Goal: Task Accomplishment & Management: Manage account settings

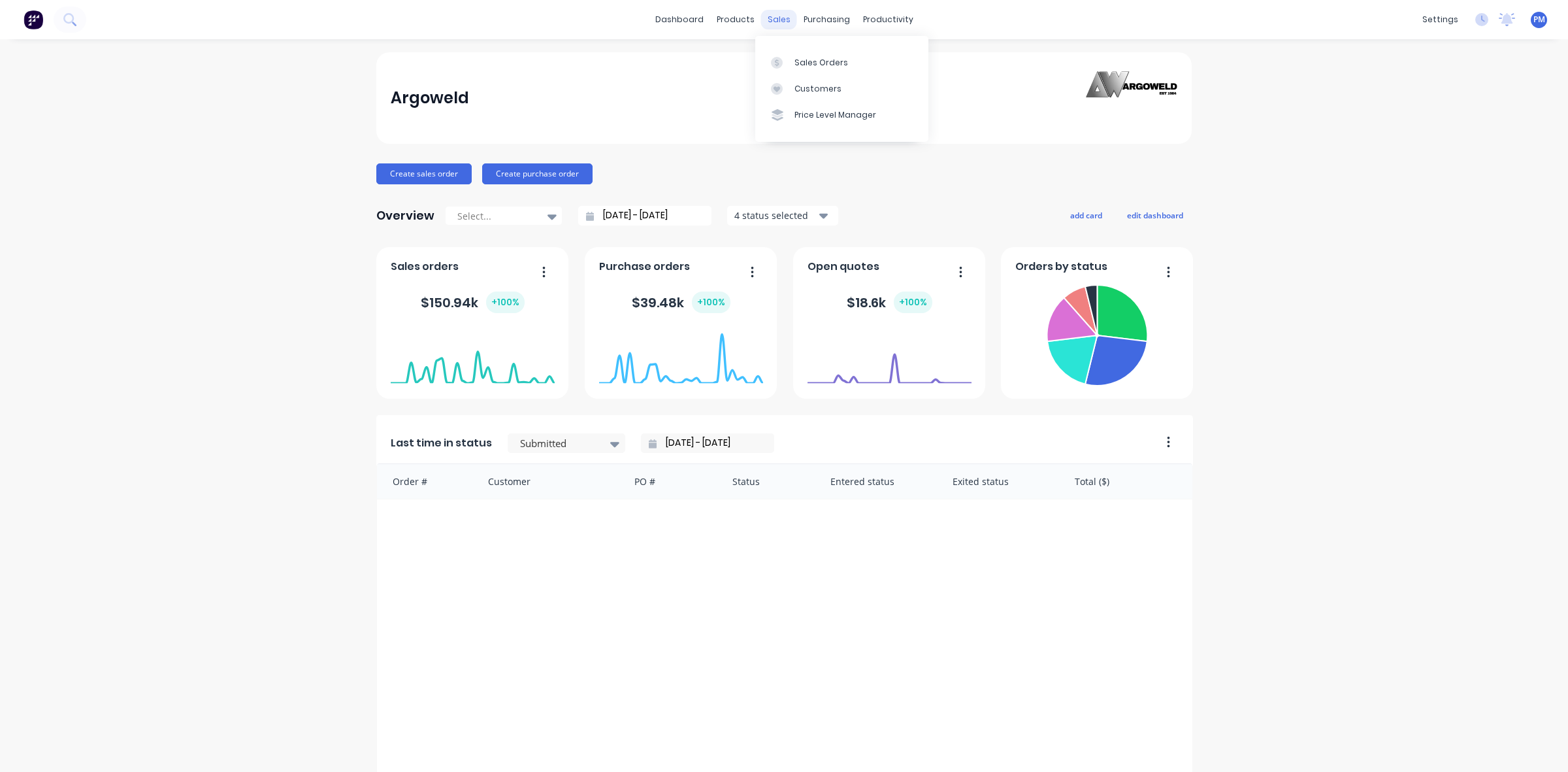
click at [773, 22] on div "sales" at bounding box center [779, 19] width 36 height 20
click at [814, 58] on div "Sales Orders" at bounding box center [821, 62] width 54 height 11
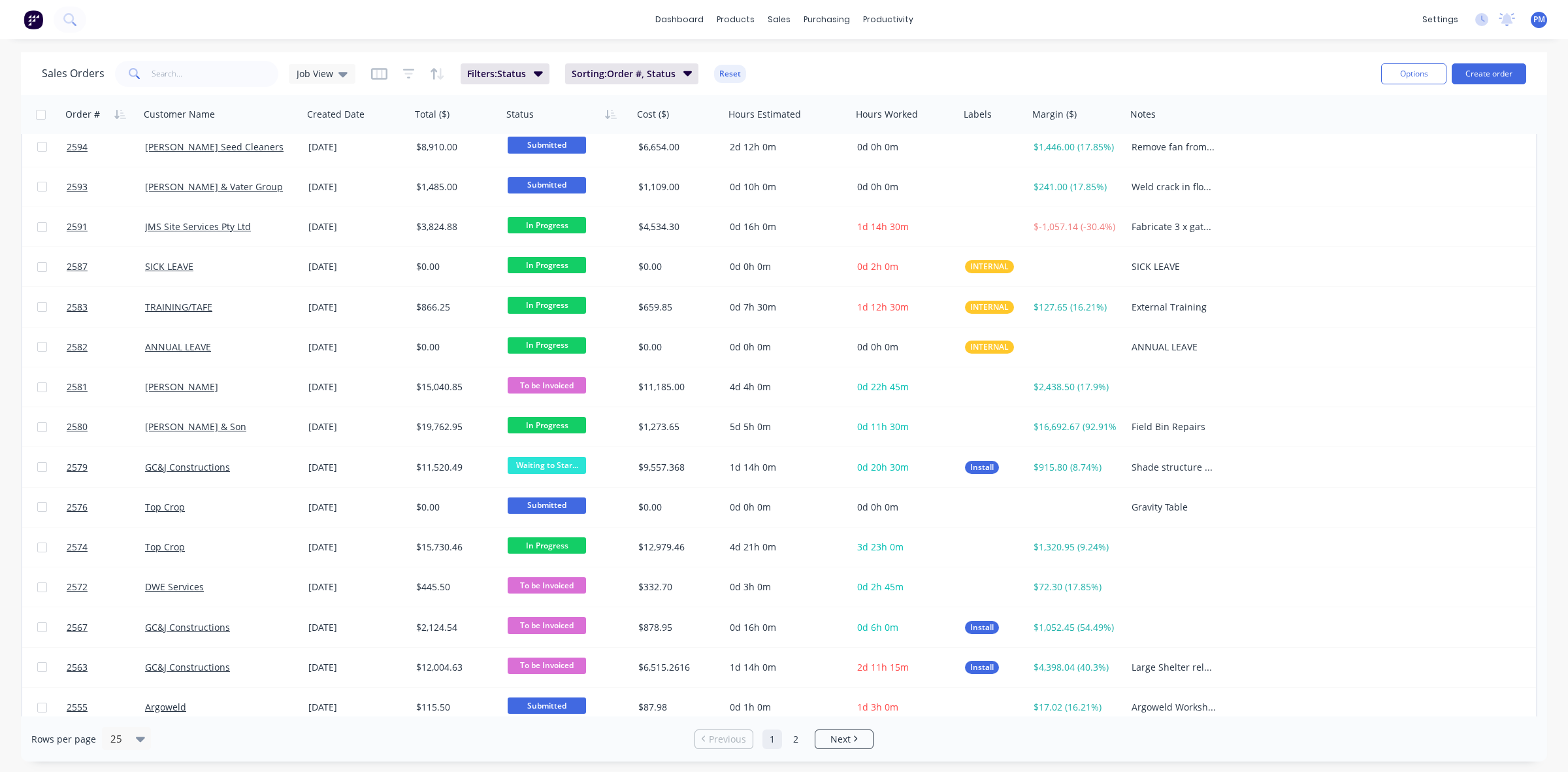
scroll to position [419, 0]
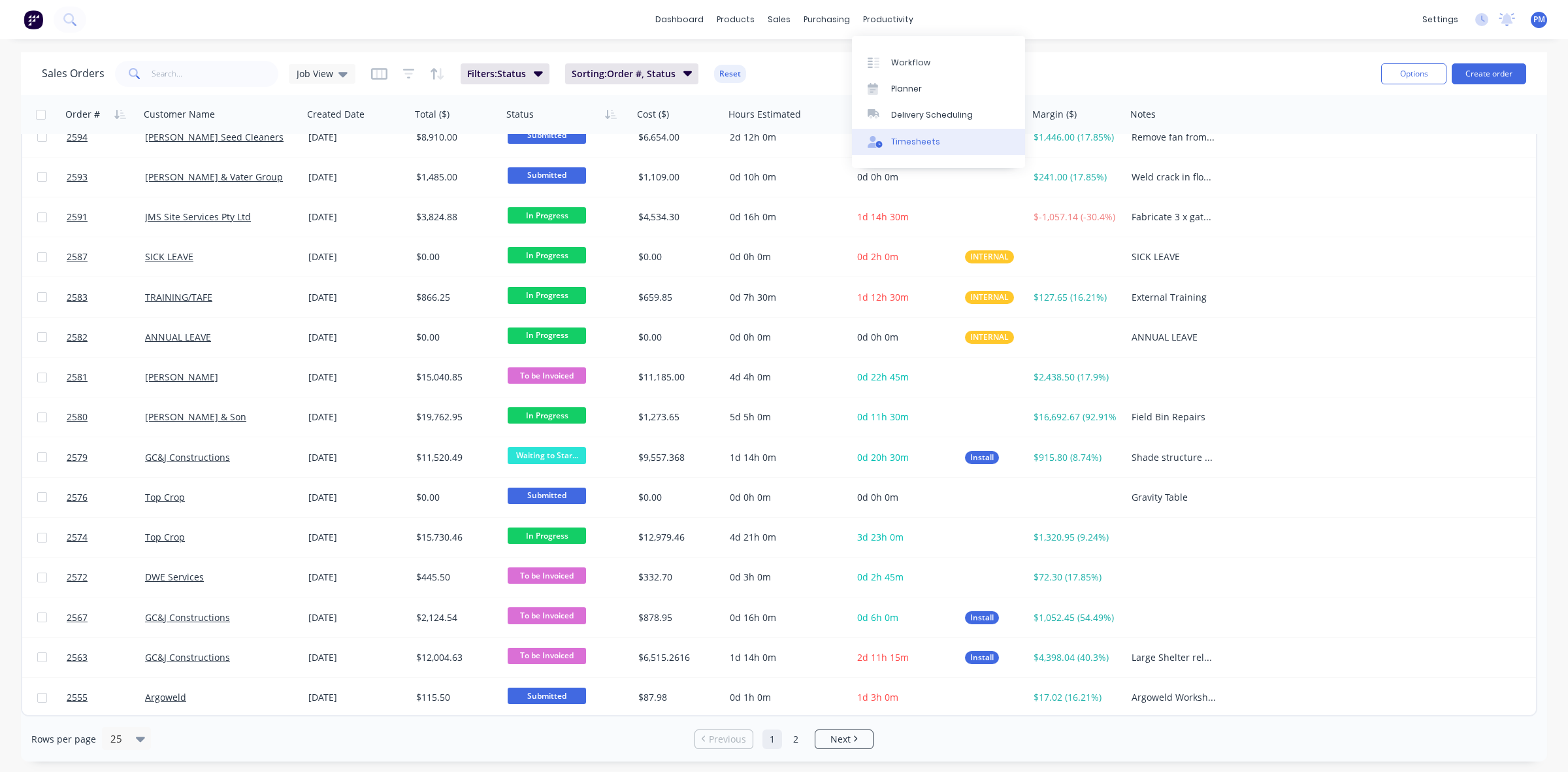
click at [912, 144] on div "Timesheets" at bounding box center [915, 142] width 49 height 11
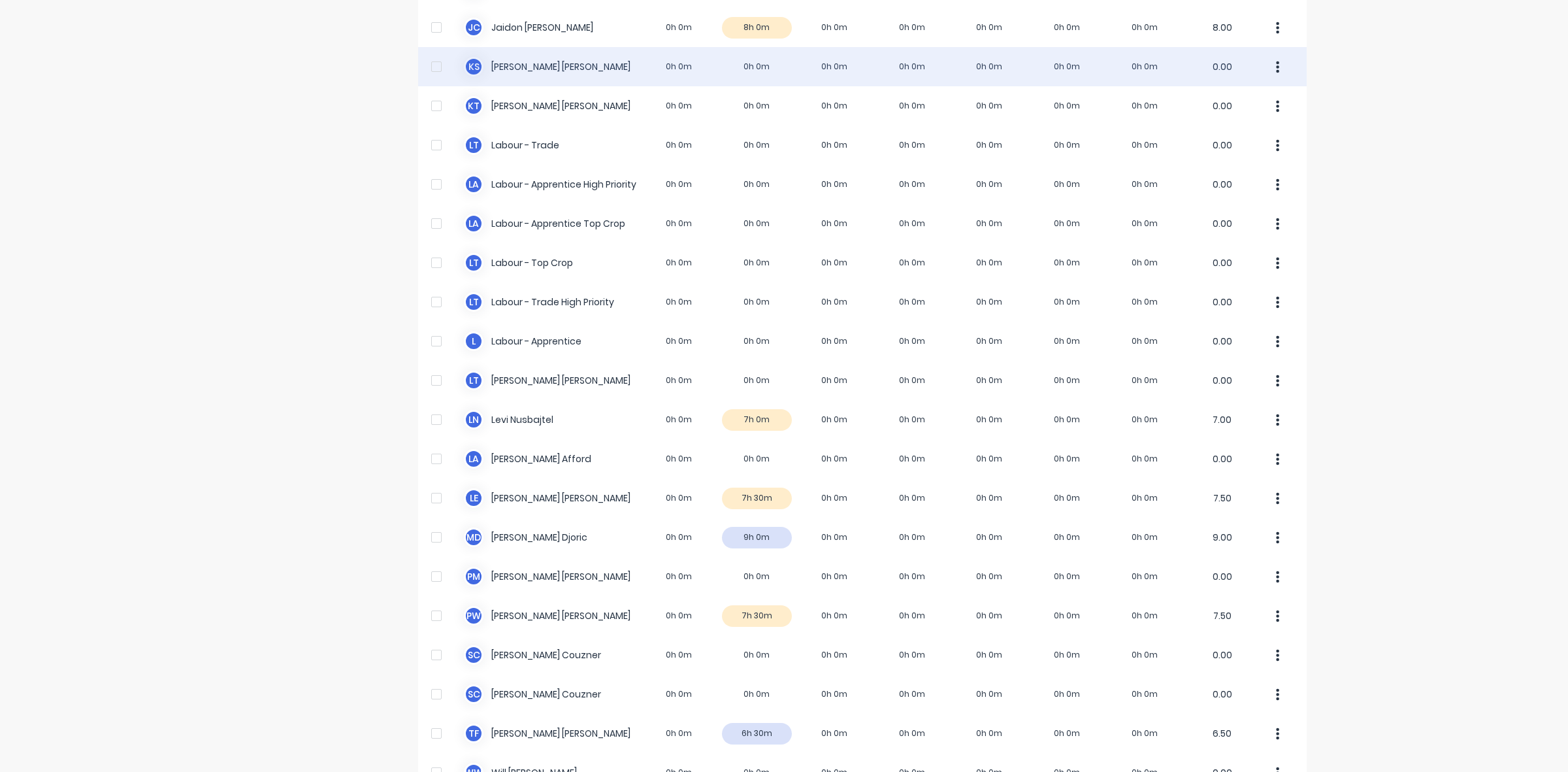
scroll to position [325, 0]
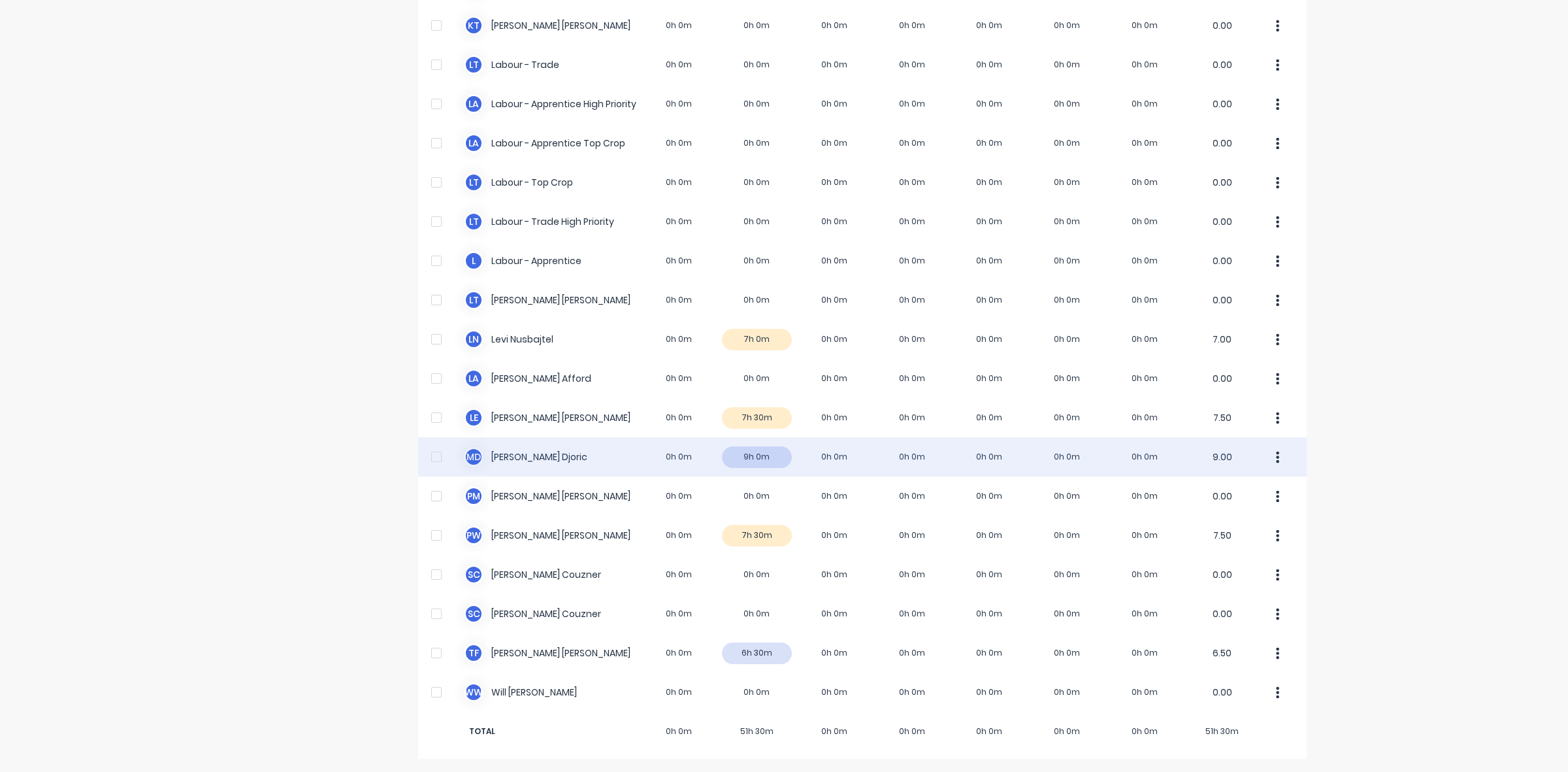
click at [769, 456] on div "M D Micheal Djoric 0h 0m 9h 0m 0h 0m 0h 0m 0h 0m 0h 0m 0h 0m 9.00" at bounding box center [862, 457] width 889 height 40
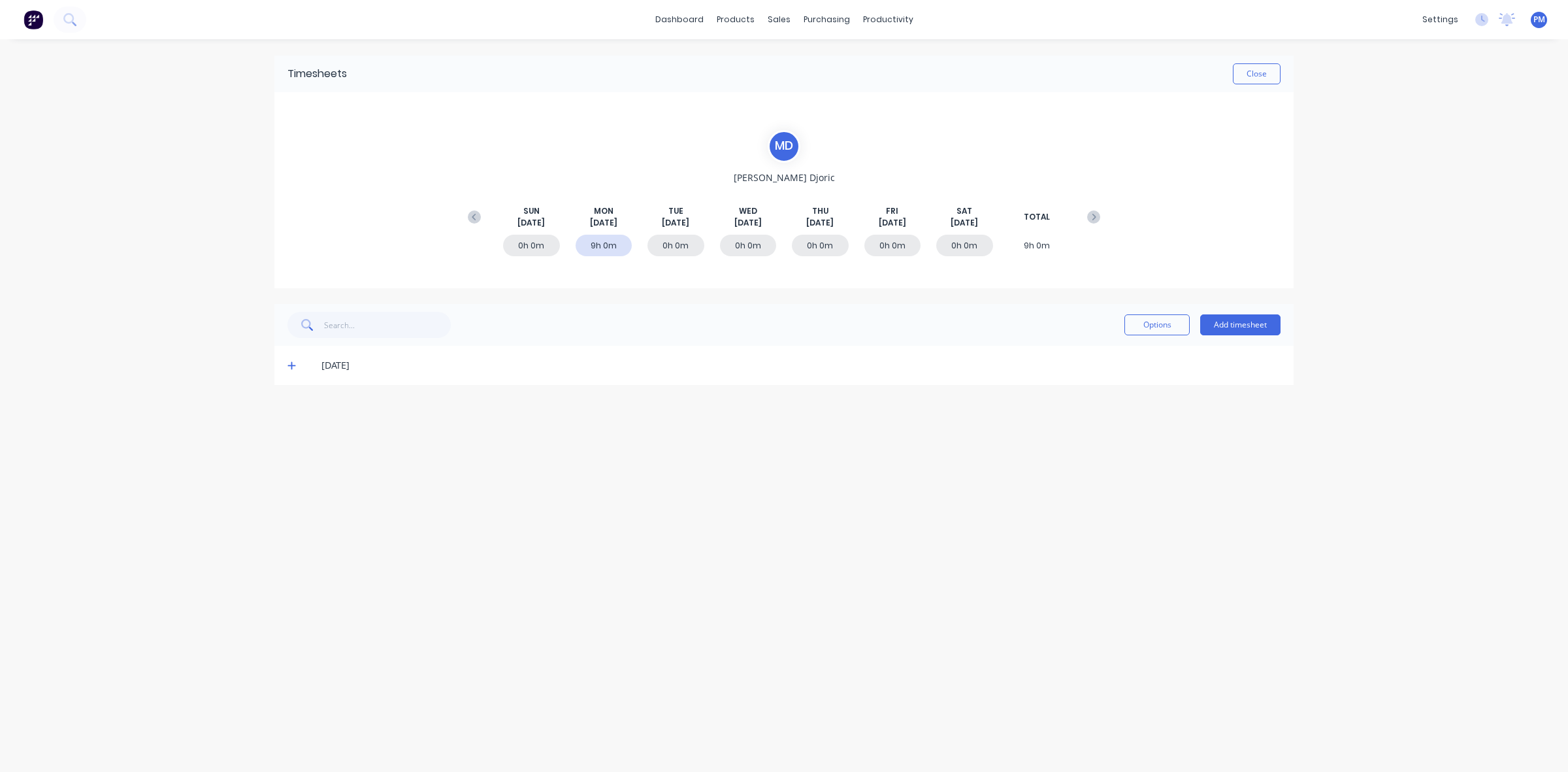
click at [291, 366] on icon at bounding box center [291, 366] width 9 height 9
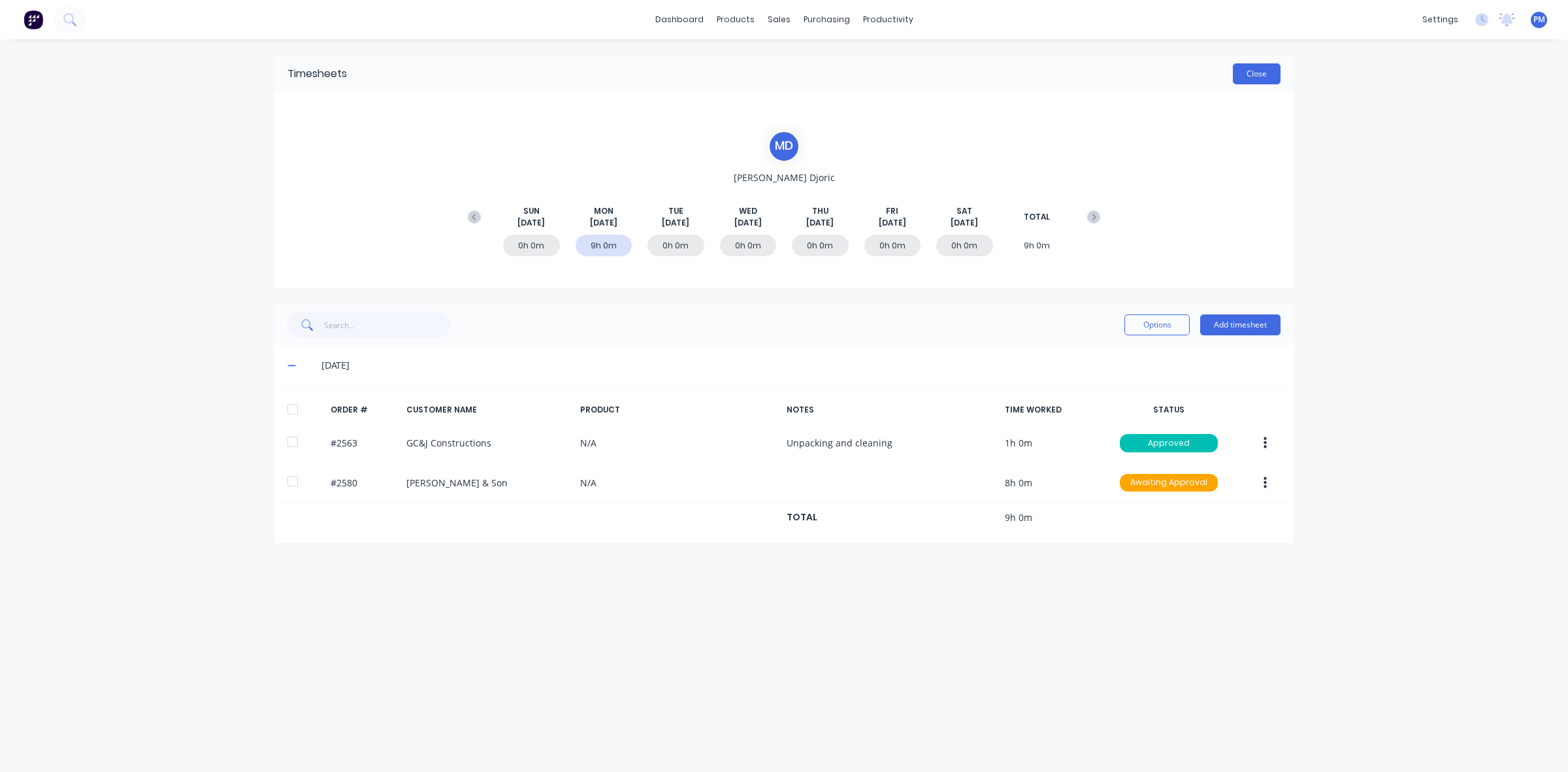
click at [1264, 74] on button "Close" at bounding box center [1256, 74] width 47 height 21
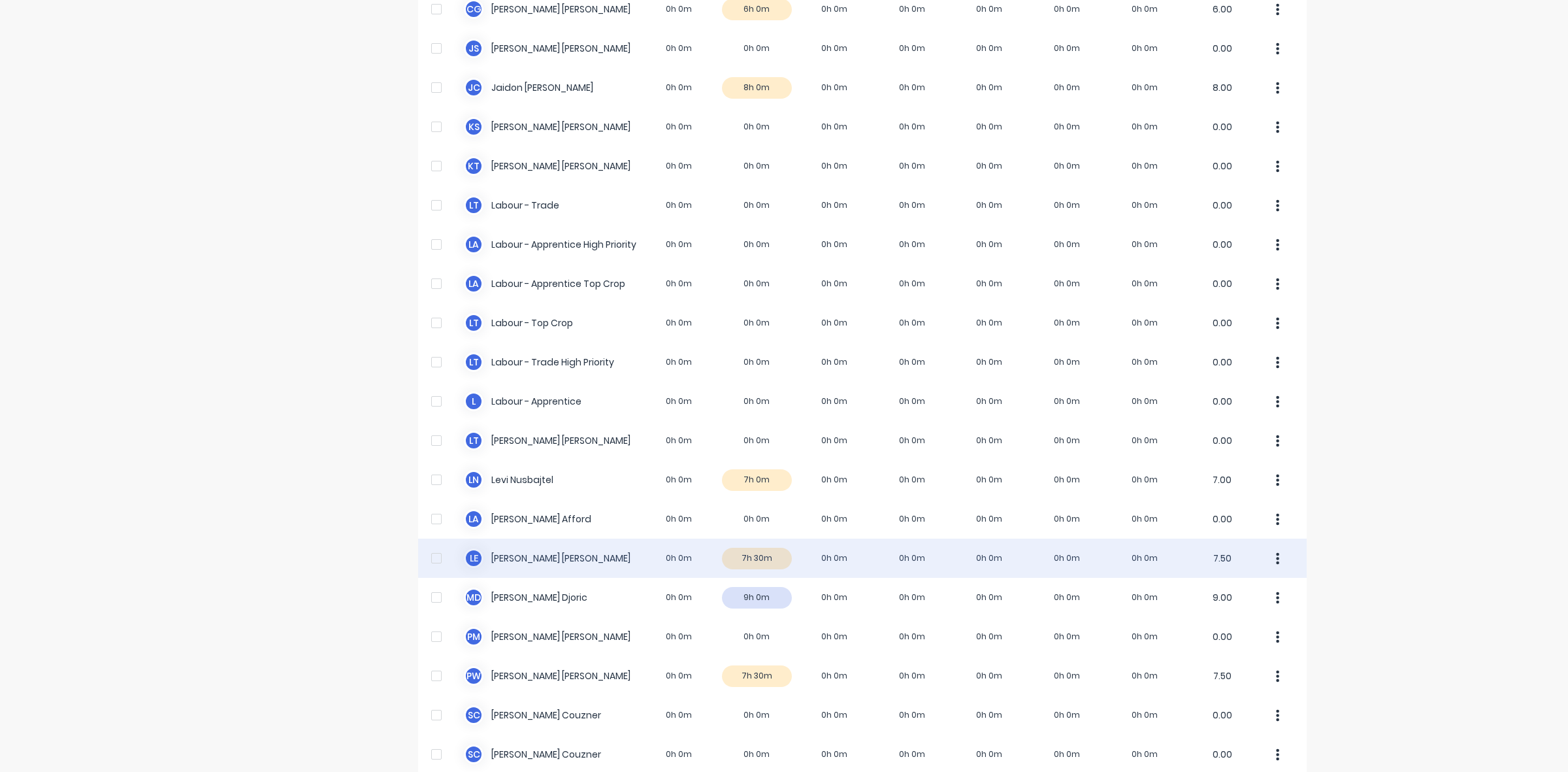
scroll to position [325, 0]
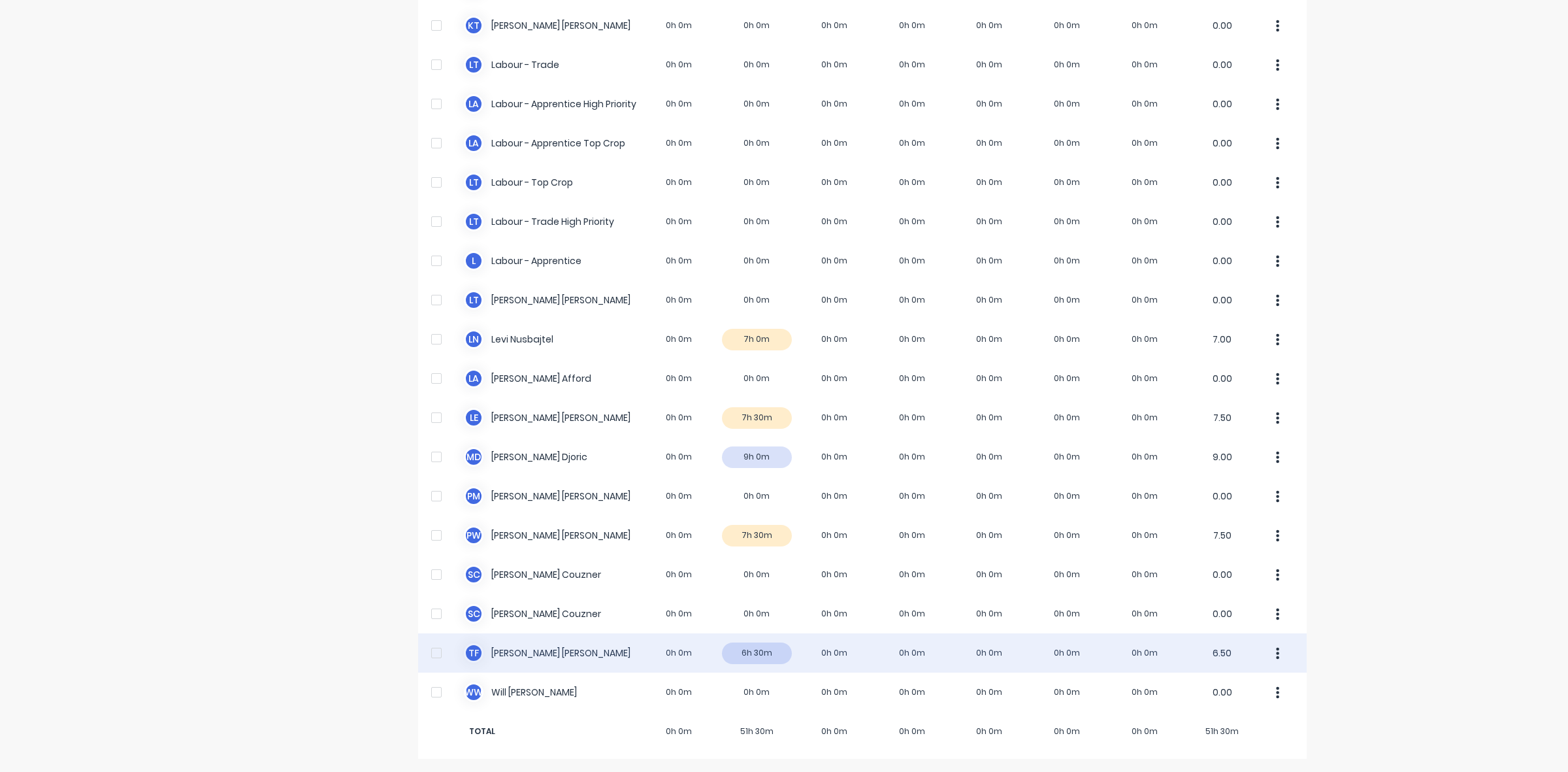
click at [770, 656] on div "T F Todd Fauser 0h 0m 6h 30m 0h 0m 0h 0m 0h 0m 0h 0m 0h 0m 6.50" at bounding box center [862, 653] width 889 height 40
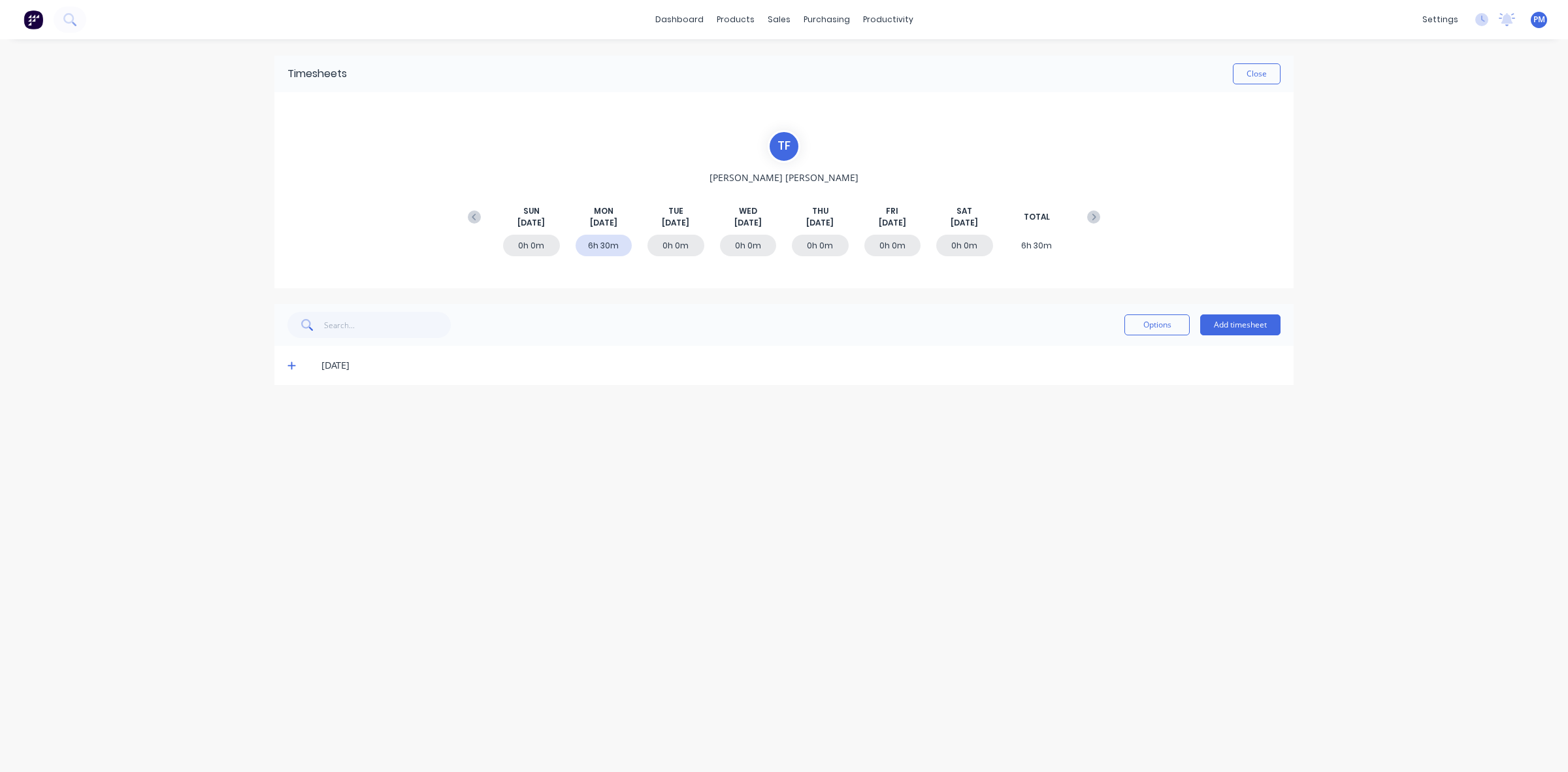
click at [291, 367] on icon at bounding box center [291, 366] width 9 height 9
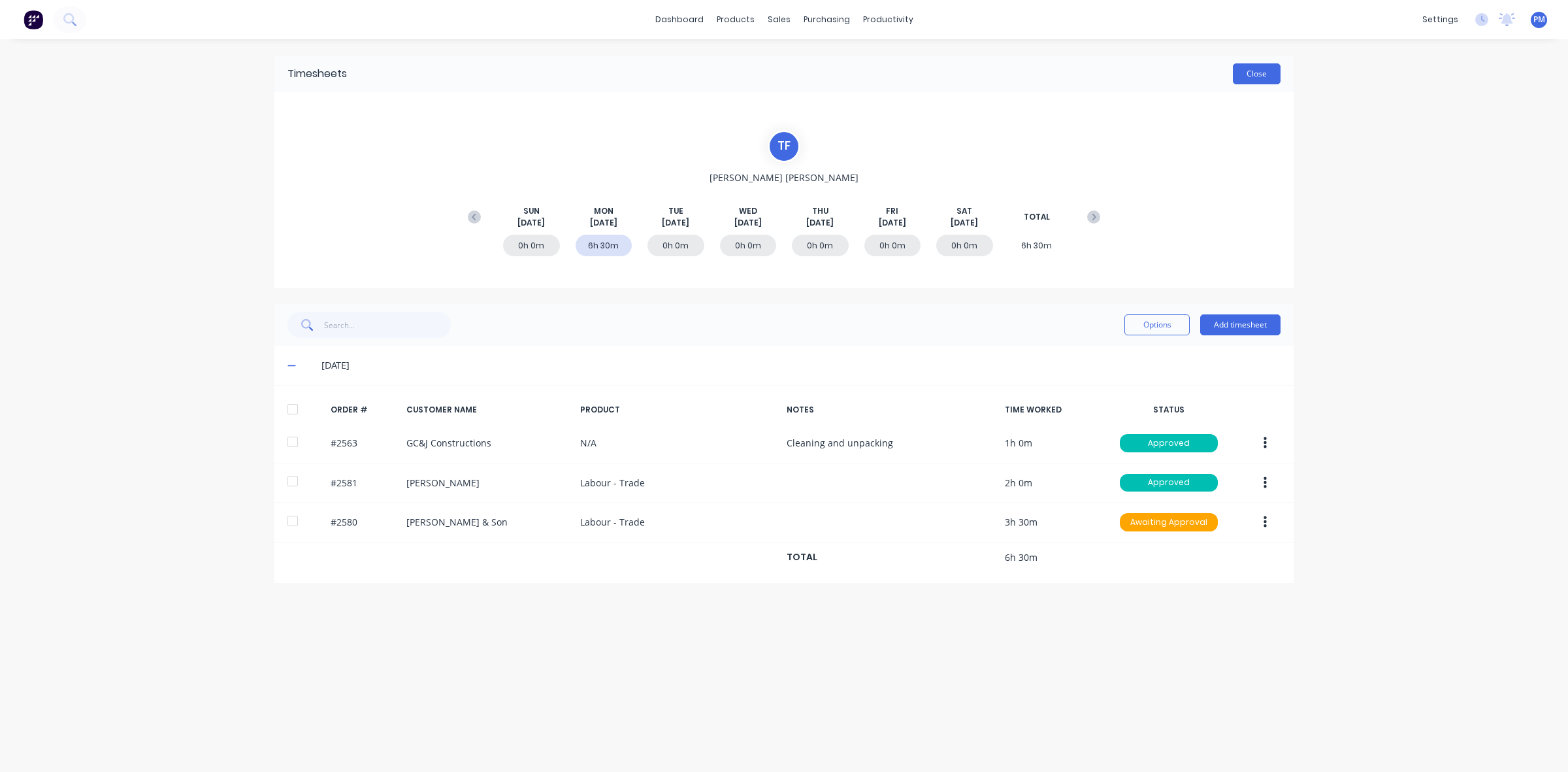
click at [1256, 76] on button "Close" at bounding box center [1256, 74] width 47 height 21
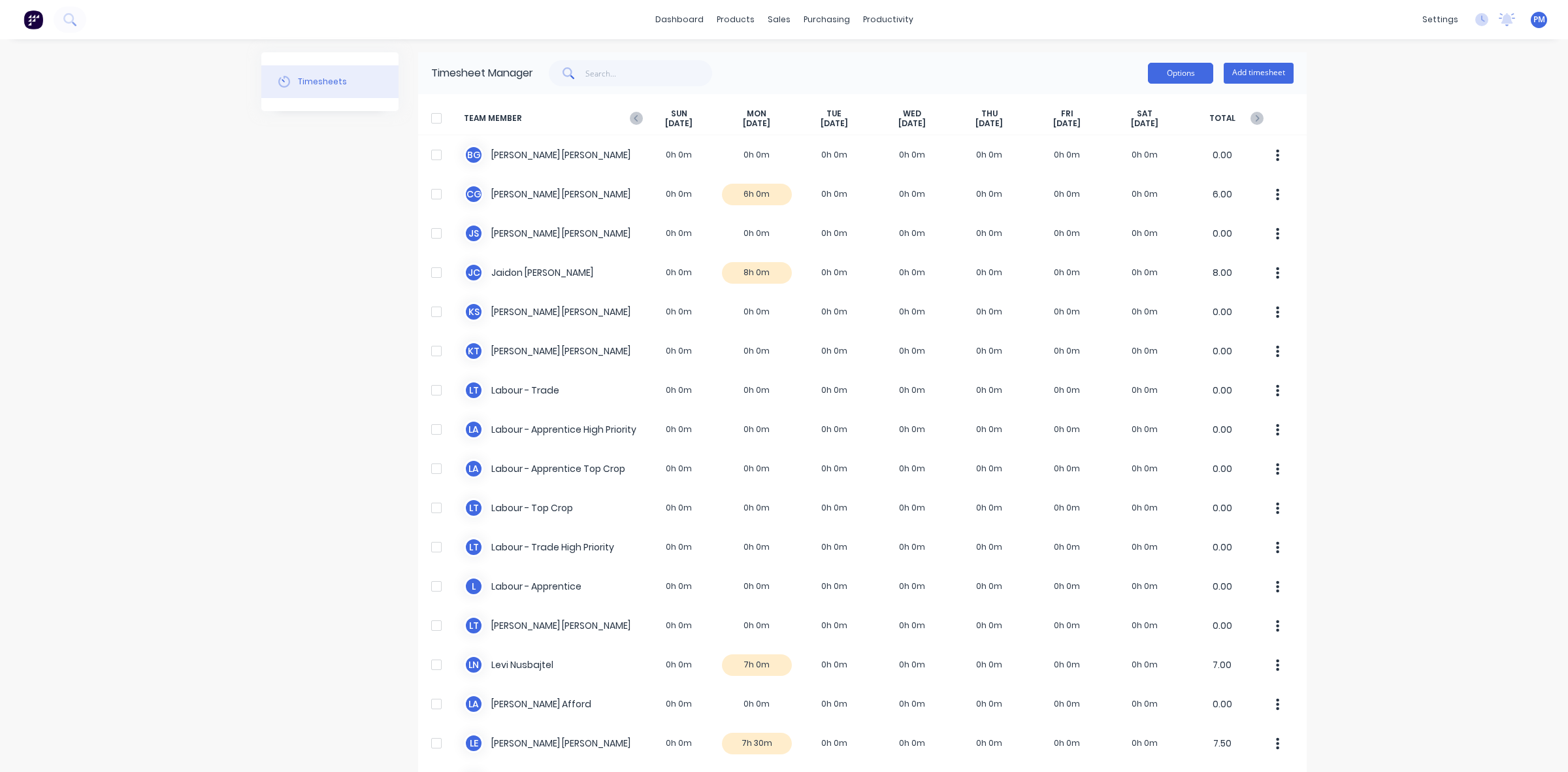
click at [1165, 76] on button "Options" at bounding box center [1180, 73] width 65 height 21
click at [895, 92] on div "Planner" at bounding box center [900, 89] width 31 height 11
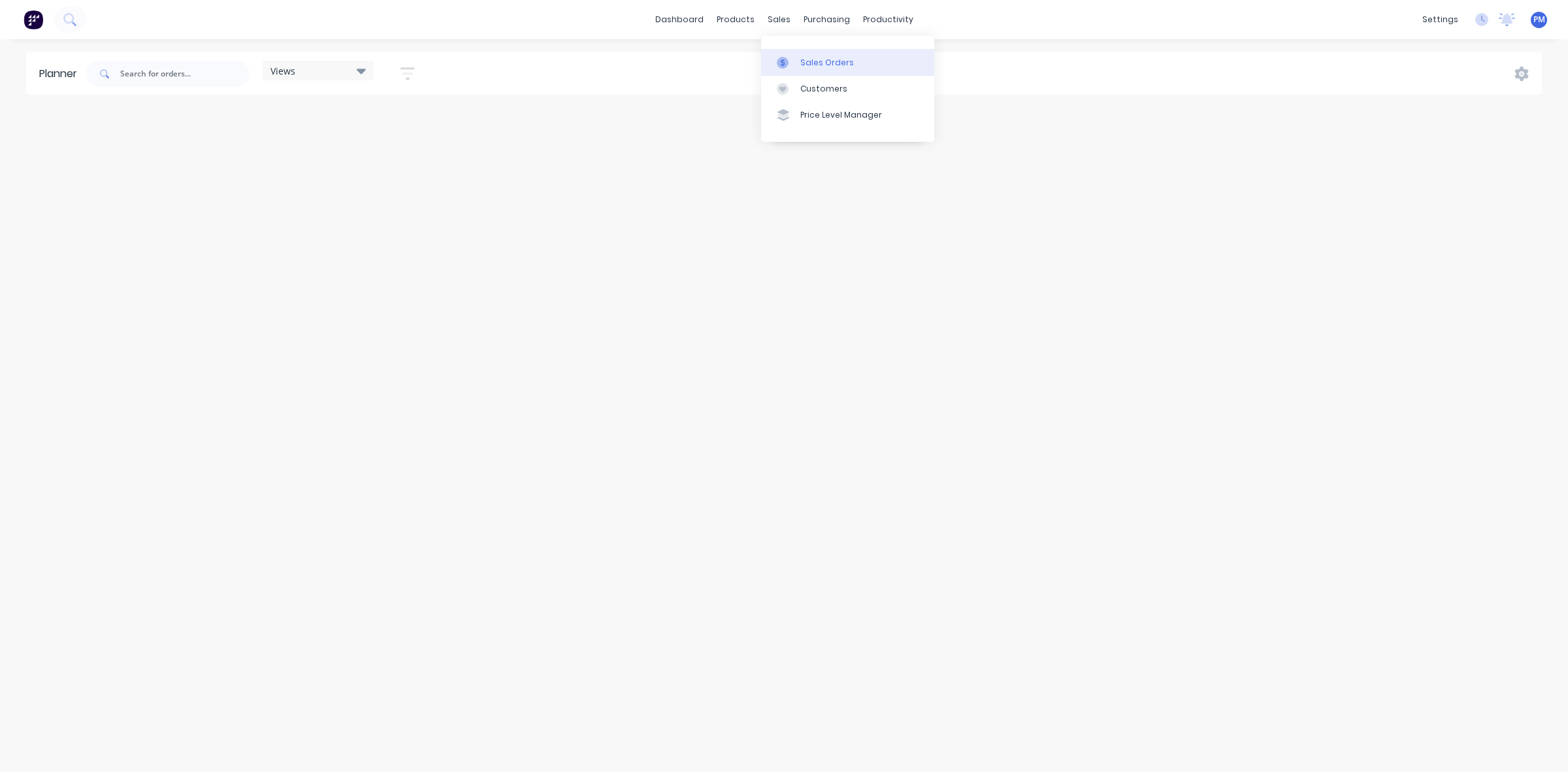
click at [808, 59] on div "Sales Orders" at bounding box center [827, 62] width 54 height 11
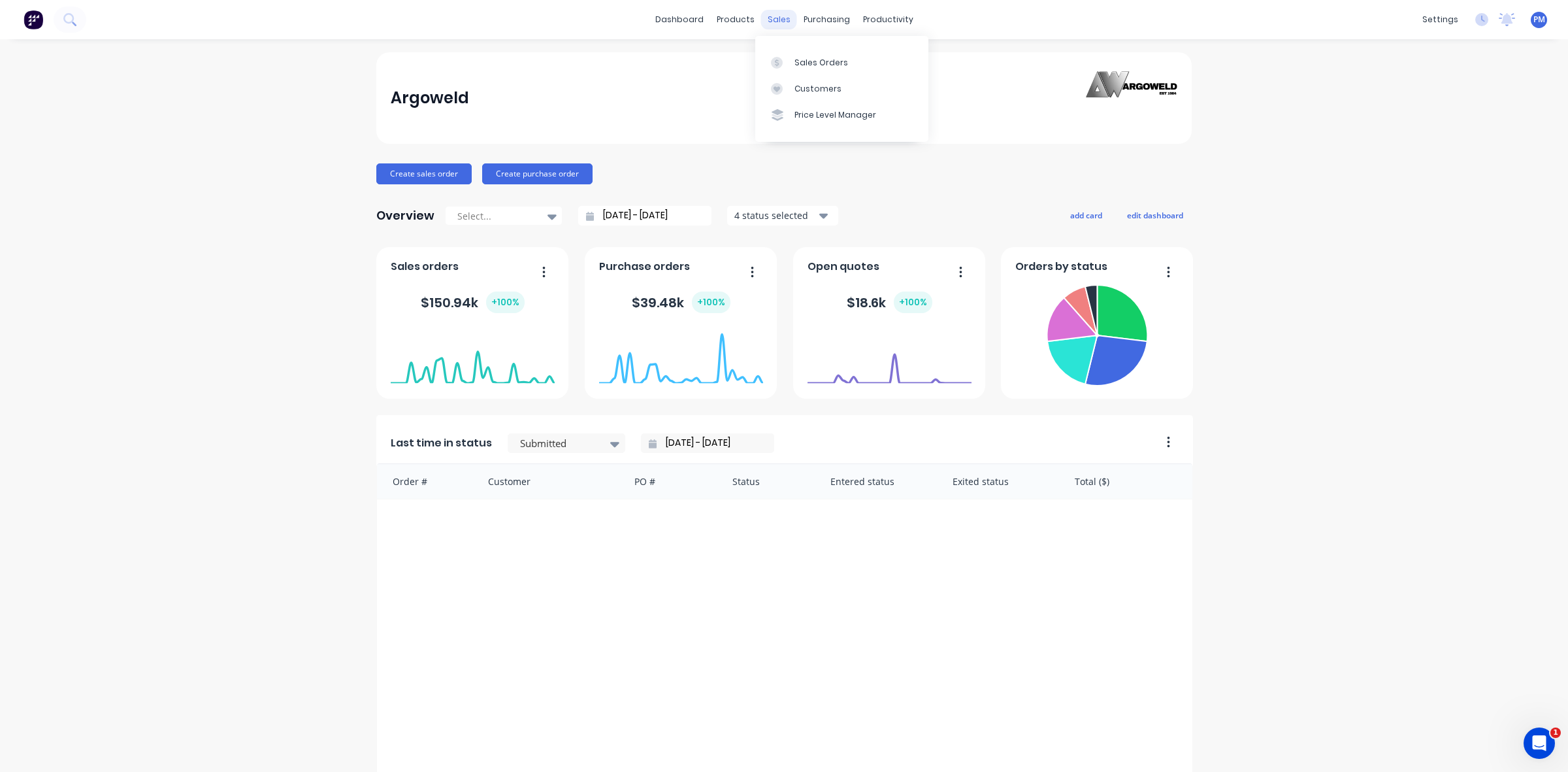
click at [763, 18] on div "sales" at bounding box center [779, 19] width 36 height 20
click at [800, 59] on div "Sales Orders" at bounding box center [821, 62] width 54 height 11
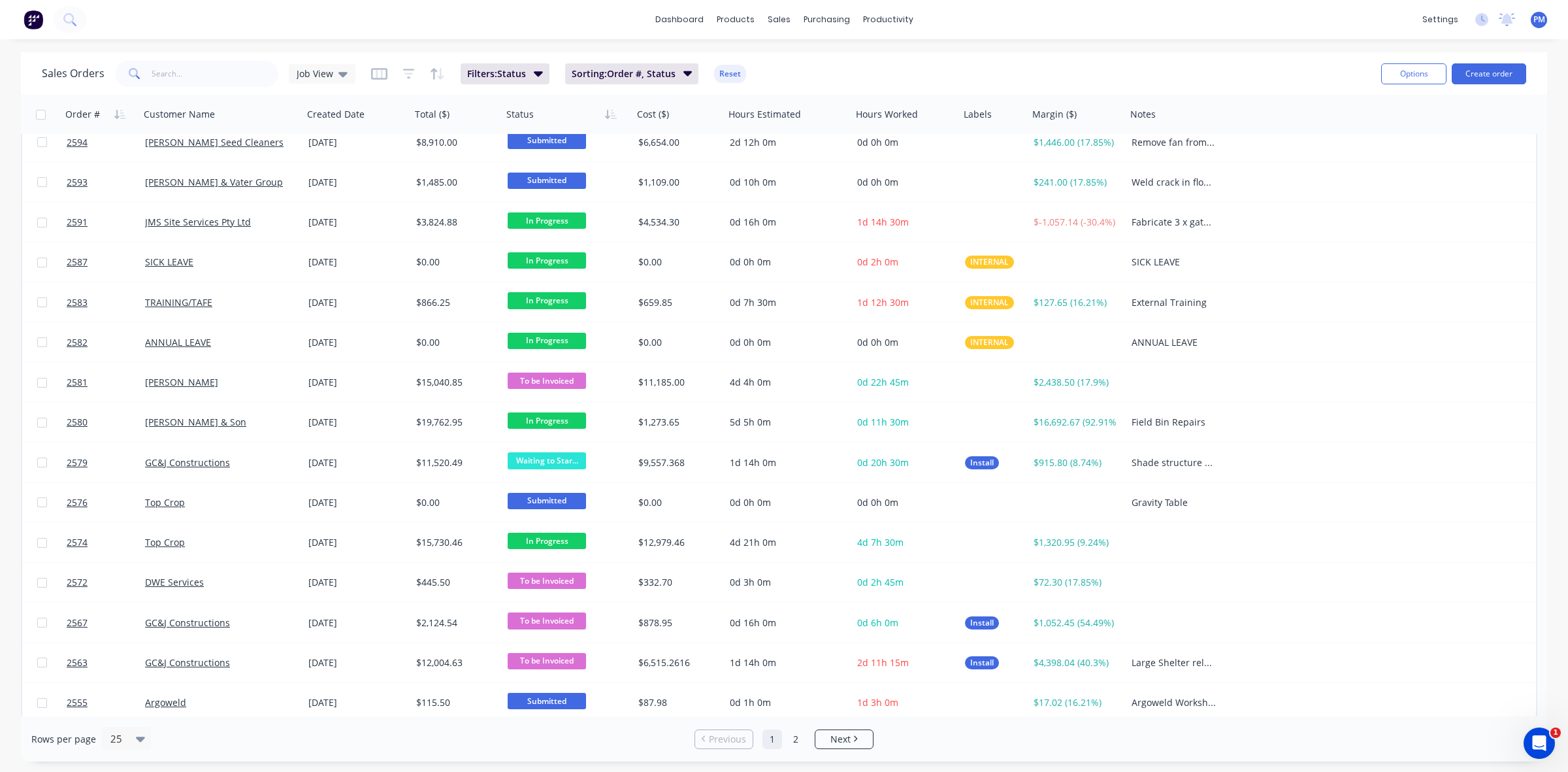
scroll to position [419, 0]
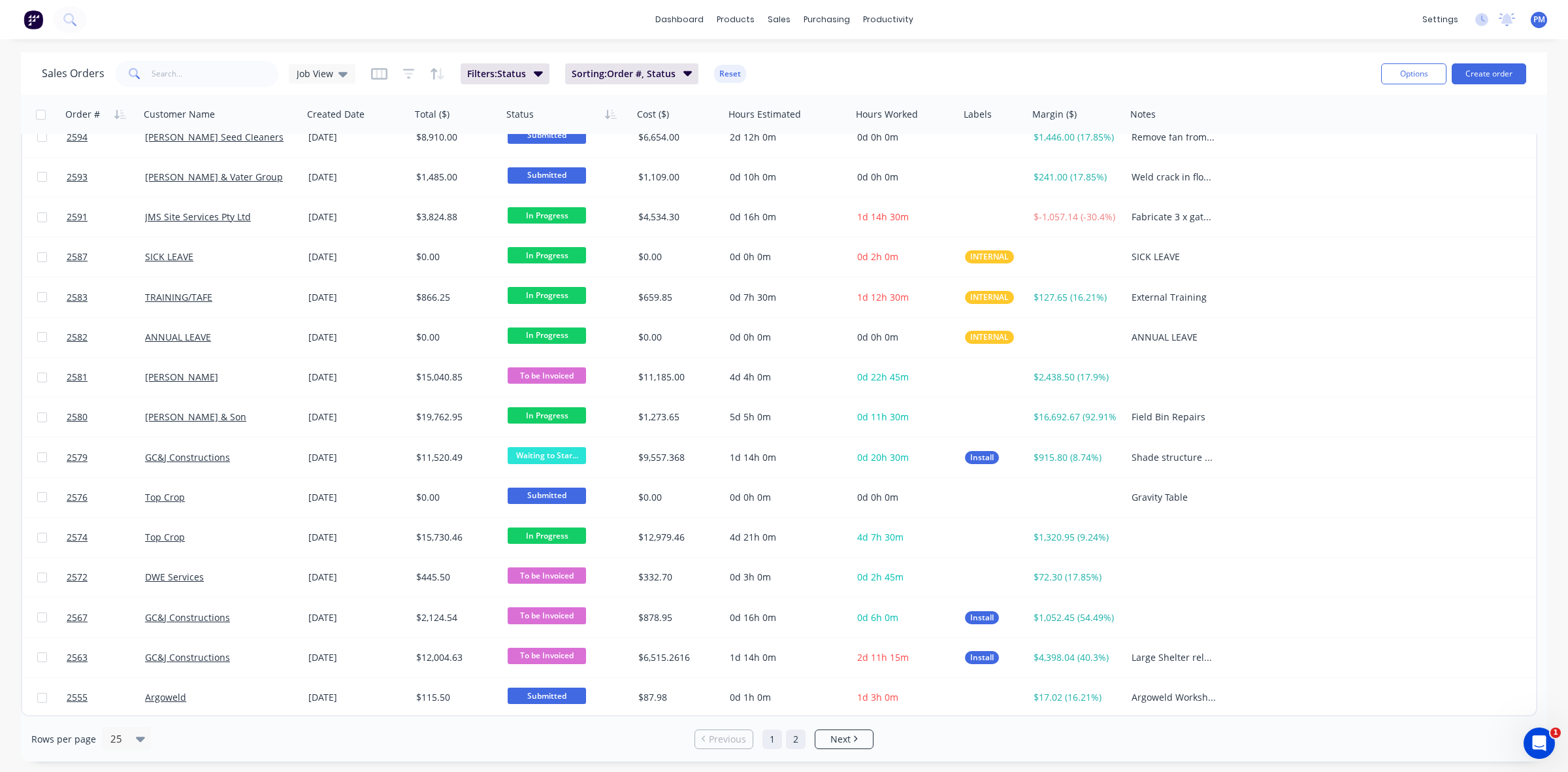
click at [795, 734] on link "2" at bounding box center [795, 739] width 20 height 20
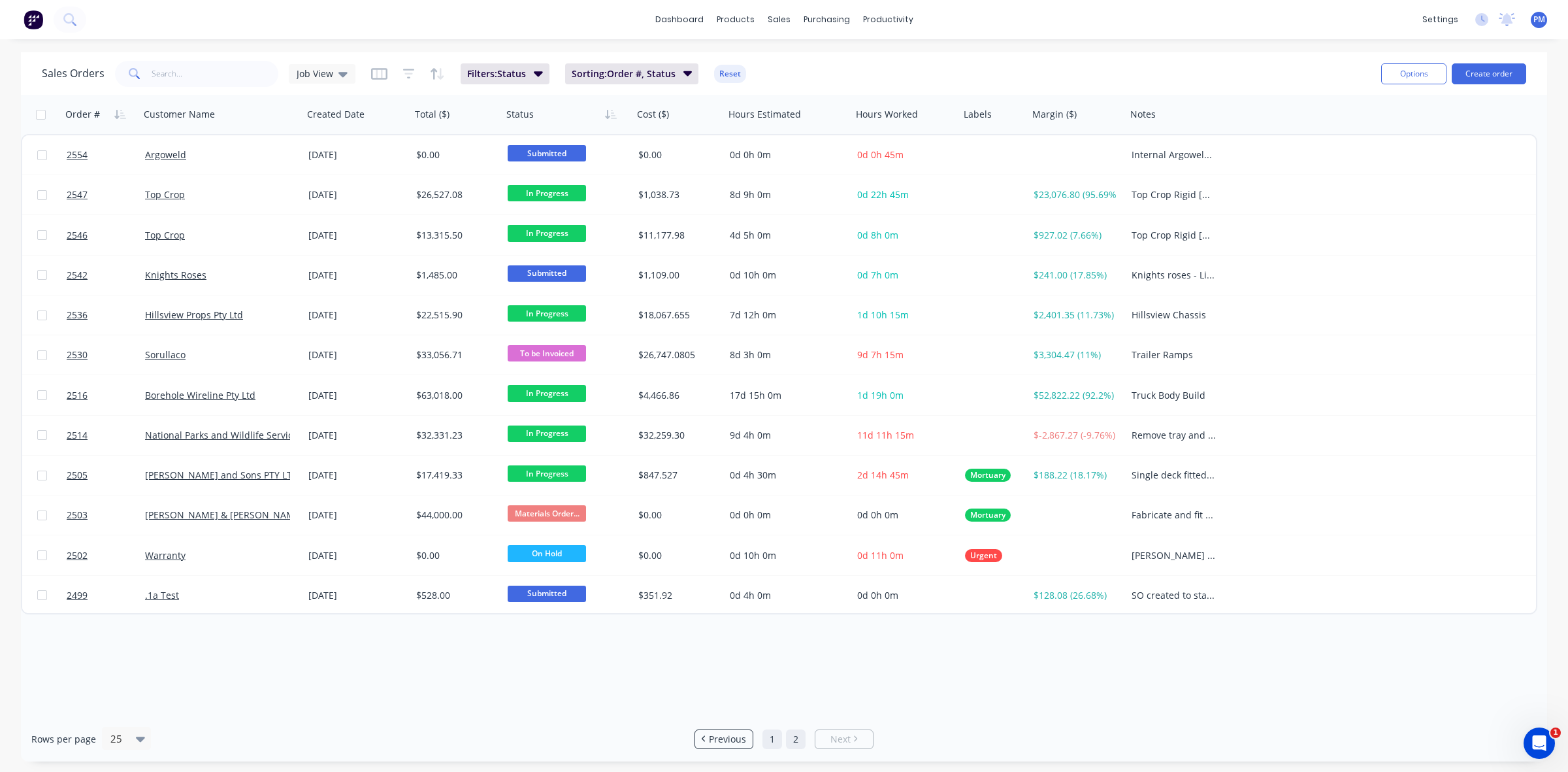
click at [775, 739] on link "1" at bounding box center [772, 739] width 20 height 20
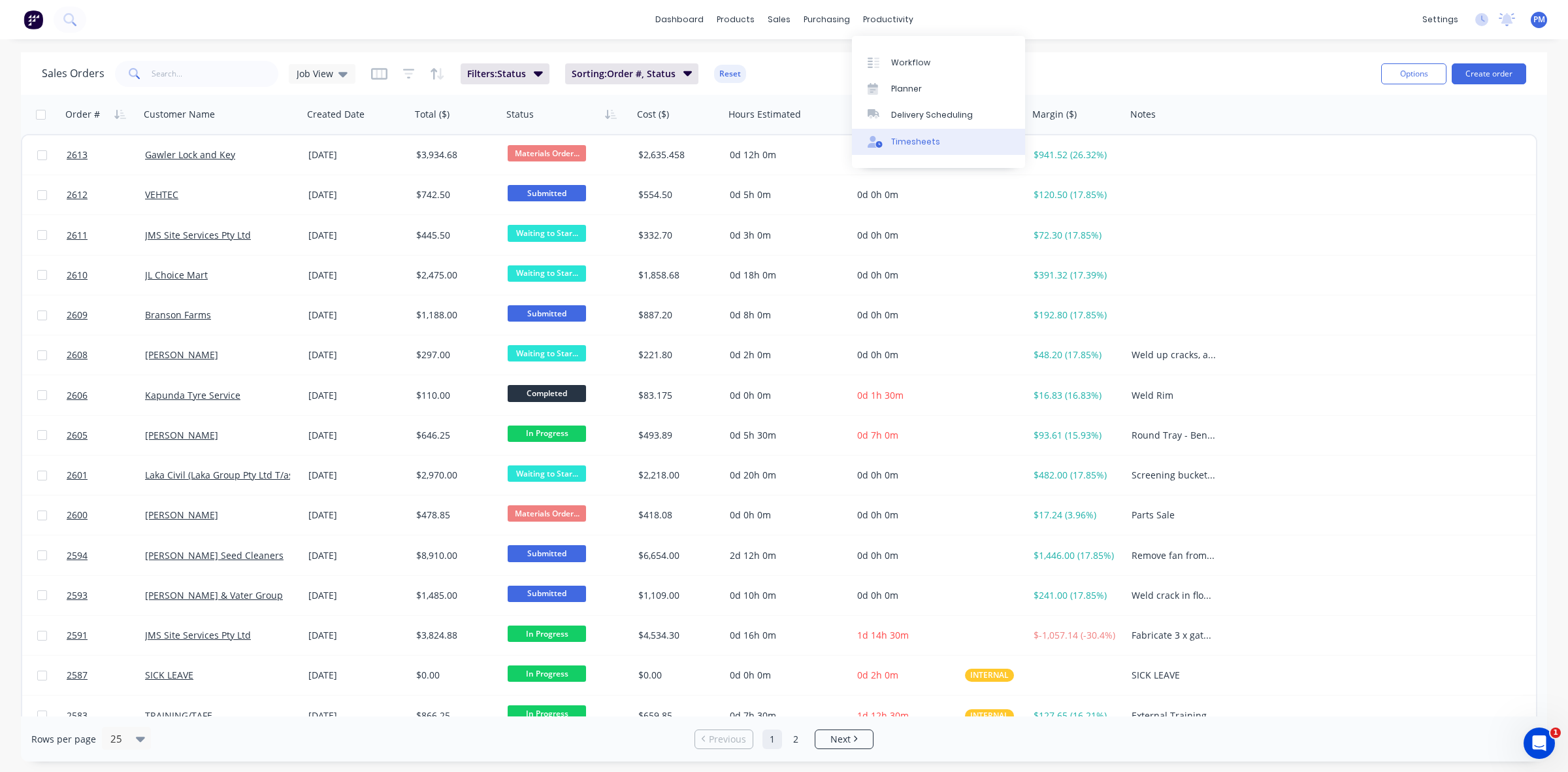
click at [903, 137] on div "Timesheets" at bounding box center [915, 142] width 49 height 11
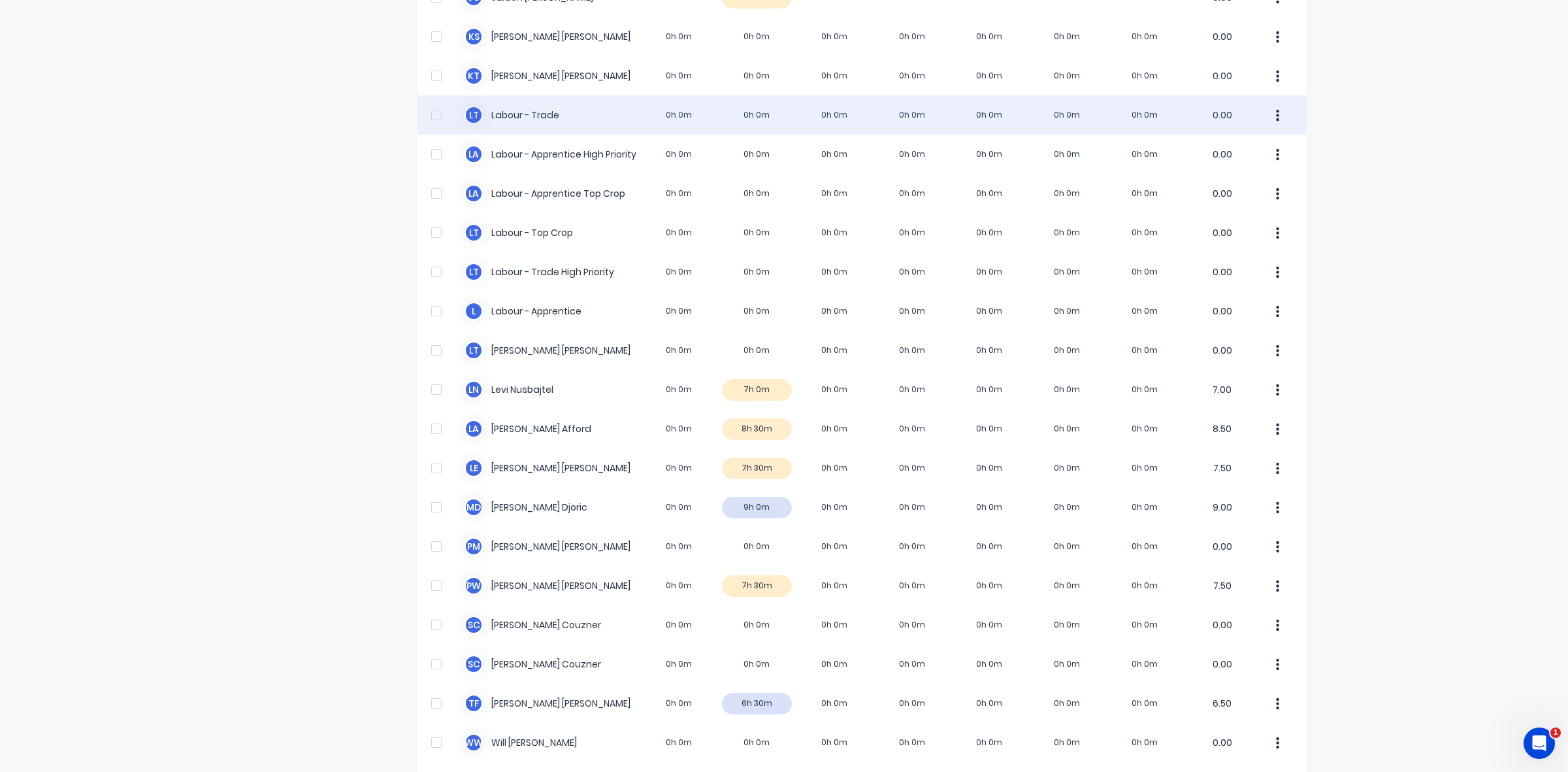
scroll to position [325, 0]
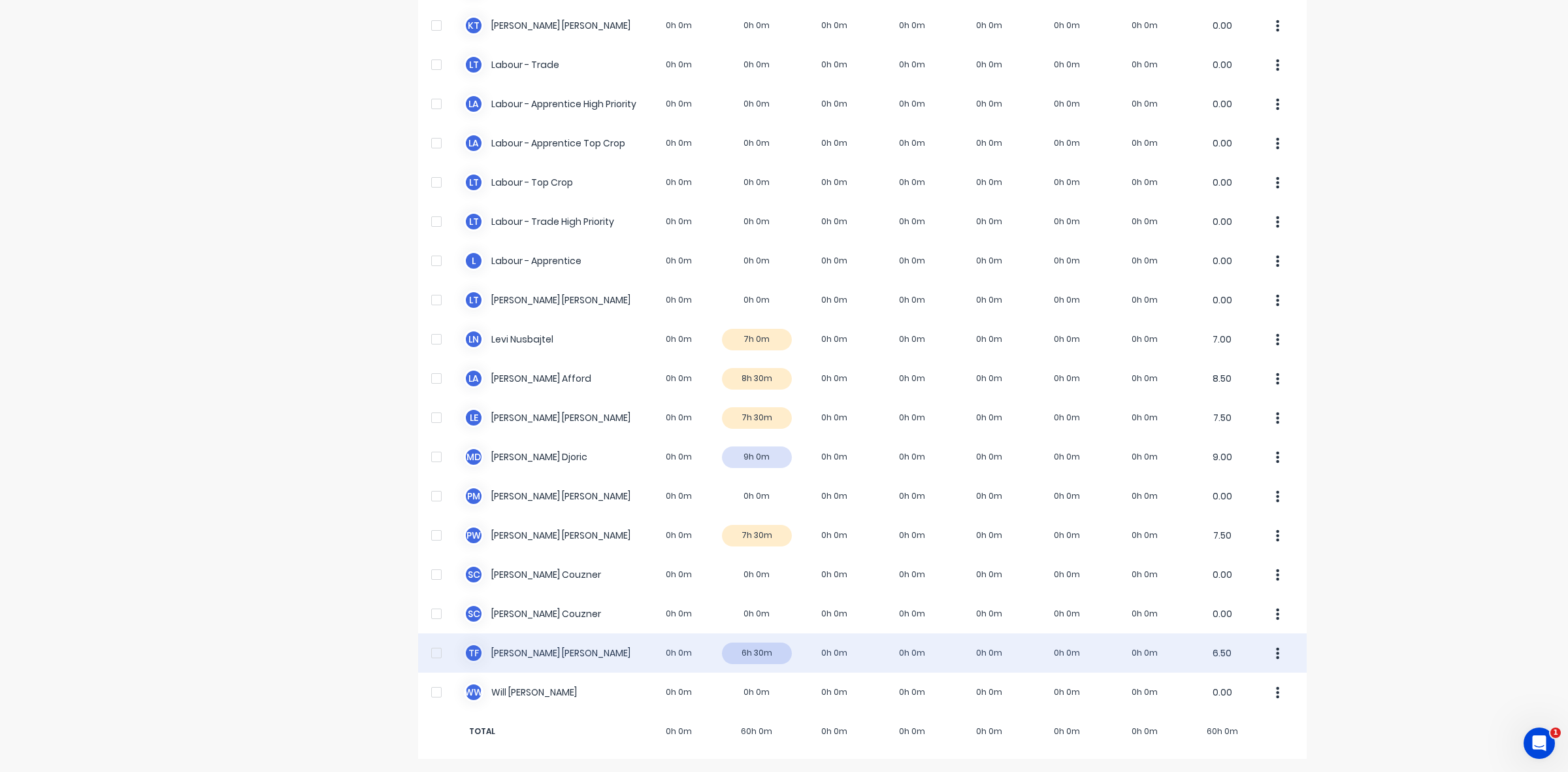
click at [773, 659] on div "T F Todd Fauser 0h 0m 6h 30m 0h 0m 0h 0m 0h 0m 0h 0m 0h 0m 6.50" at bounding box center [862, 653] width 889 height 40
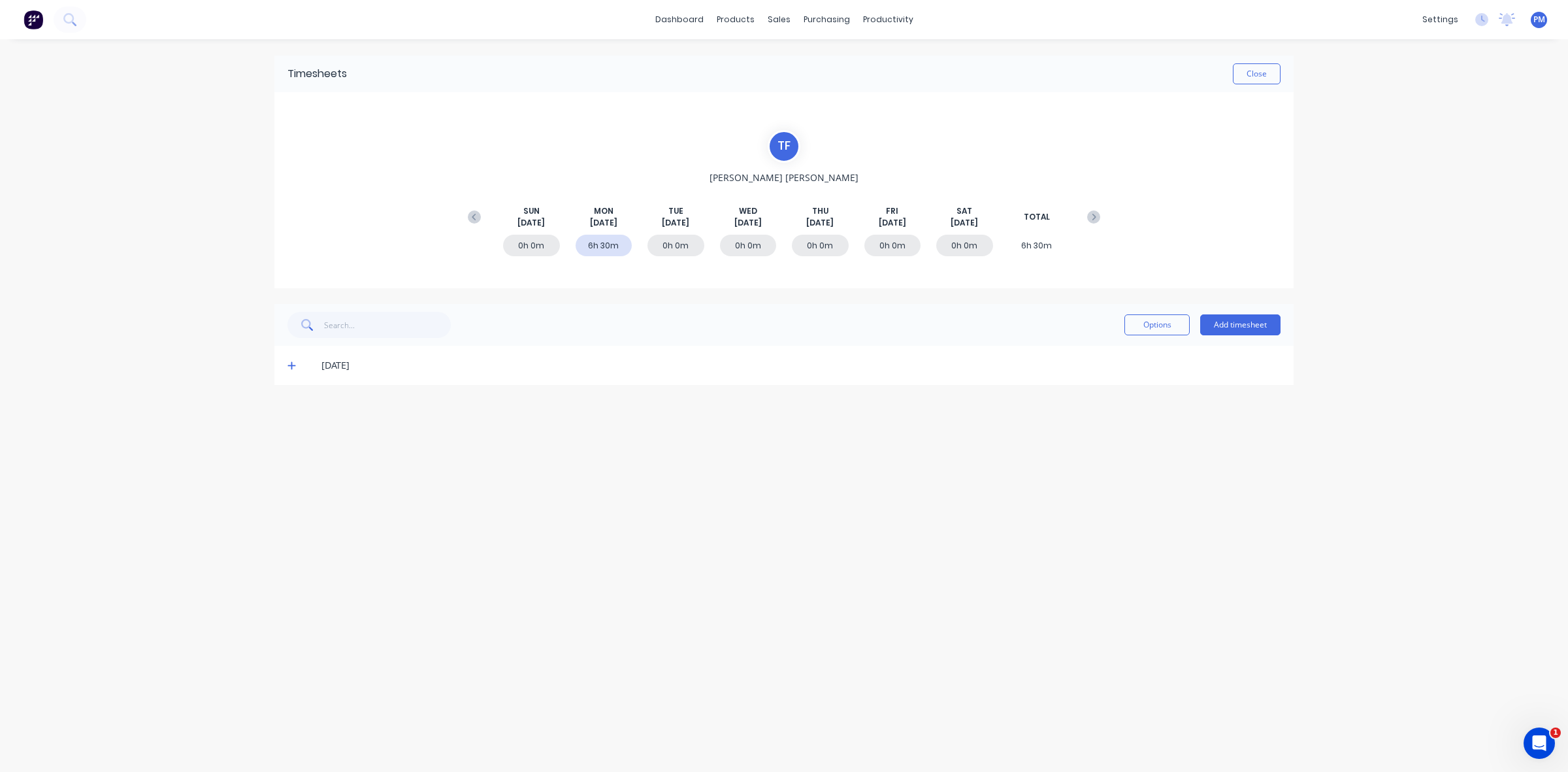
click at [289, 368] on icon at bounding box center [291, 366] width 9 height 9
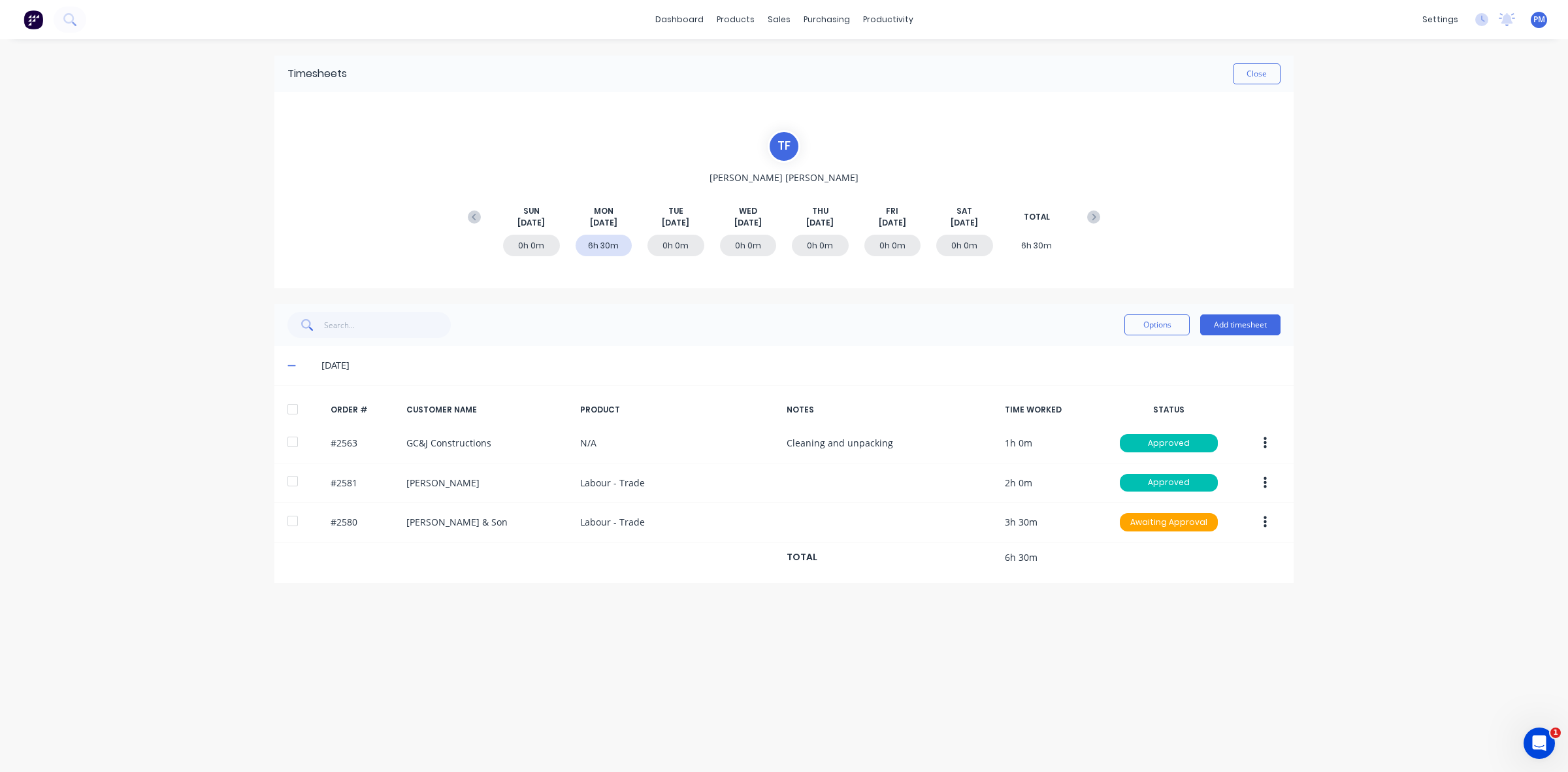
click at [289, 364] on icon at bounding box center [291, 366] width 9 height 9
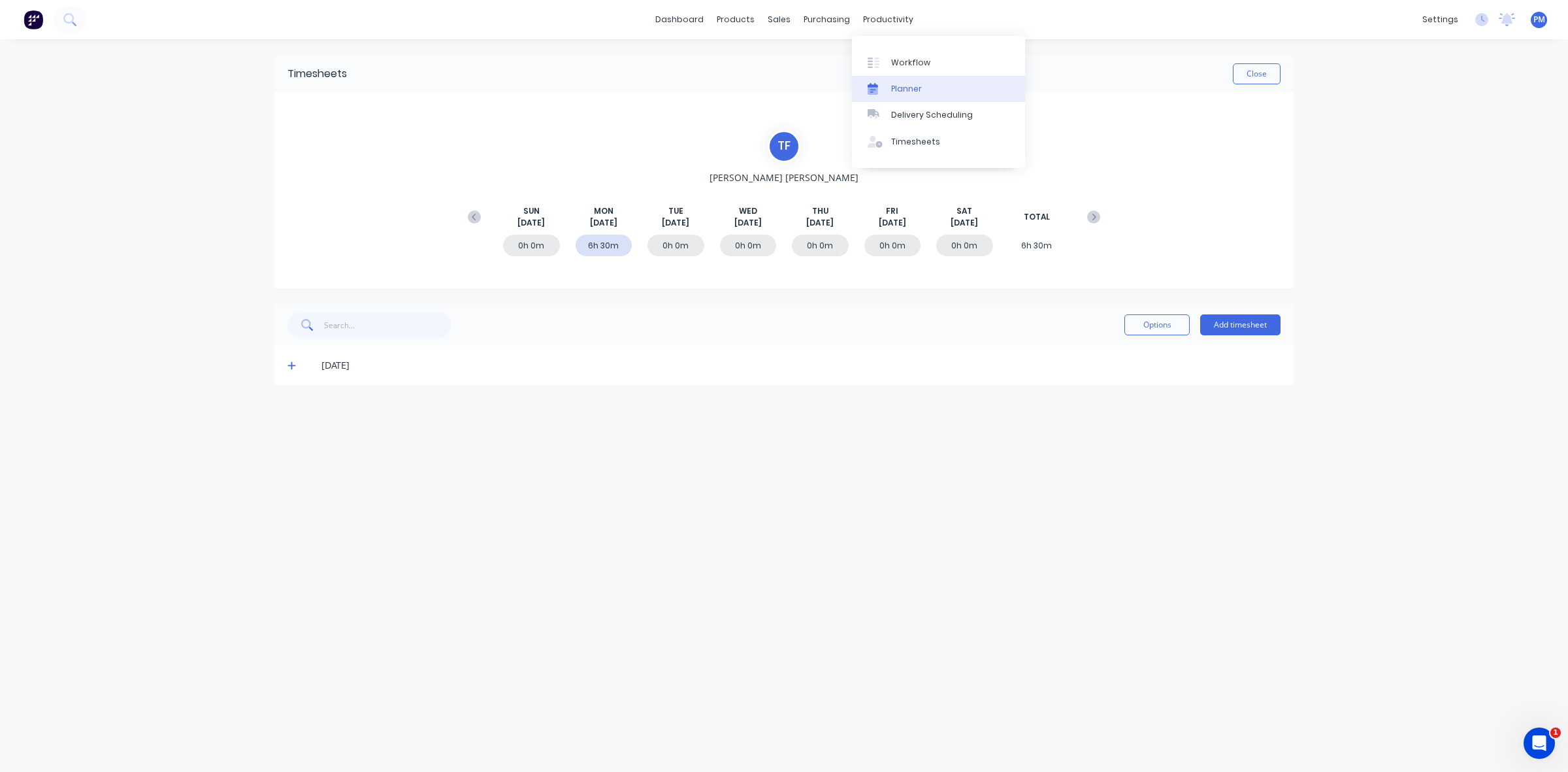
click at [895, 86] on div "Planner" at bounding box center [906, 89] width 31 height 11
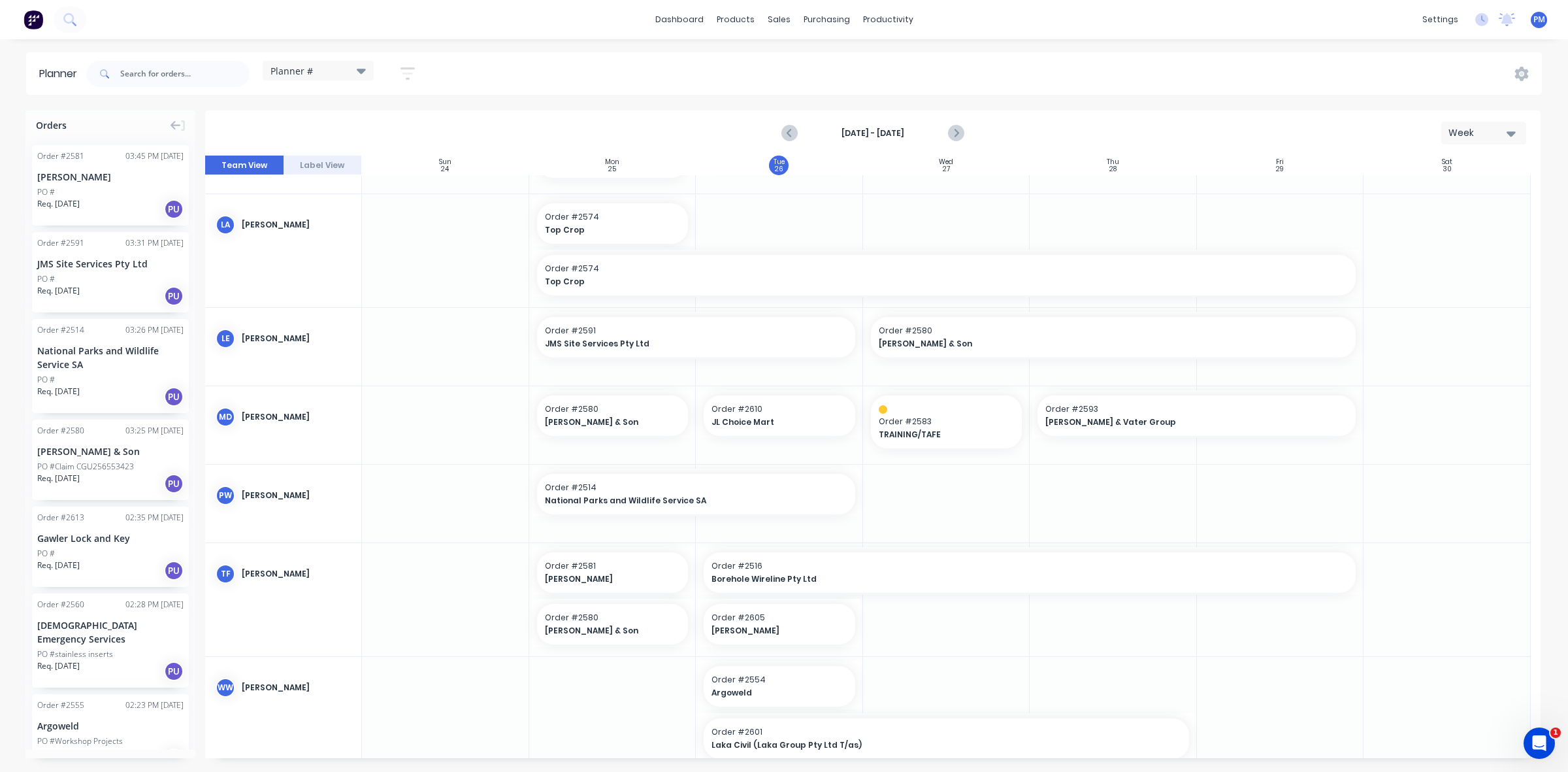
scroll to position [540, 0]
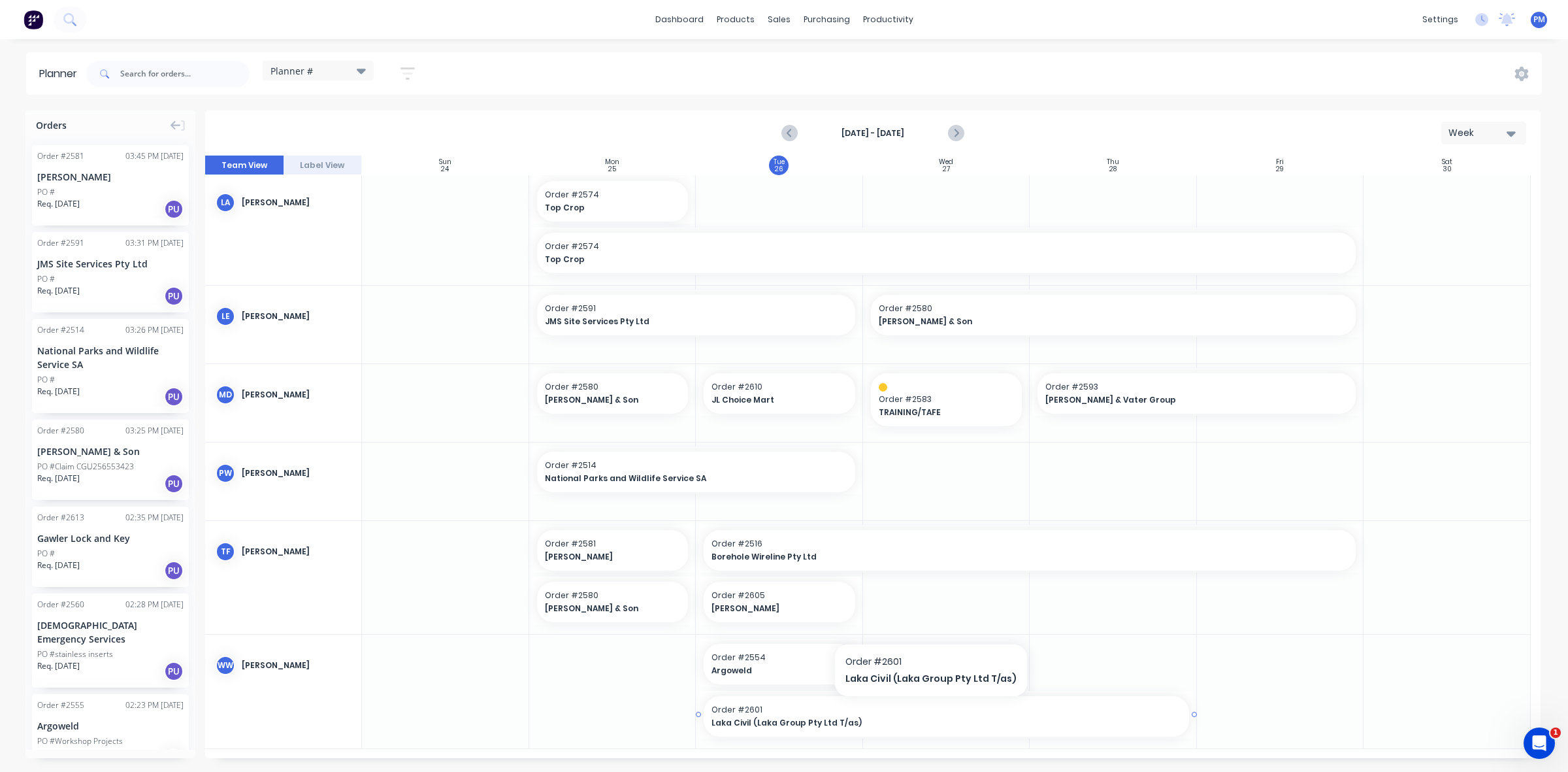
click at [926, 710] on span "Order # 2601" at bounding box center [946, 710] width 469 height 11
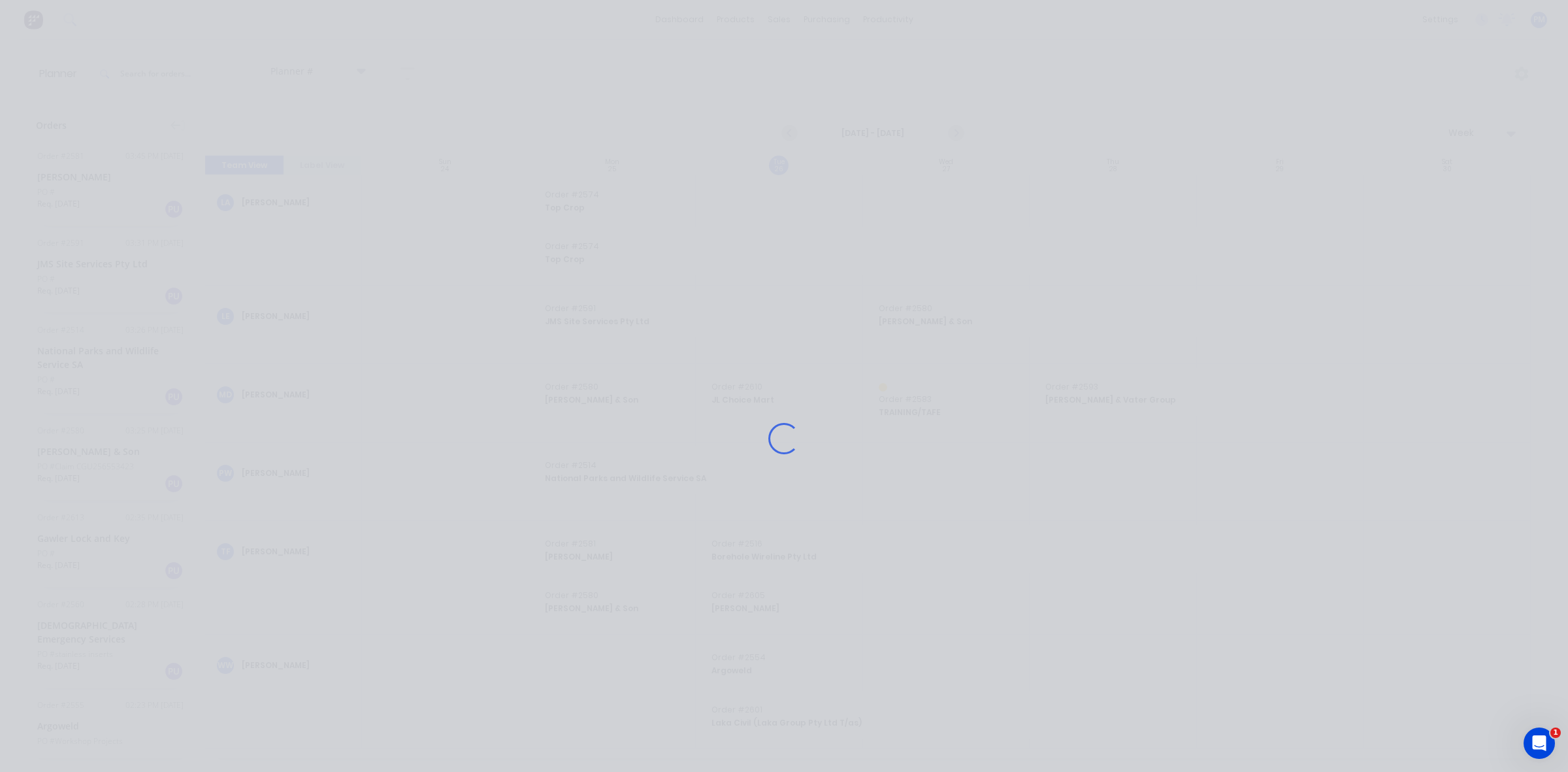
scroll to position [530, 0]
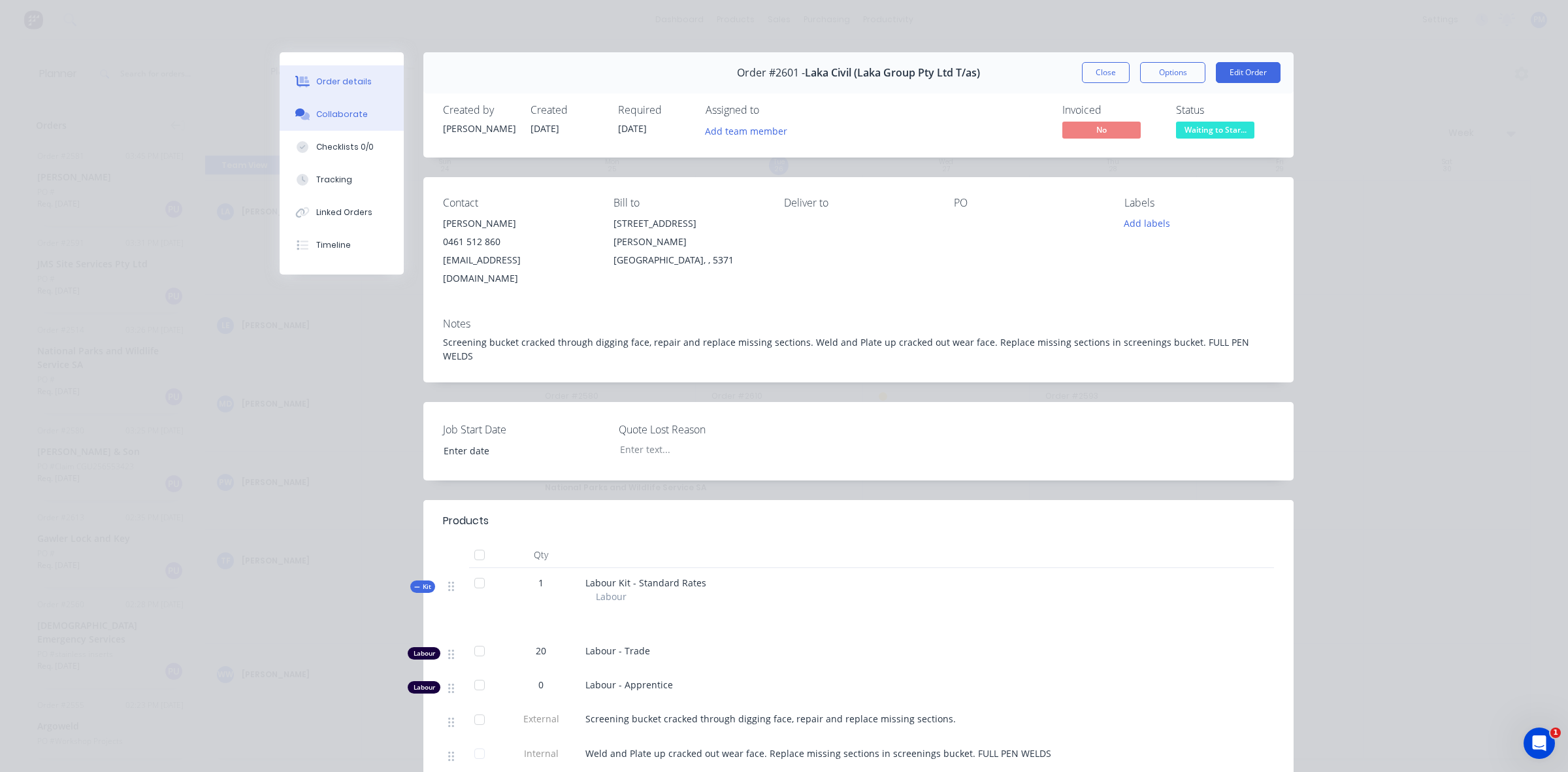
click at [333, 110] on div "Collaborate" at bounding box center [342, 114] width 52 height 11
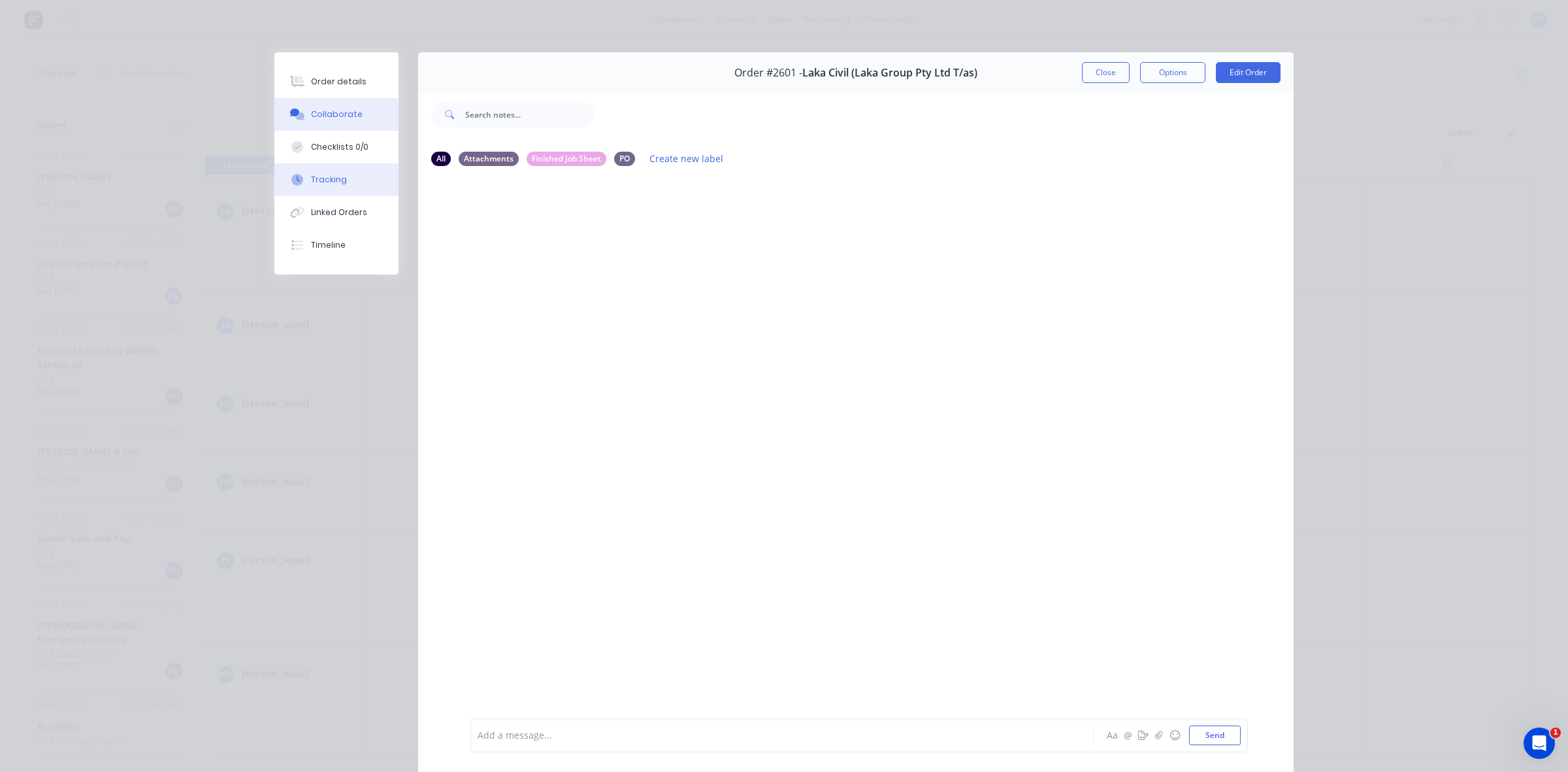
click at [333, 178] on div "Tracking" at bounding box center [329, 180] width 36 height 11
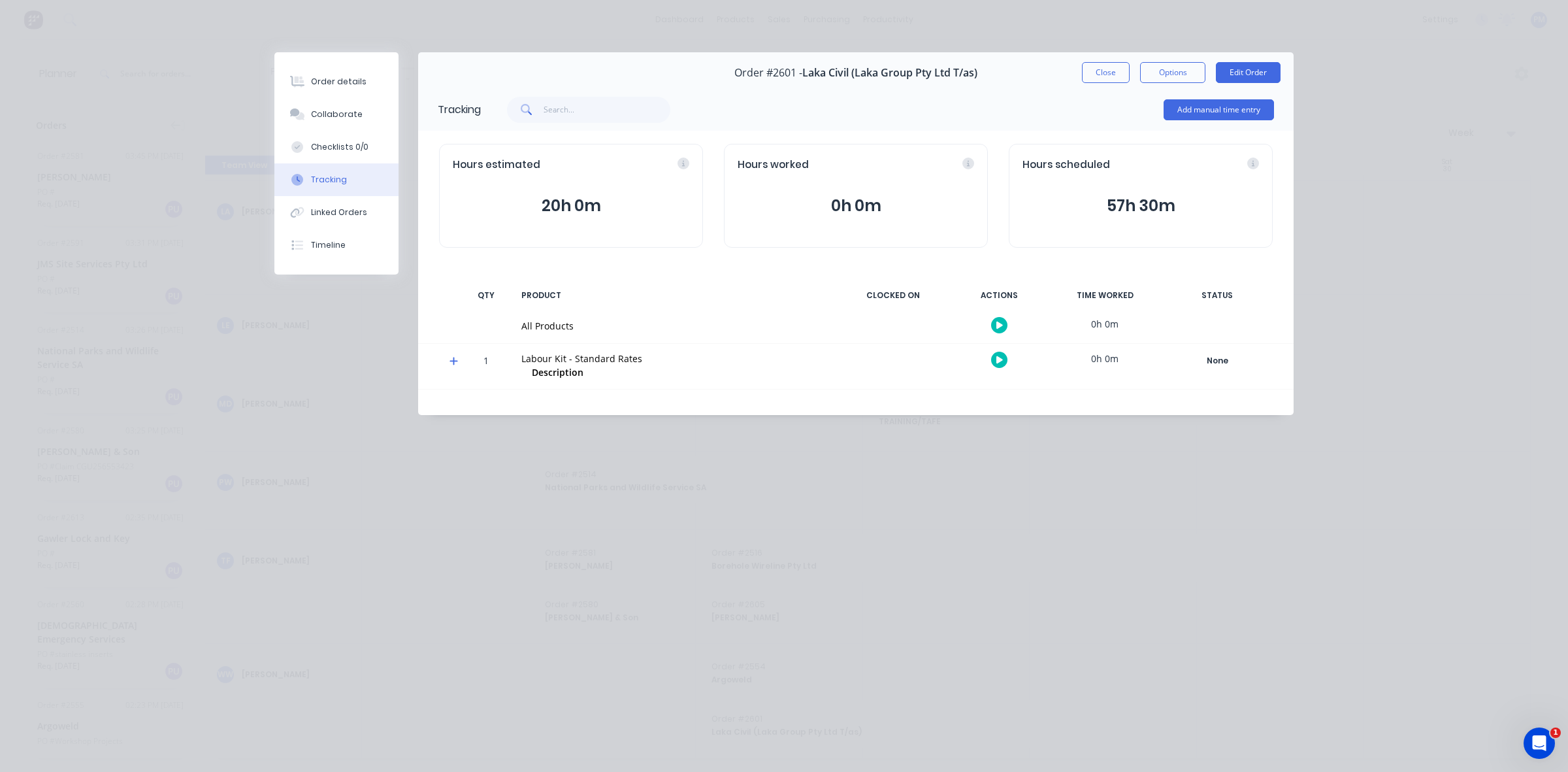
click at [1095, 71] on button "Close" at bounding box center [1105, 73] width 47 height 21
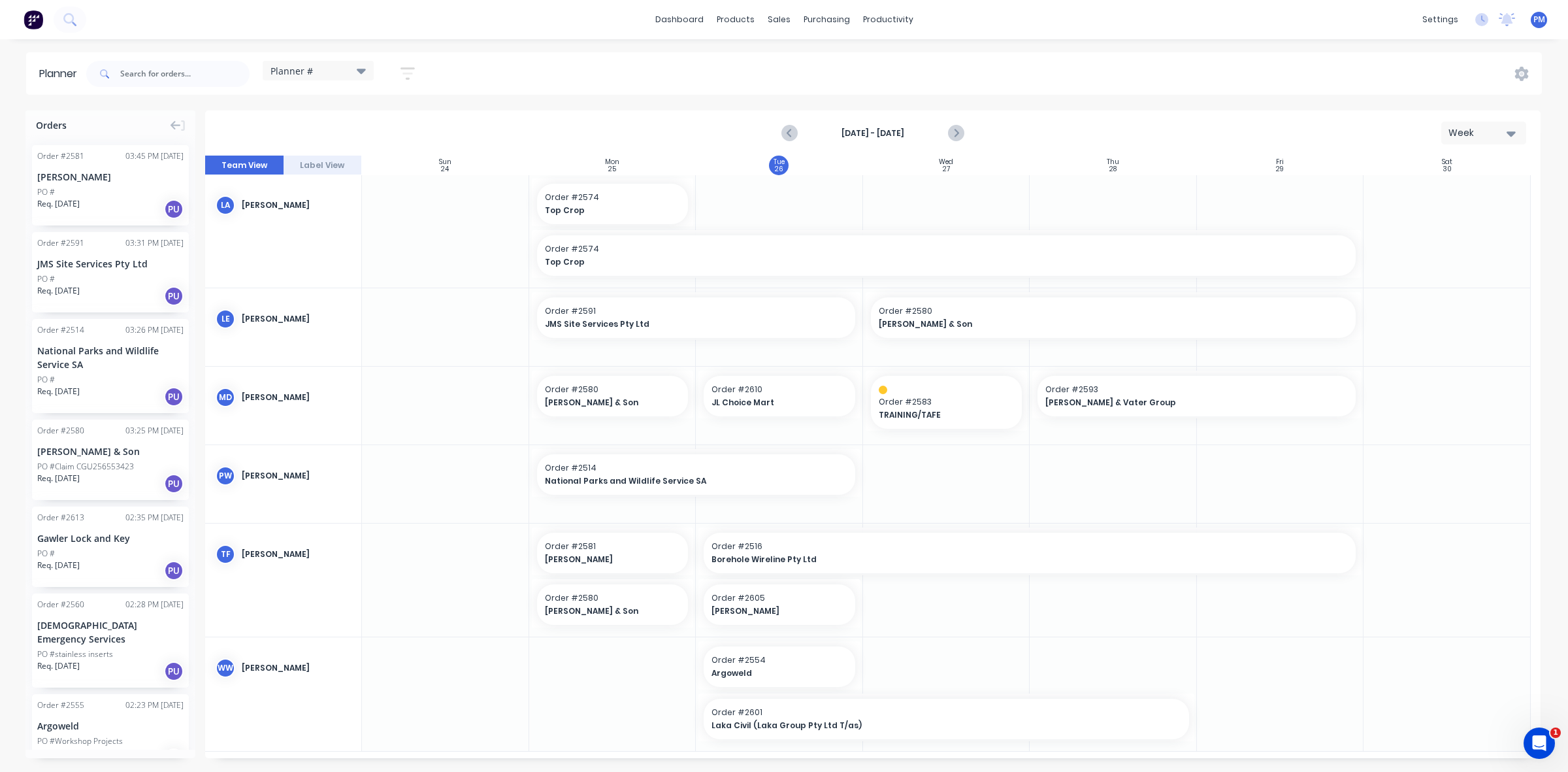
scroll to position [540, 0]
click at [955, 132] on icon "Next page" at bounding box center [955, 133] width 16 height 16
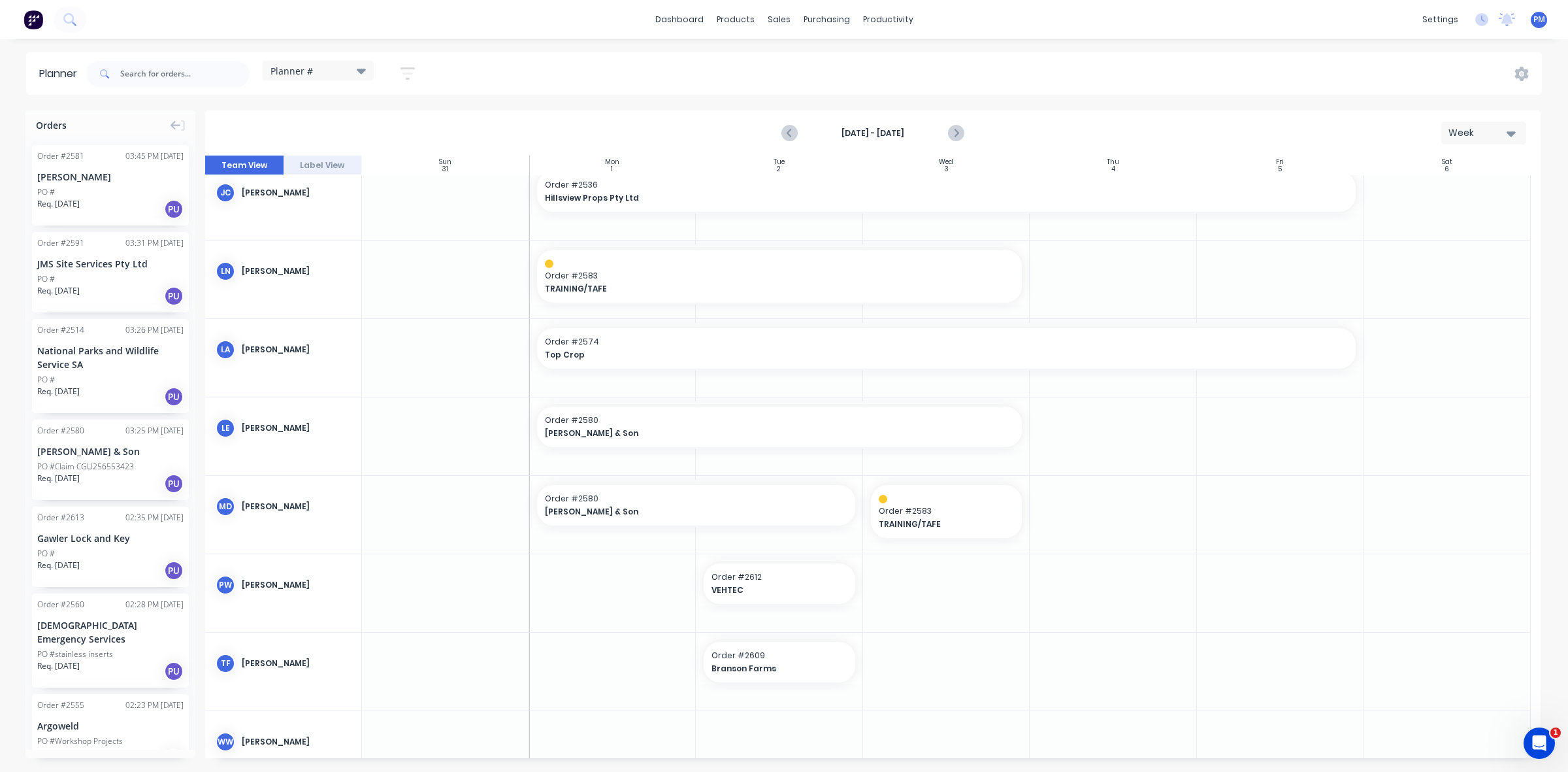
scroll to position [207, 0]
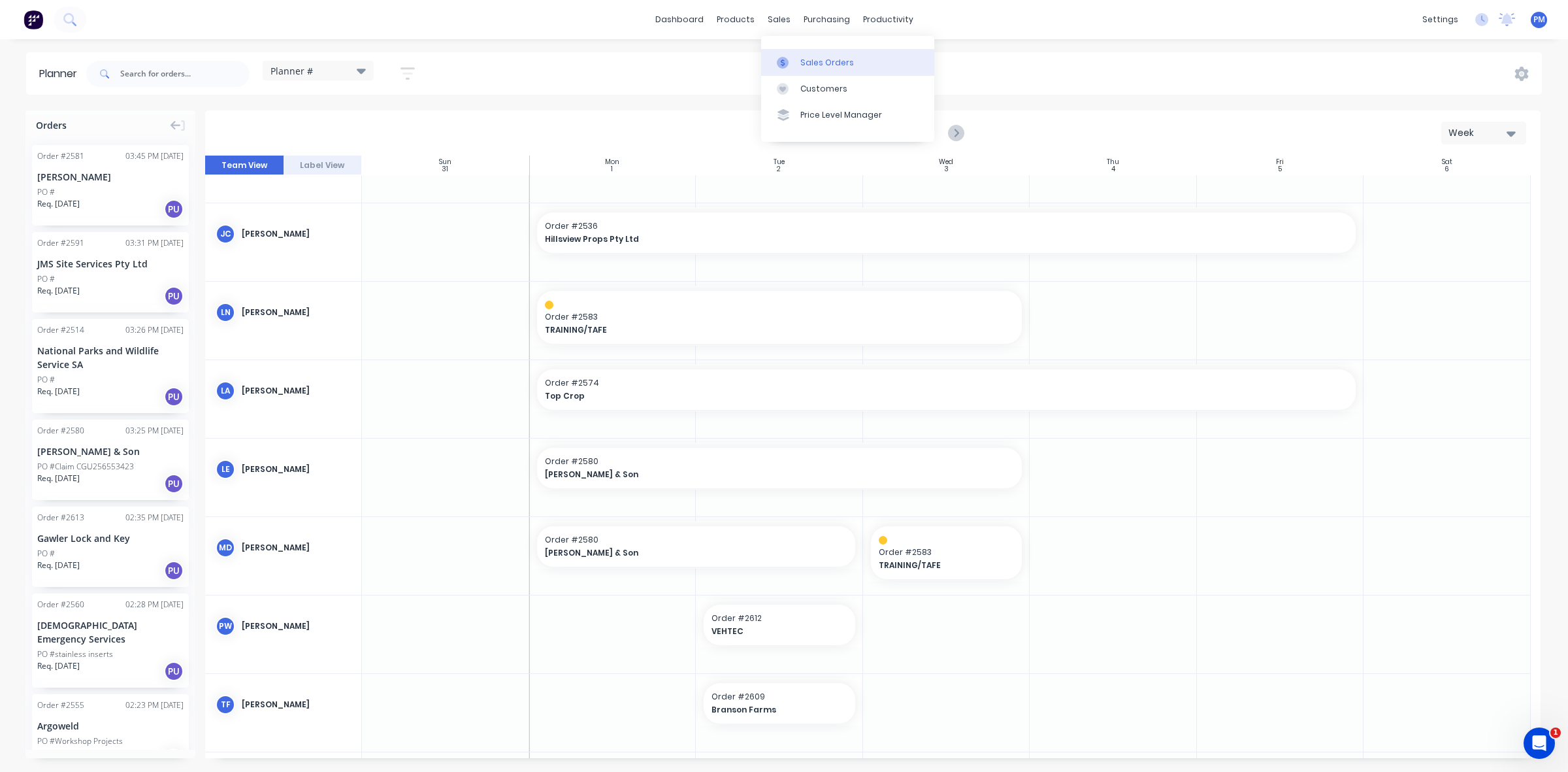
click at [813, 60] on div "Sales Orders" at bounding box center [827, 62] width 54 height 11
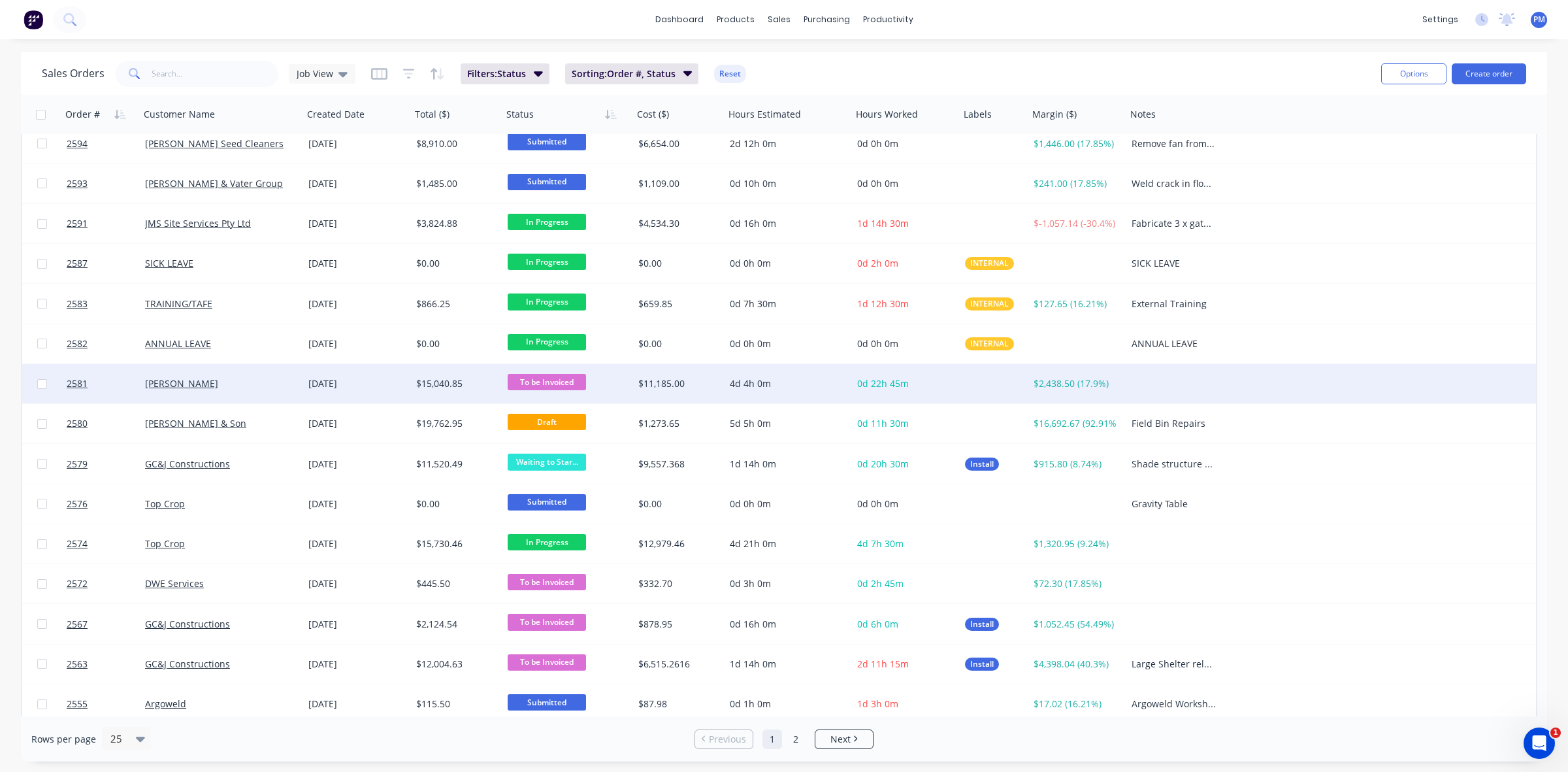
scroll to position [419, 0]
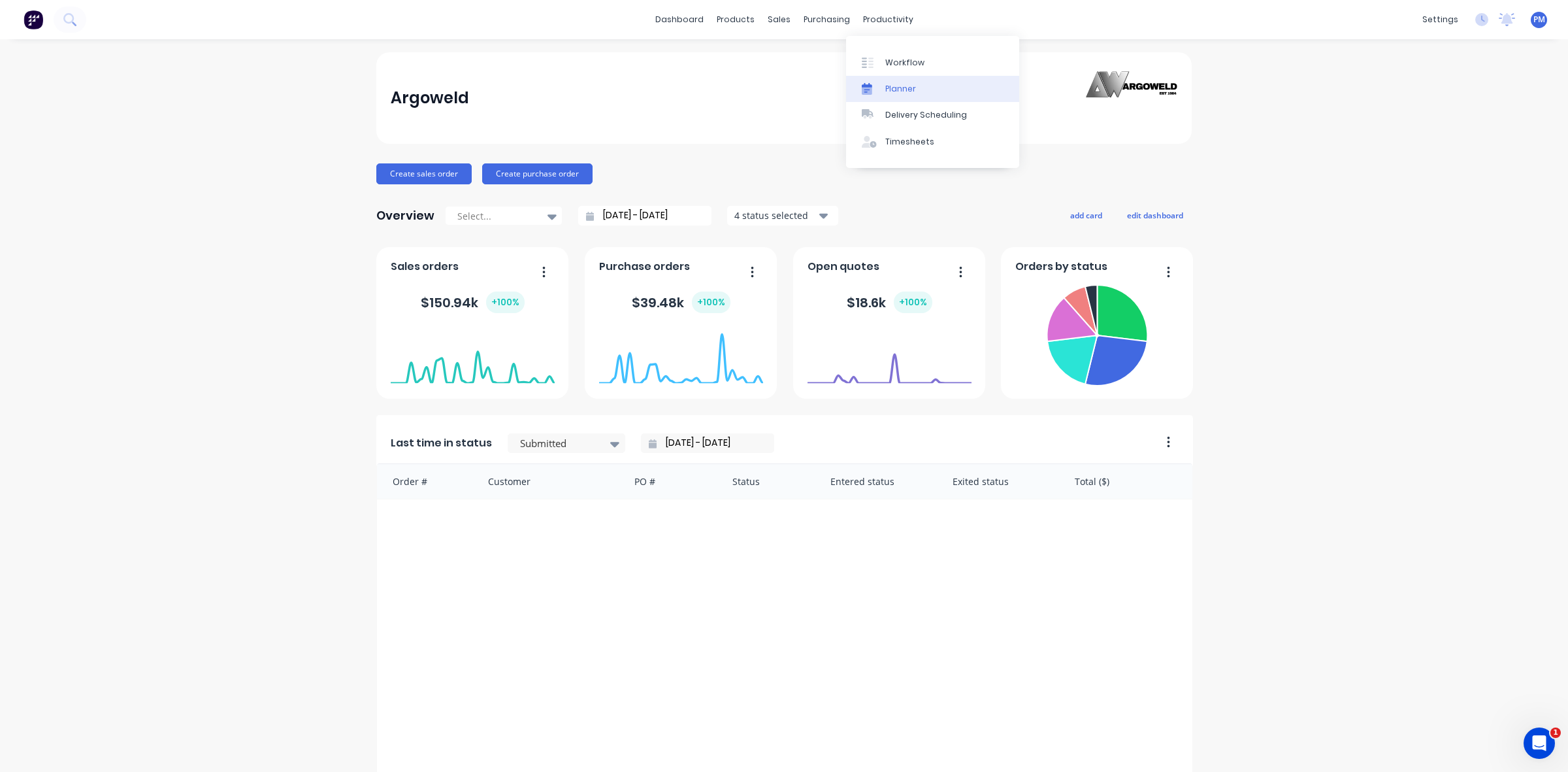
click at [899, 86] on div "Planner" at bounding box center [900, 89] width 31 height 11
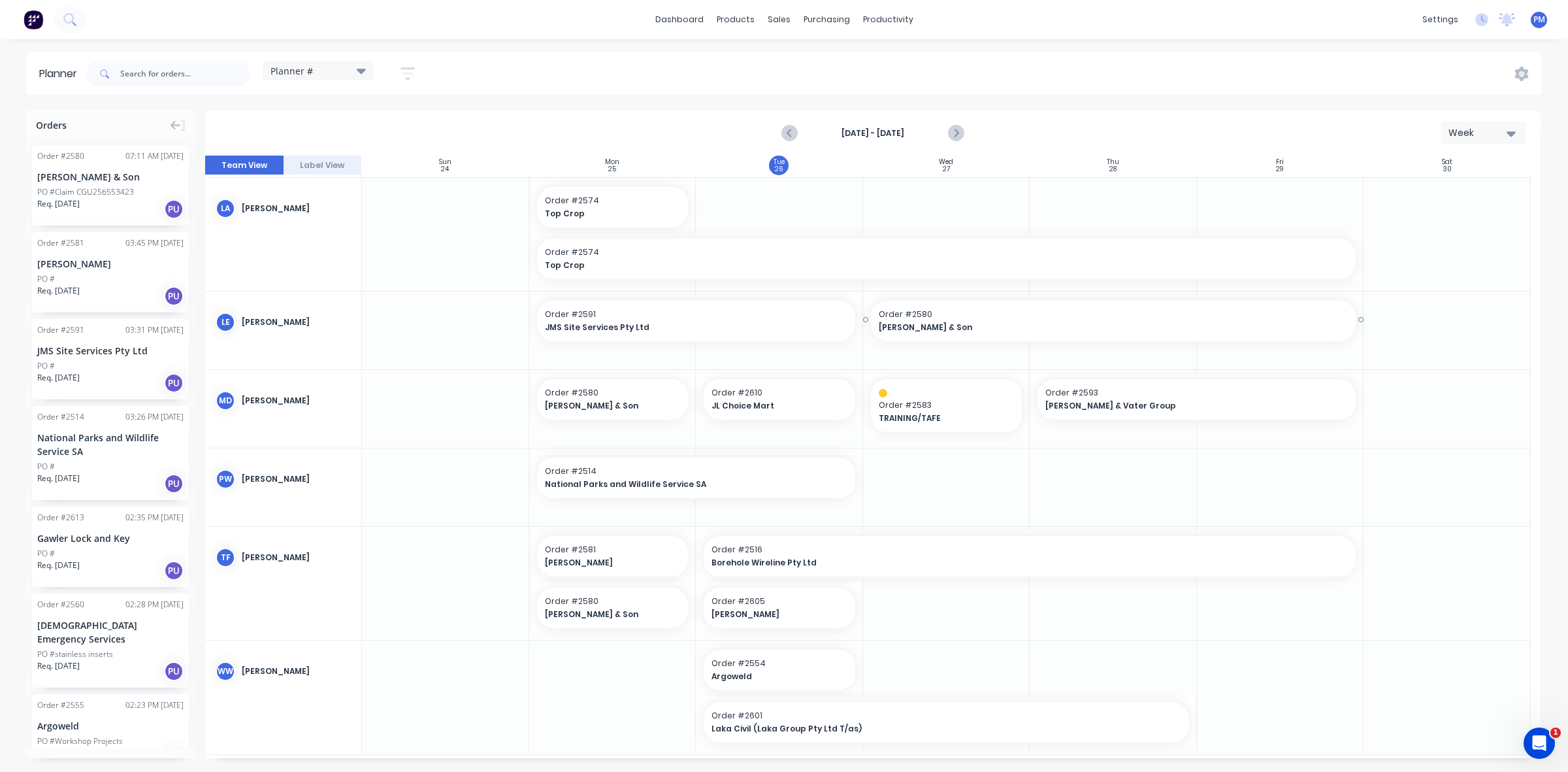
scroll to position [540, 0]
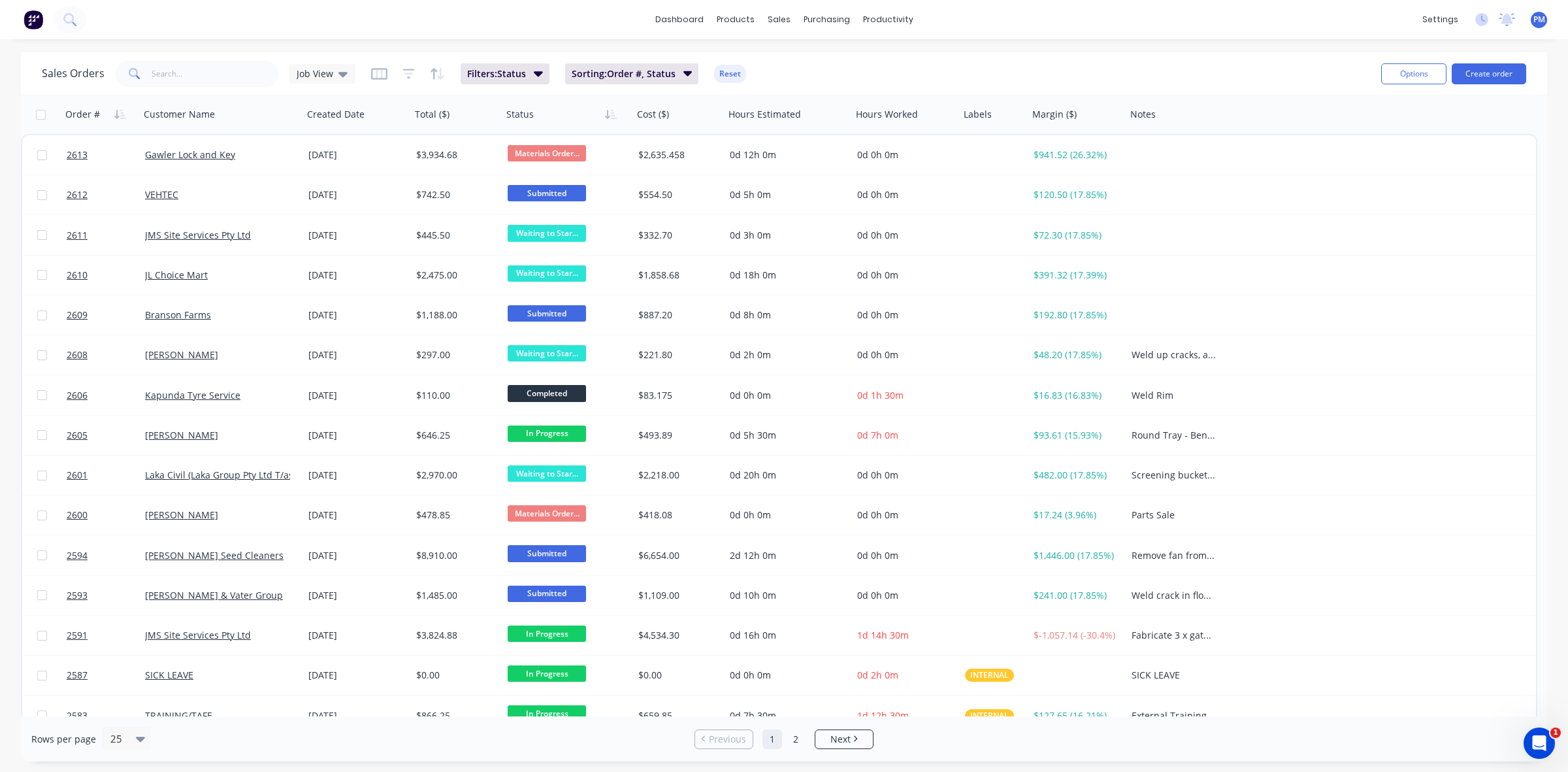
scroll to position [419, 0]
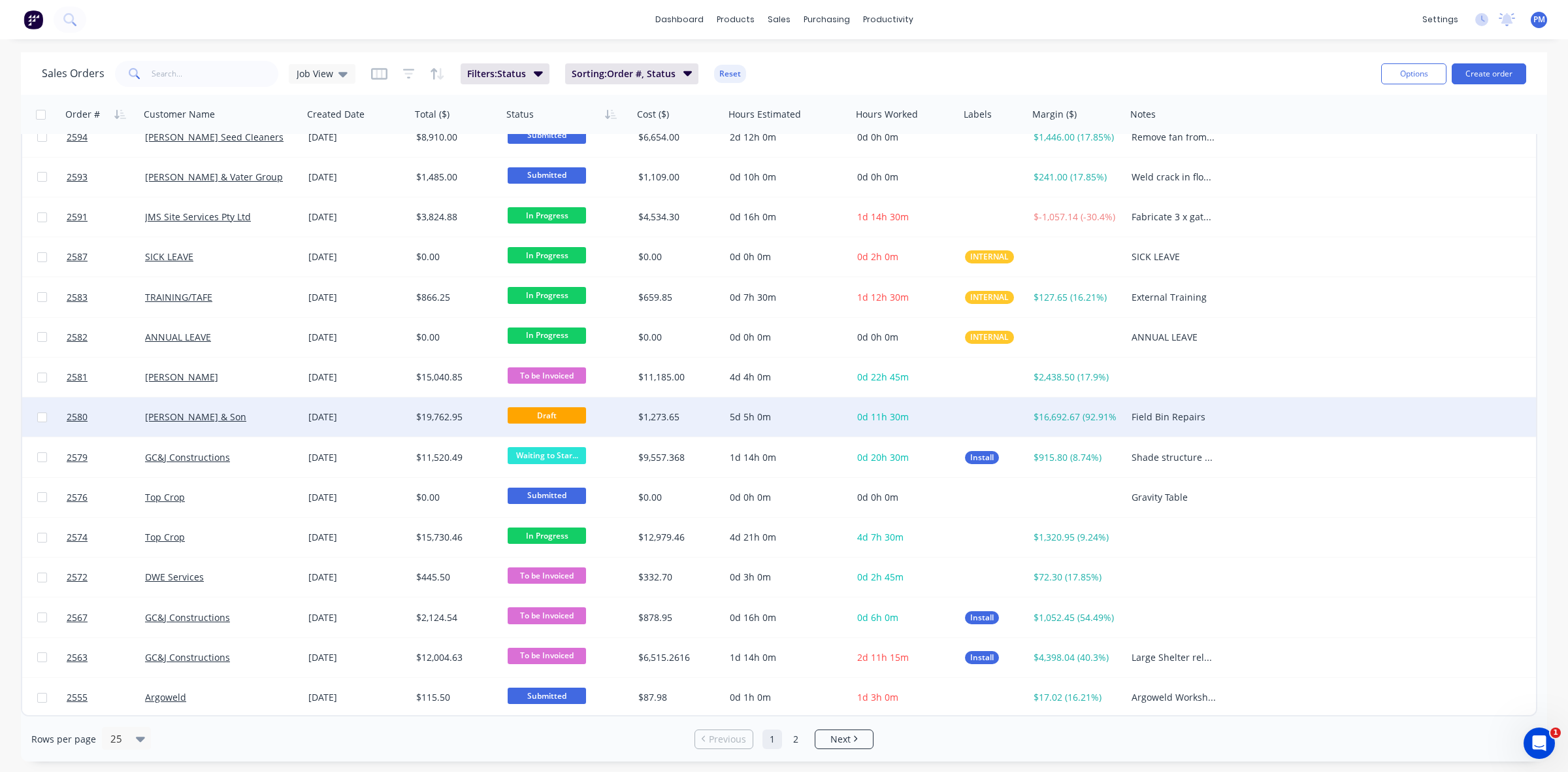
click at [534, 419] on span "Draft" at bounding box center [546, 415] width 78 height 16
click at [539, 414] on span "Draft" at bounding box center [546, 415] width 78 height 16
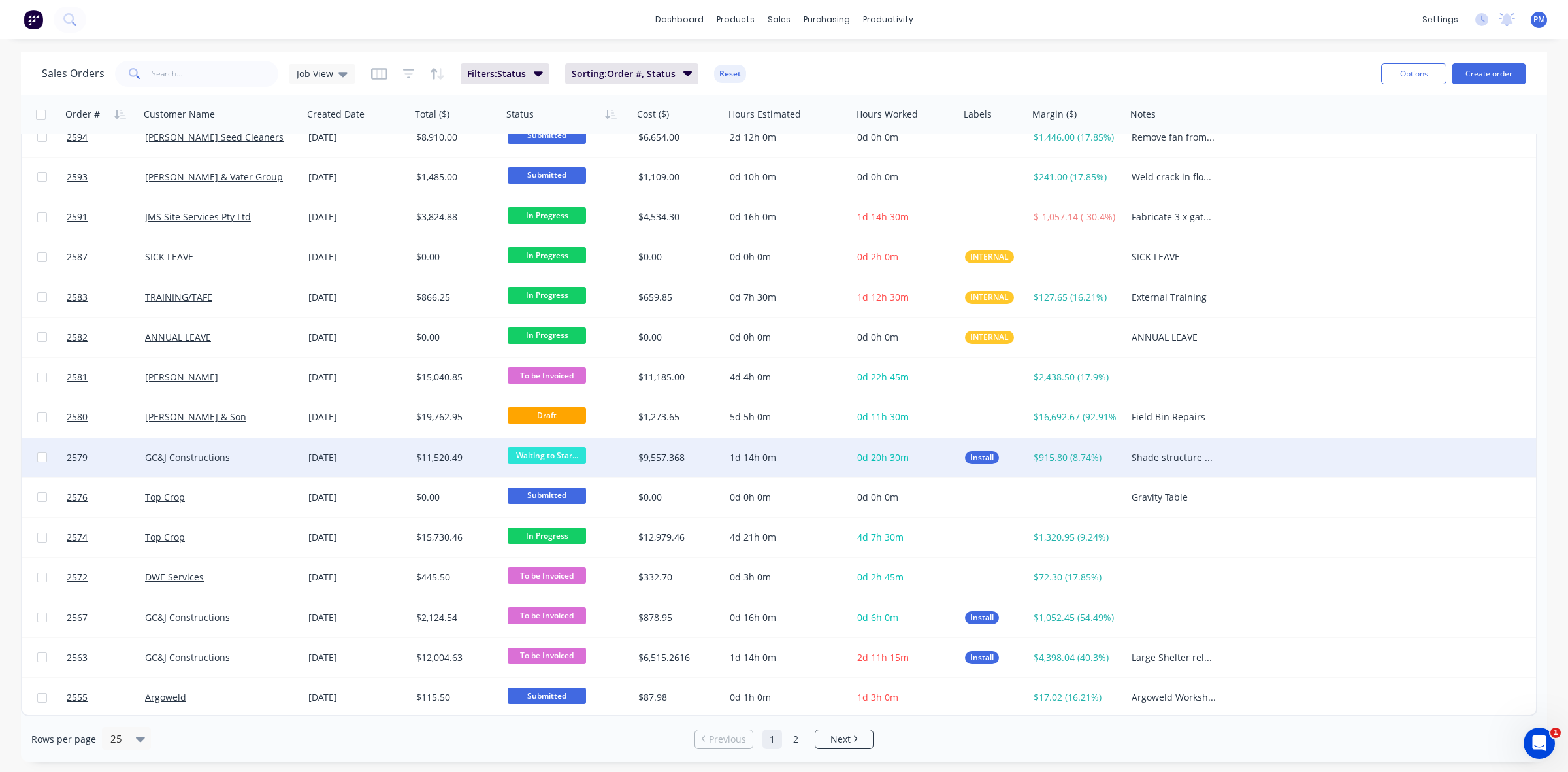
click at [540, 455] on span "Waiting to Star..." at bounding box center [546, 455] width 78 height 16
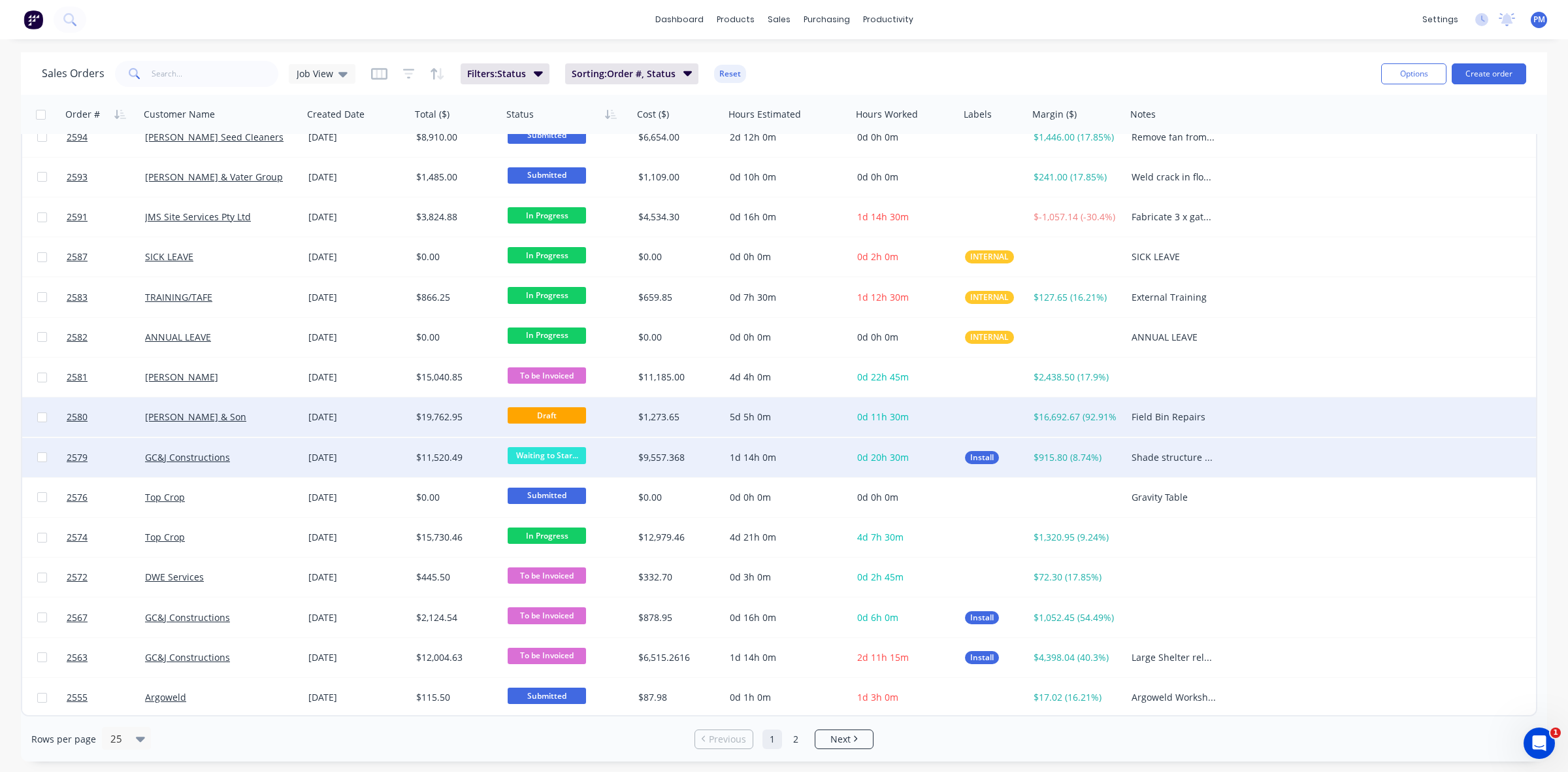
click at [264, 408] on div "[PERSON_NAME] & Son" at bounding box center [221, 418] width 163 height 40
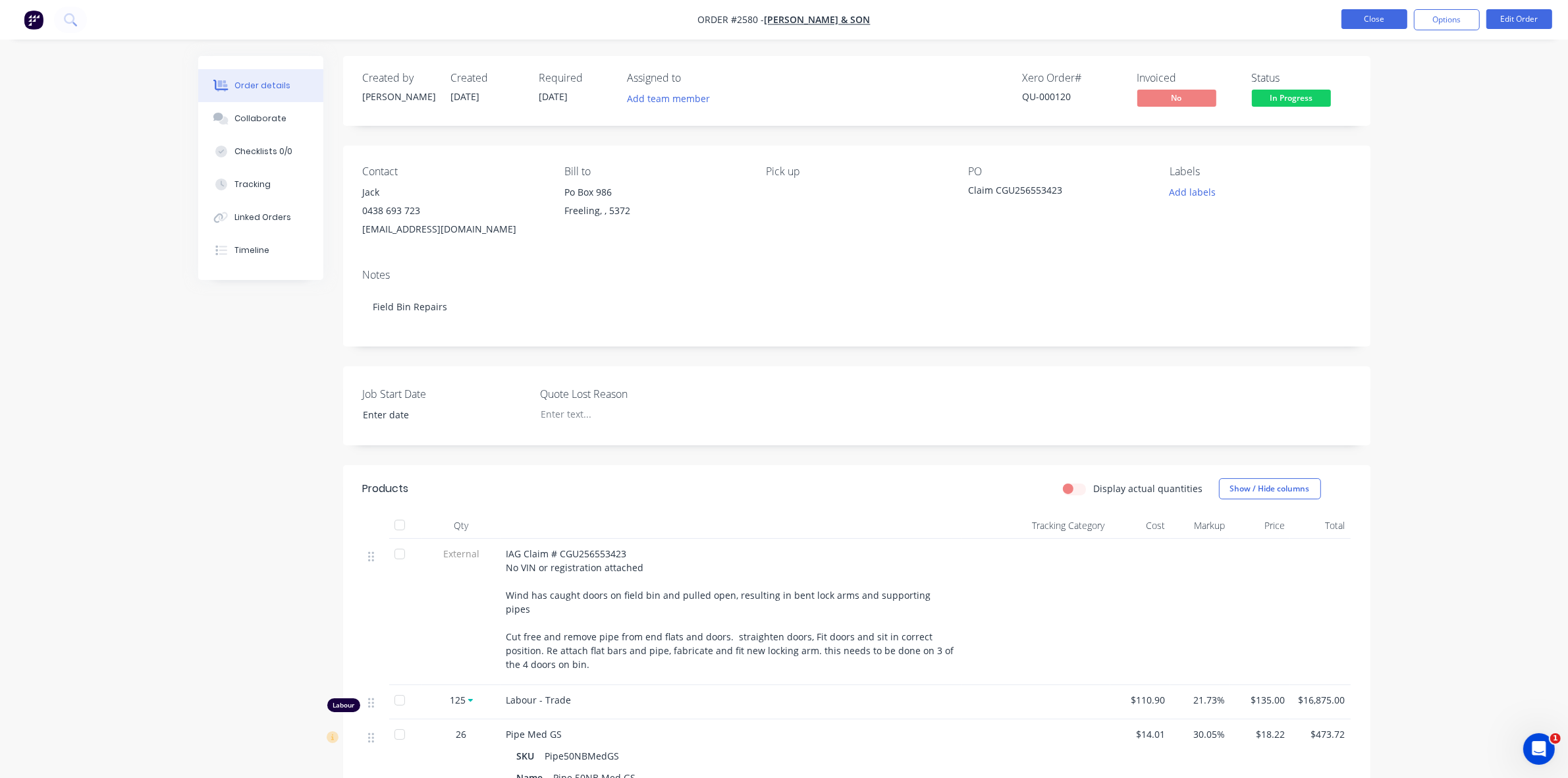
click at [1360, 15] on button "Close" at bounding box center [1374, 19] width 66 height 20
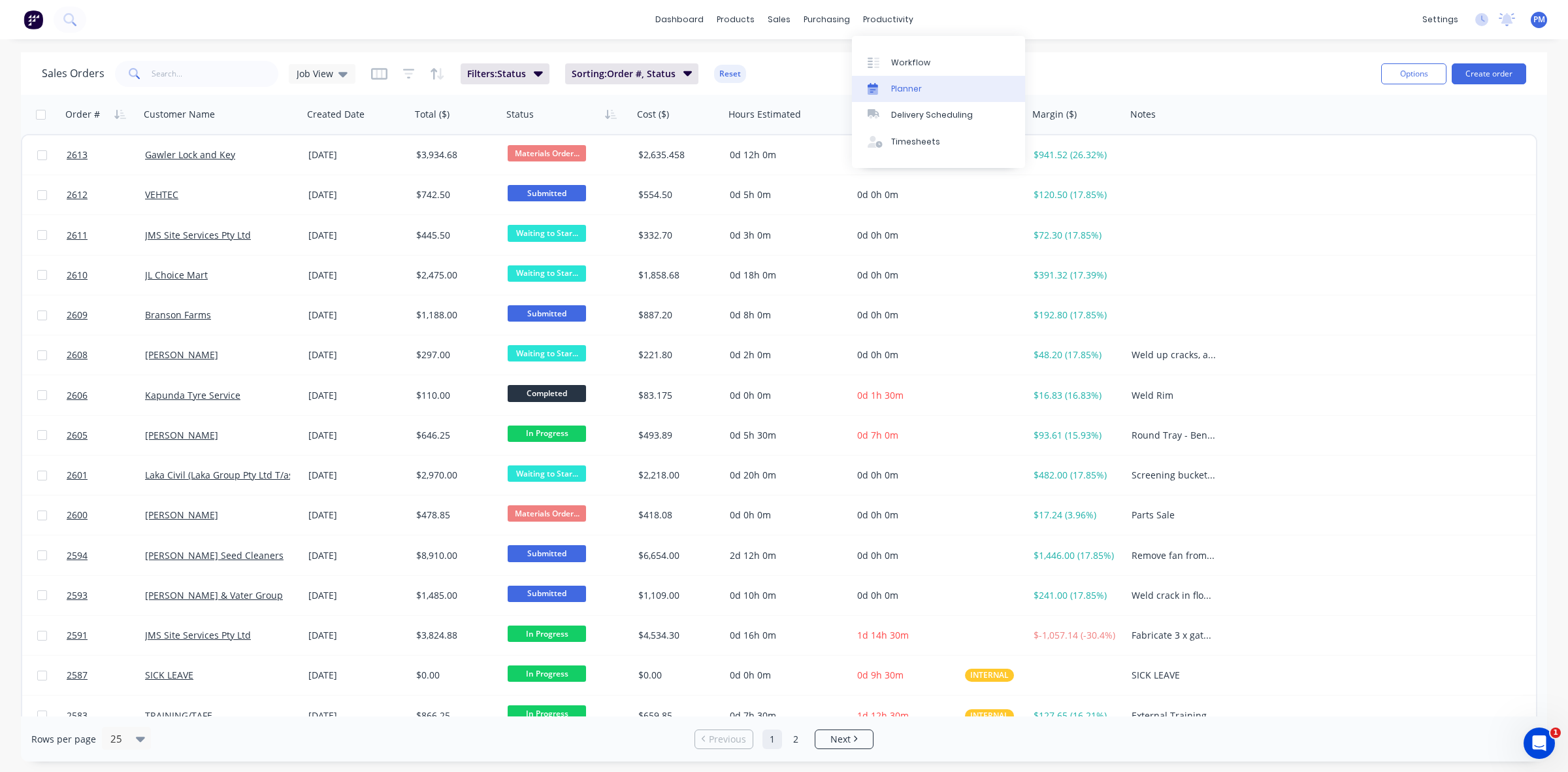
click at [902, 86] on div "Planner" at bounding box center [906, 89] width 31 height 11
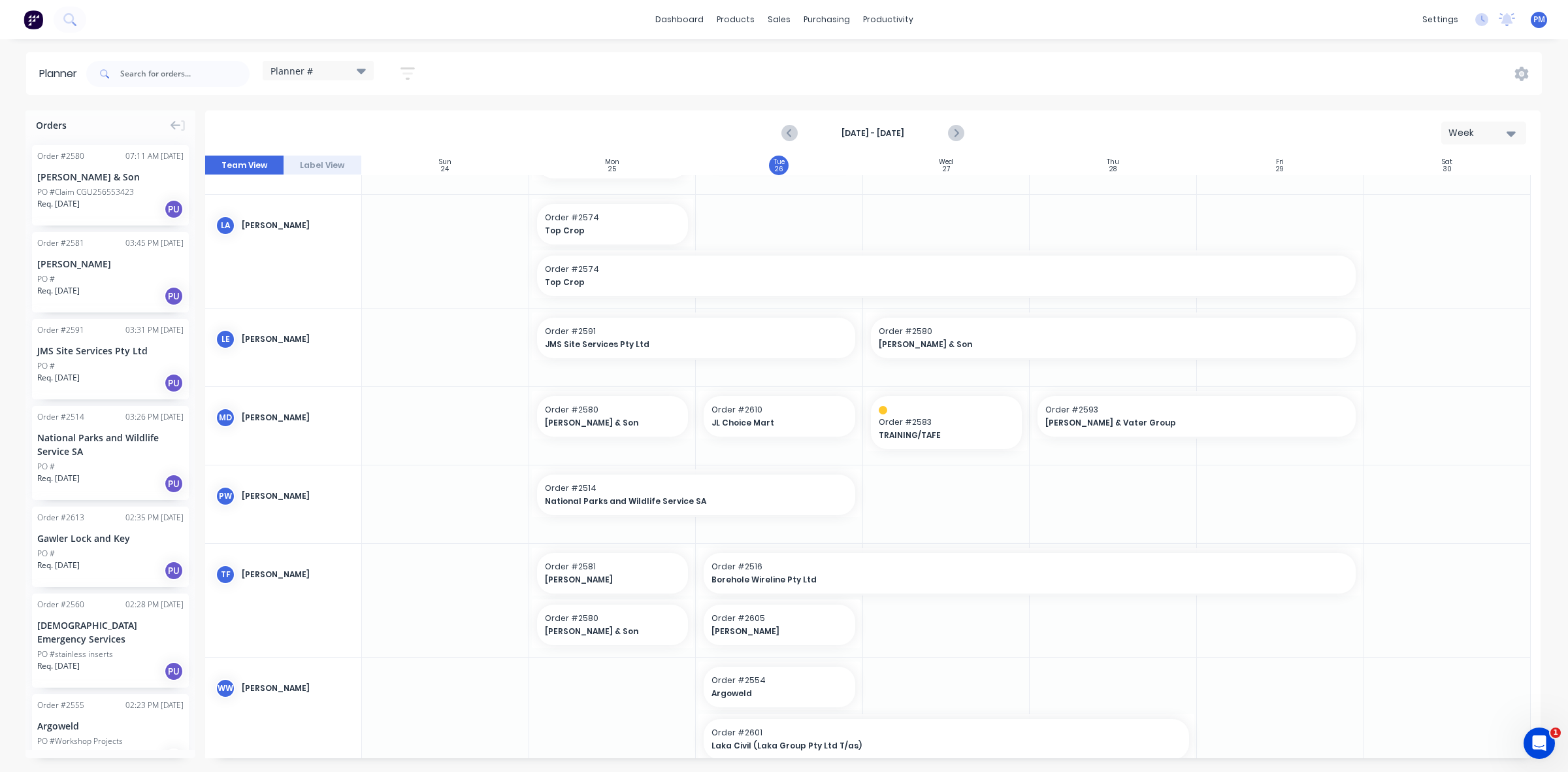
scroll to position [540, 0]
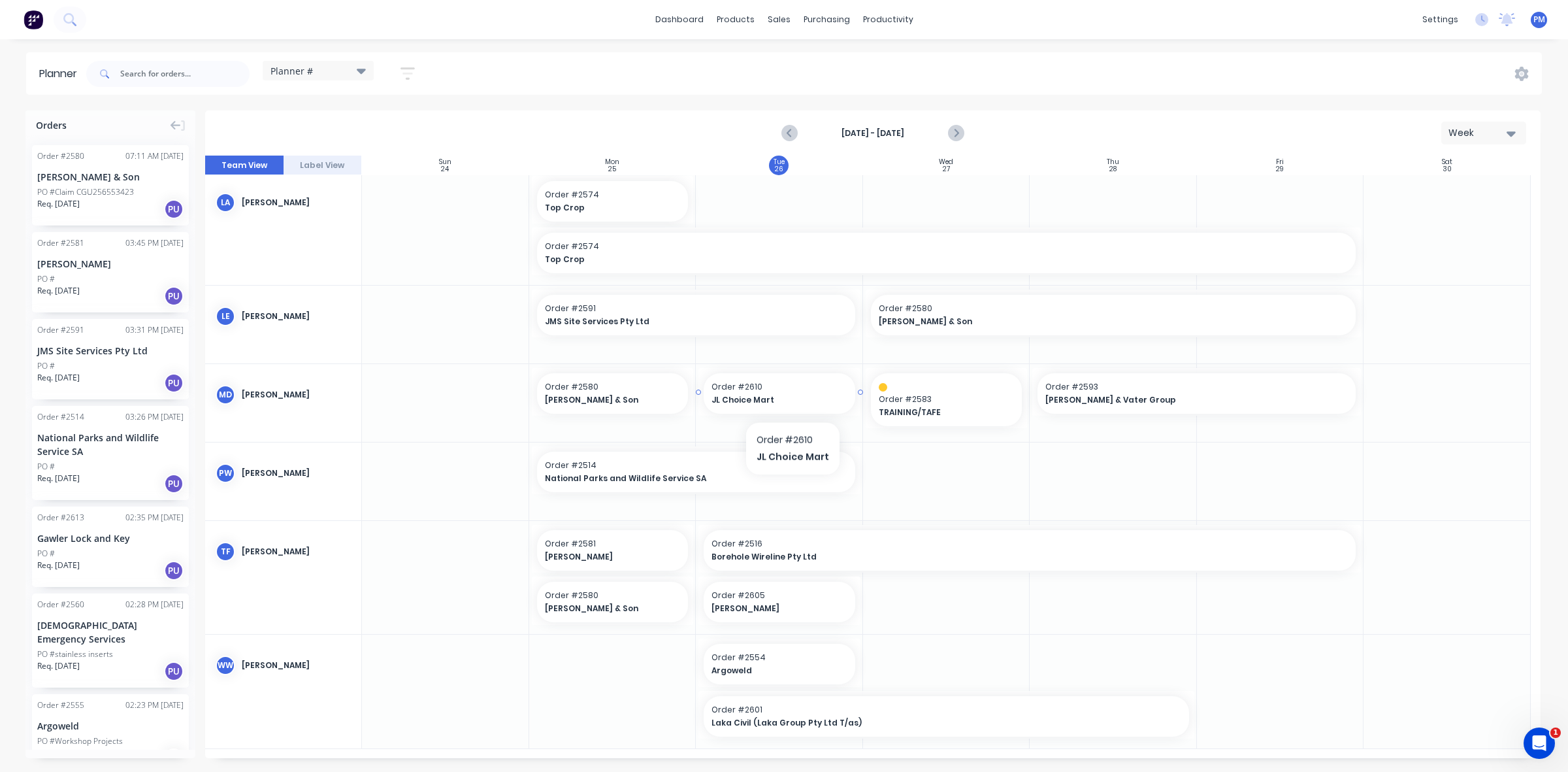
click at [791, 399] on span "JL Choice Mart" at bounding box center [772, 400] width 122 height 11
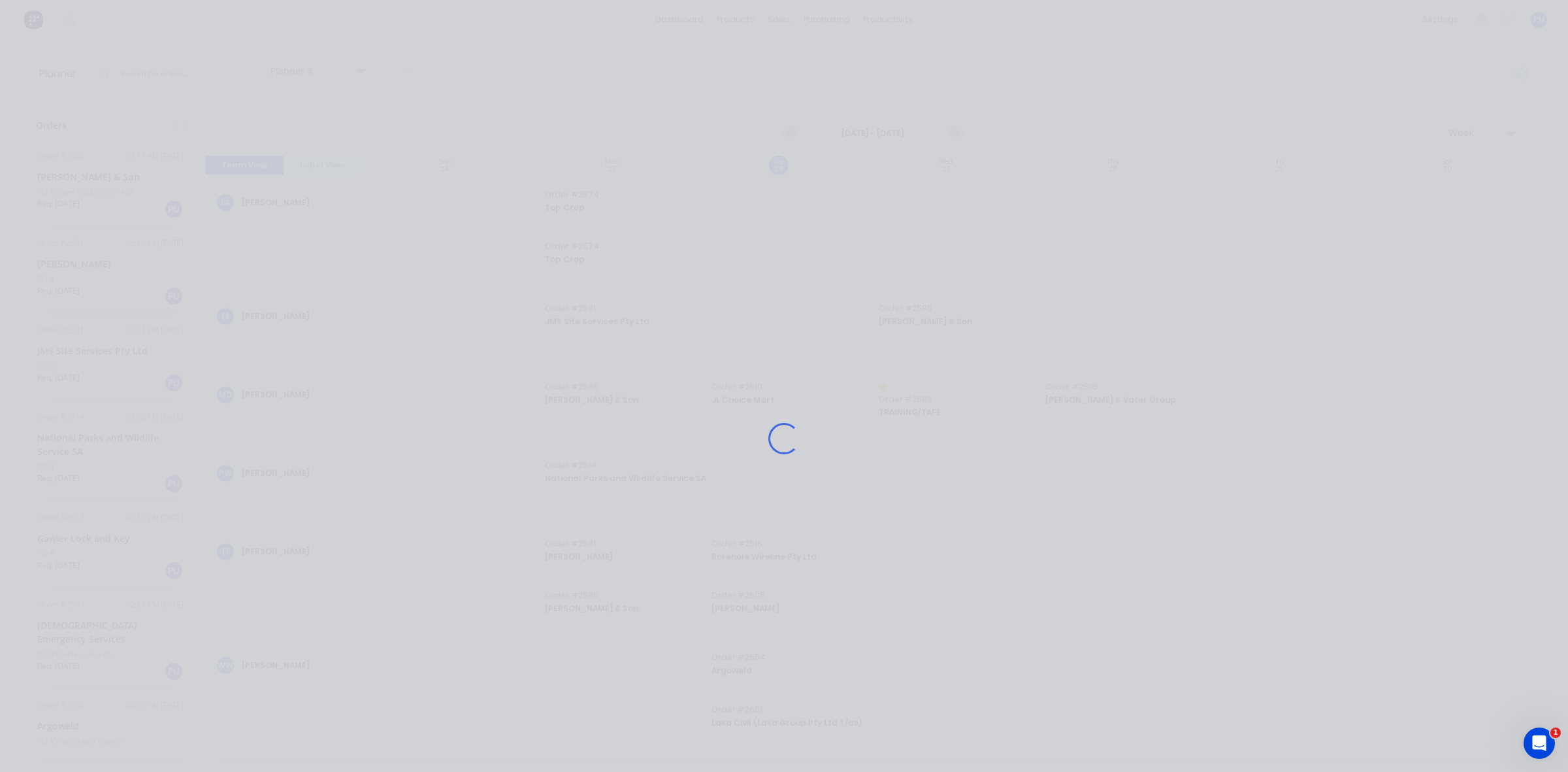
scroll to position [530, 0]
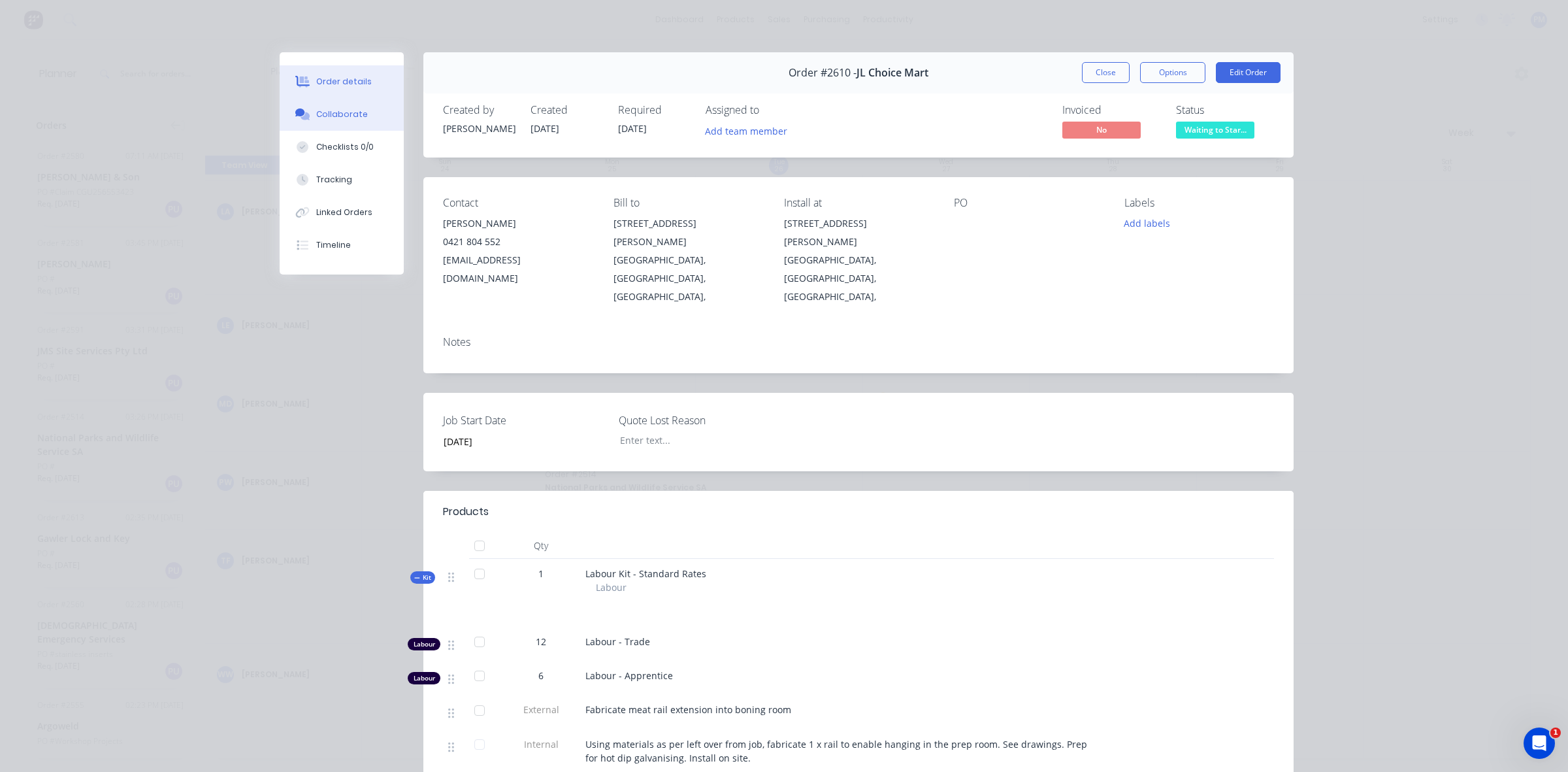
click at [338, 115] on div "Collaborate" at bounding box center [342, 114] width 52 height 11
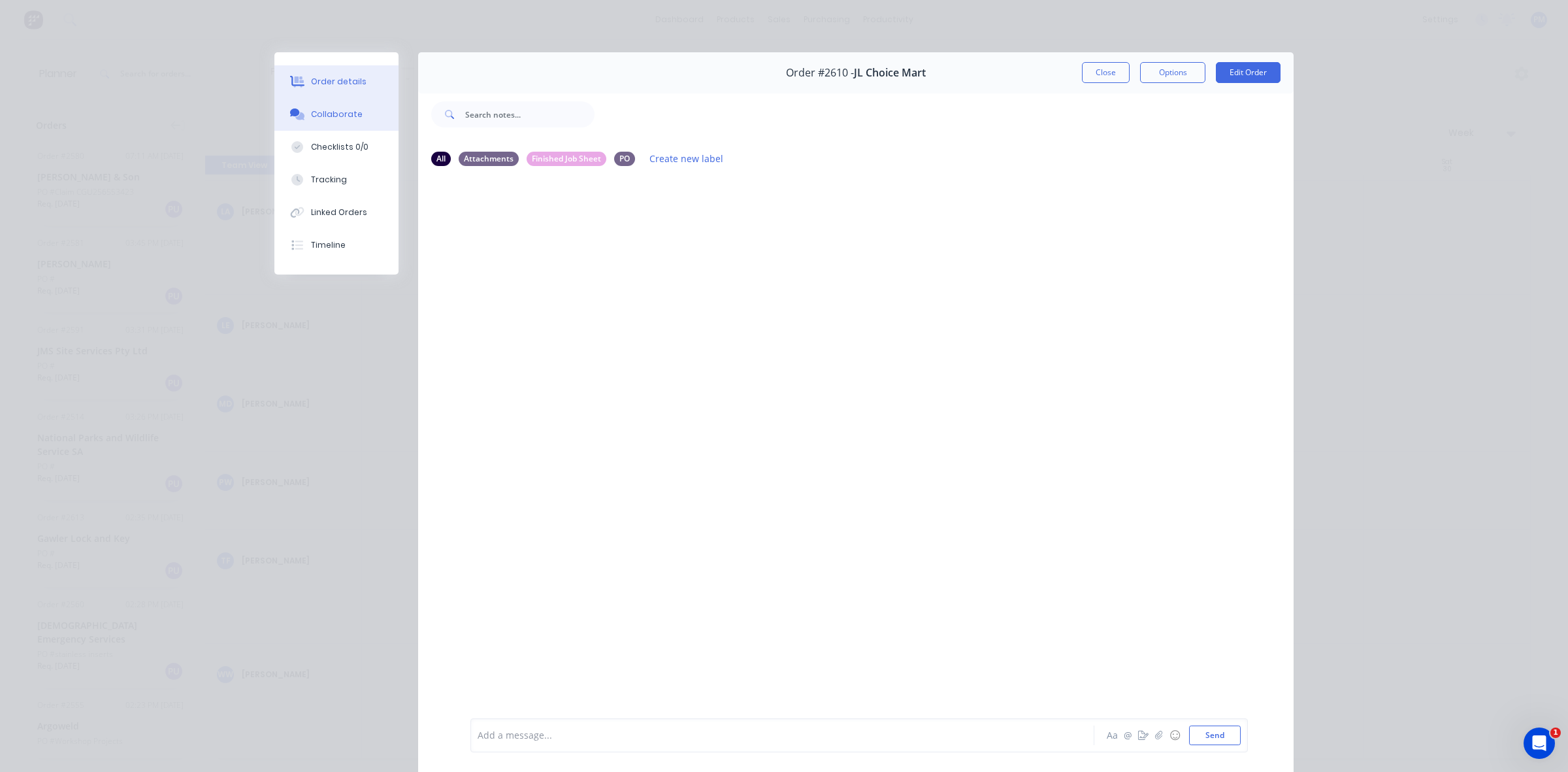
click at [334, 77] on div "Order details" at bounding box center [338, 81] width 56 height 11
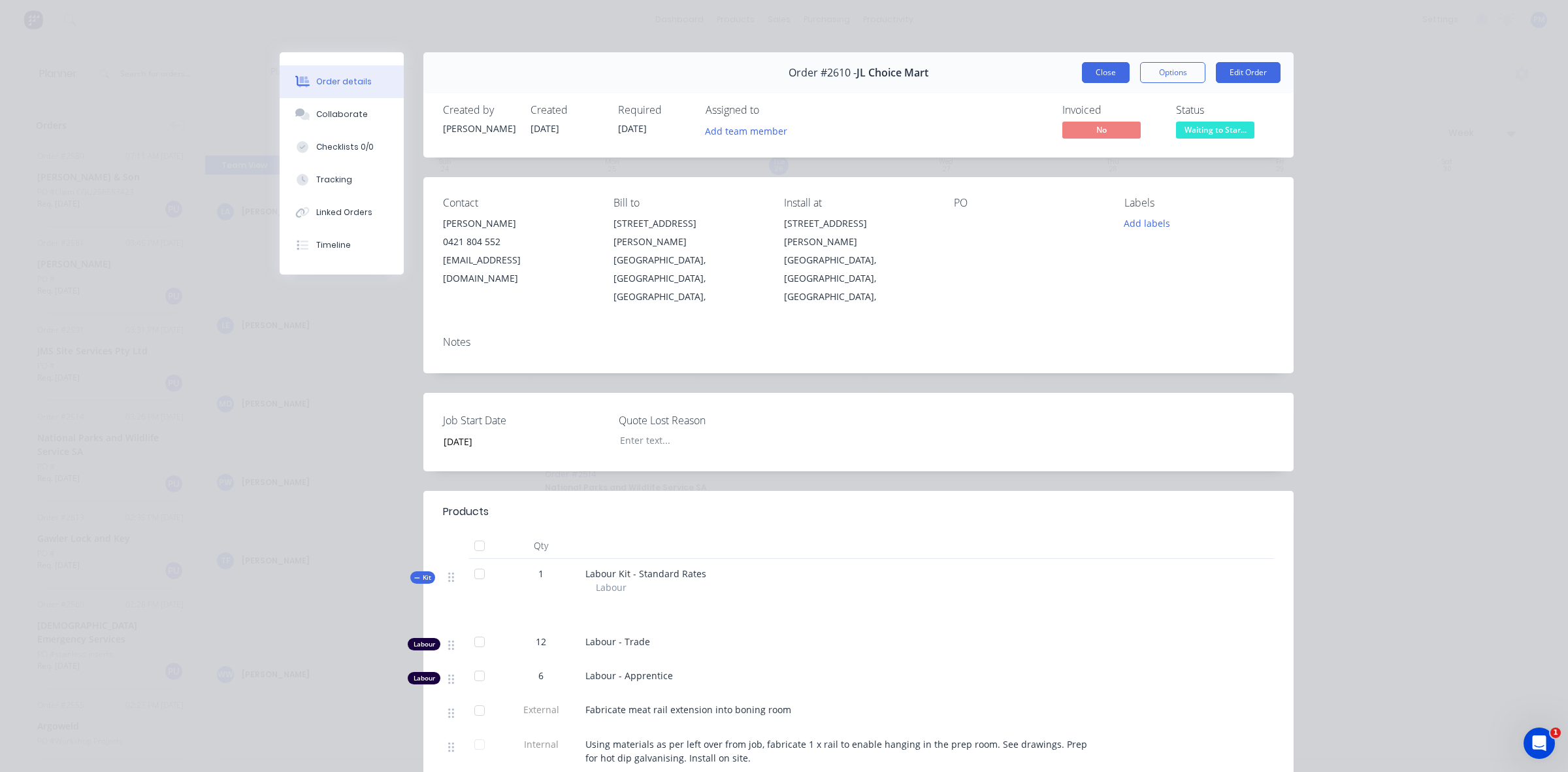
click at [1103, 72] on button "Close" at bounding box center [1105, 73] width 47 height 21
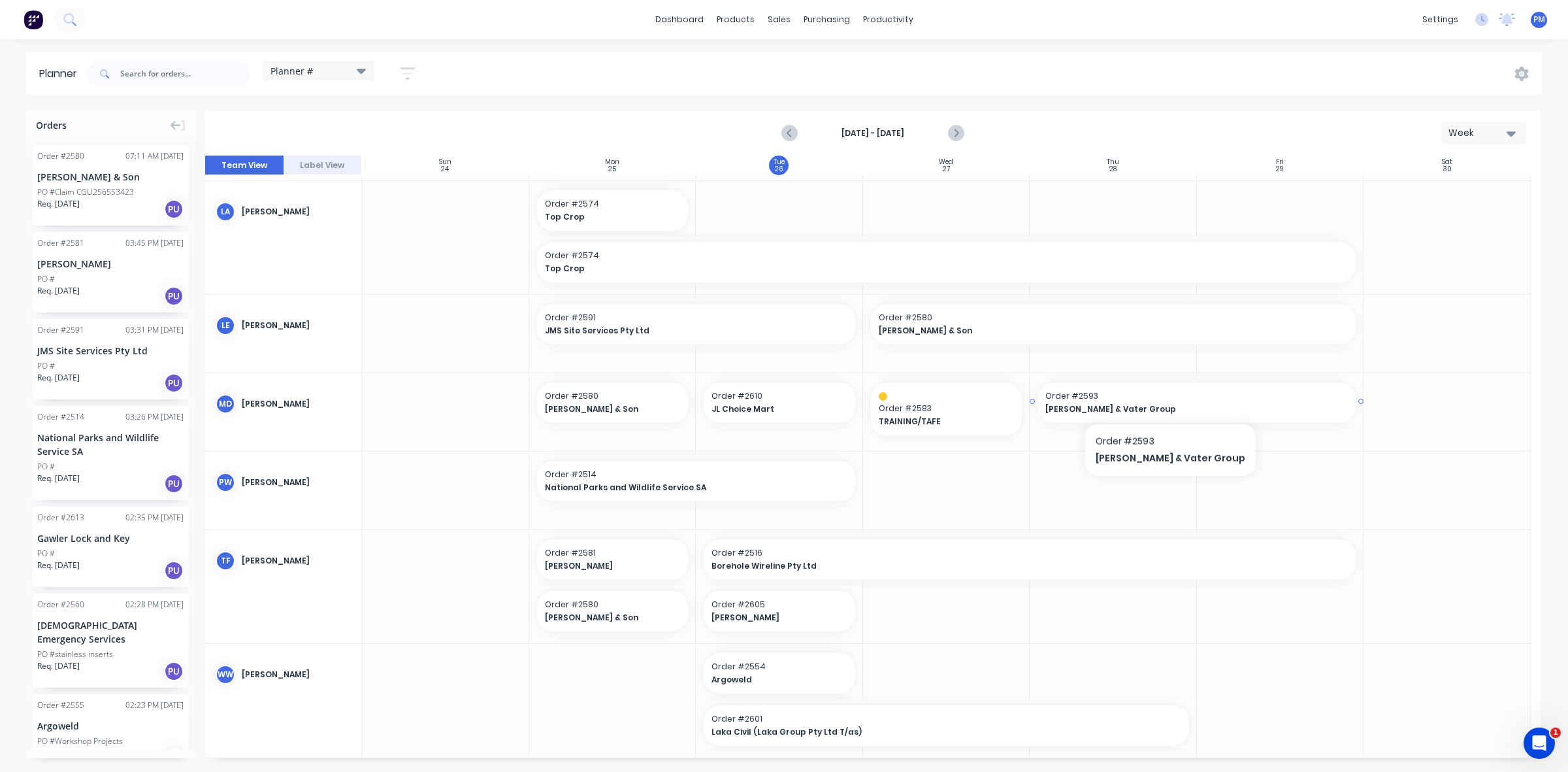
click at [1150, 400] on span "Order # 2593" at bounding box center [1197, 396] width 302 height 11
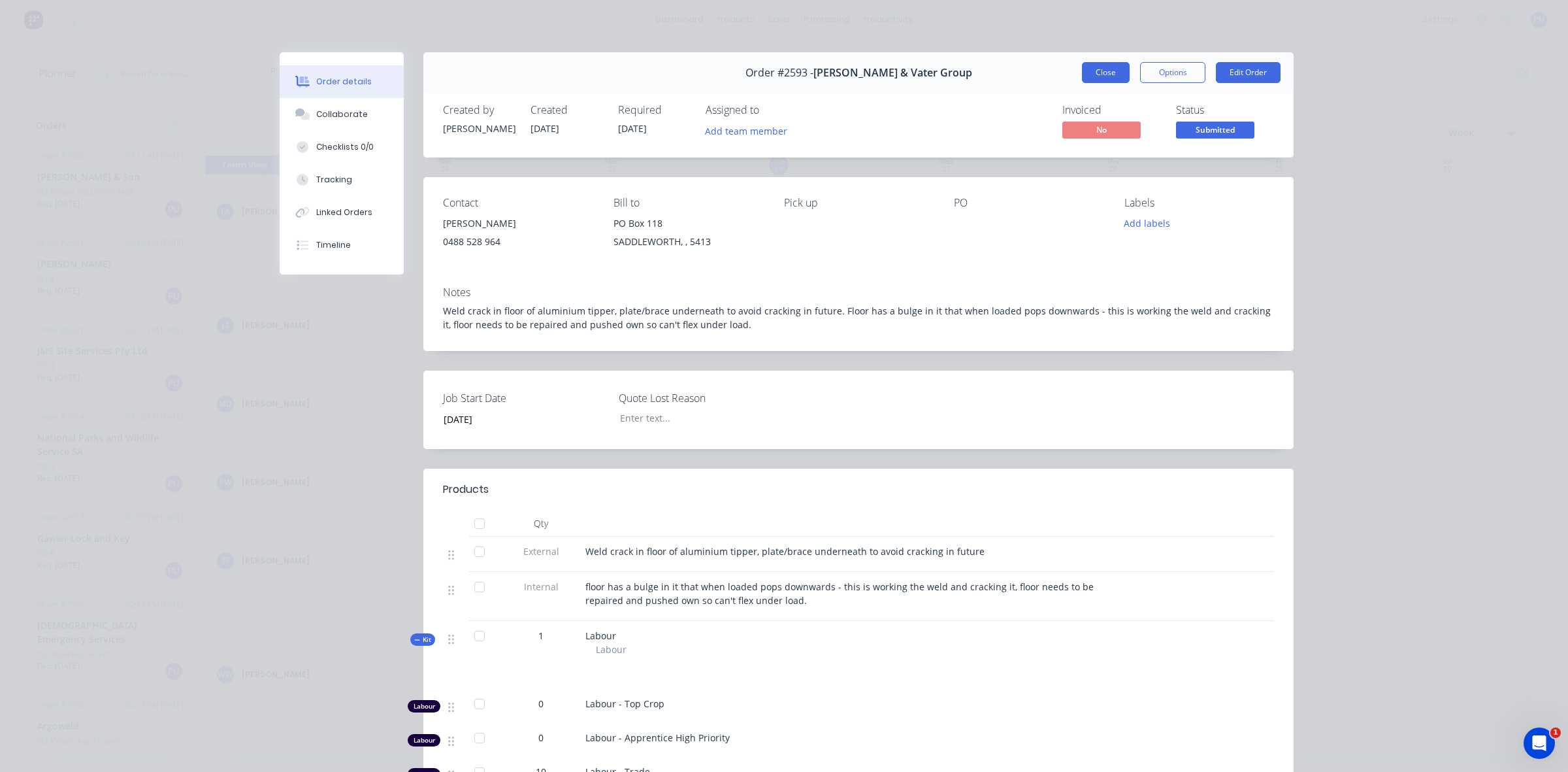
click at [1106, 74] on button "Close" at bounding box center [1105, 73] width 47 height 21
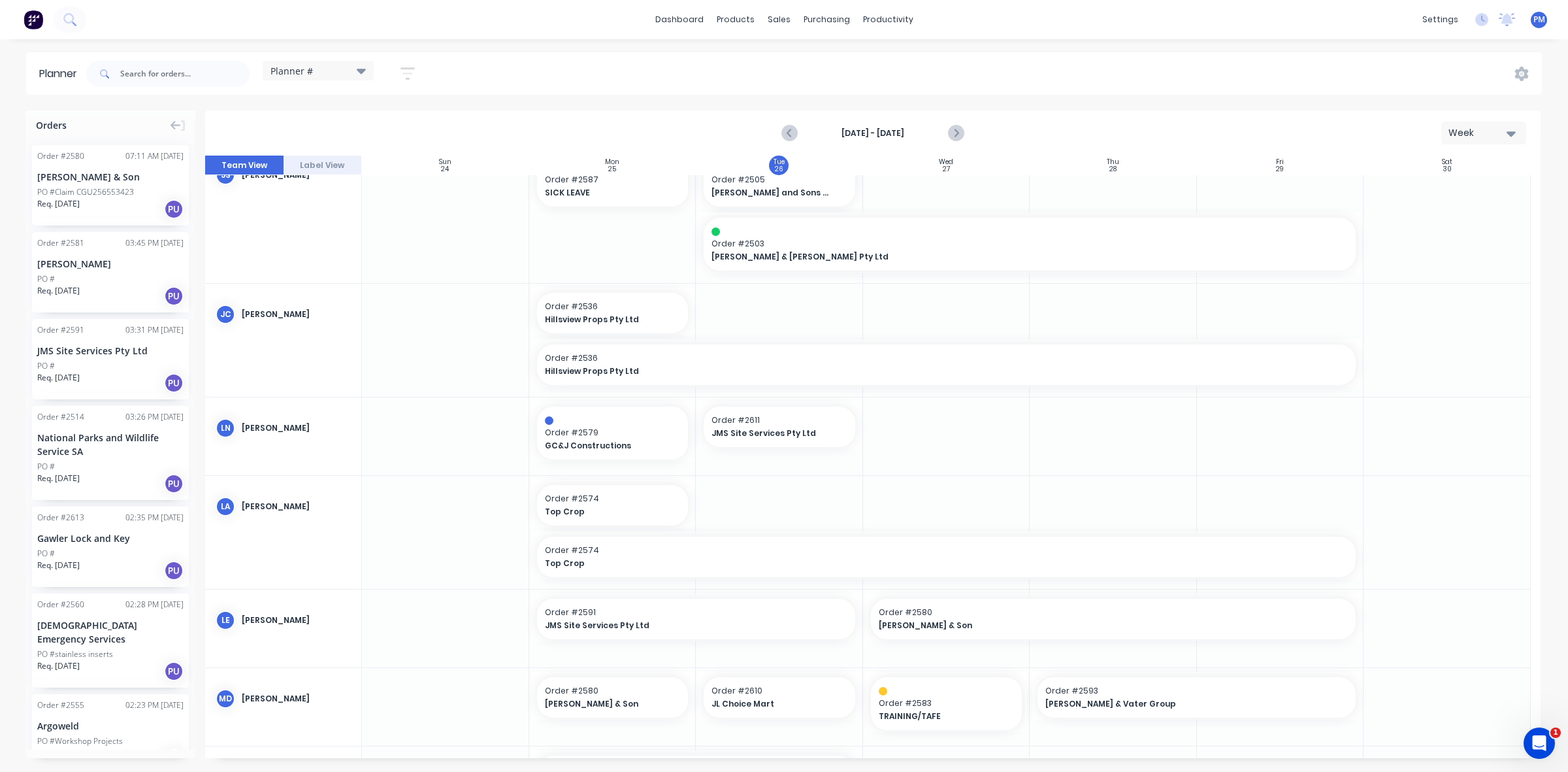
scroll to position [213, 0]
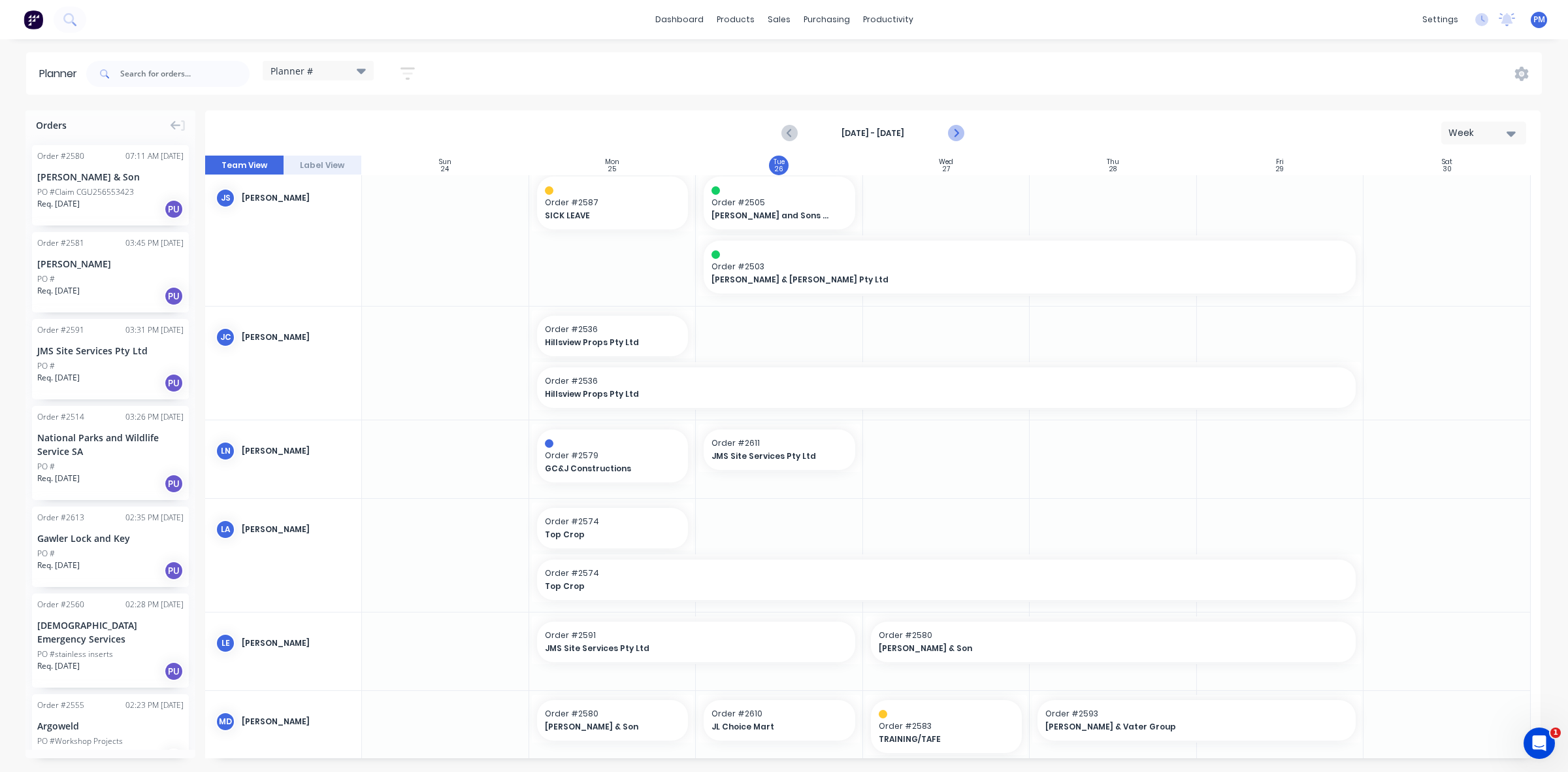
click at [959, 134] on icon "Next page" at bounding box center [955, 133] width 16 height 16
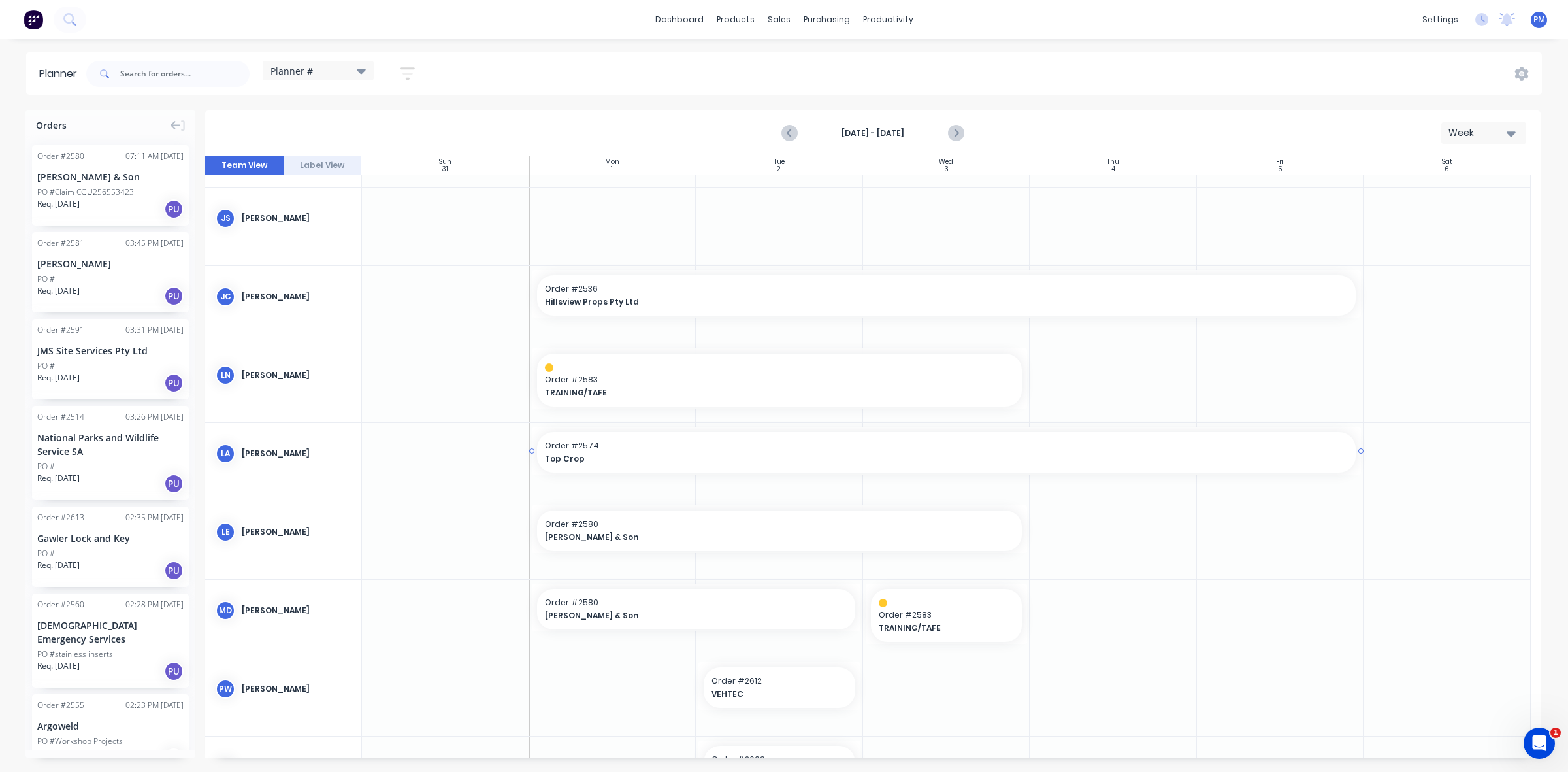
scroll to position [227, 0]
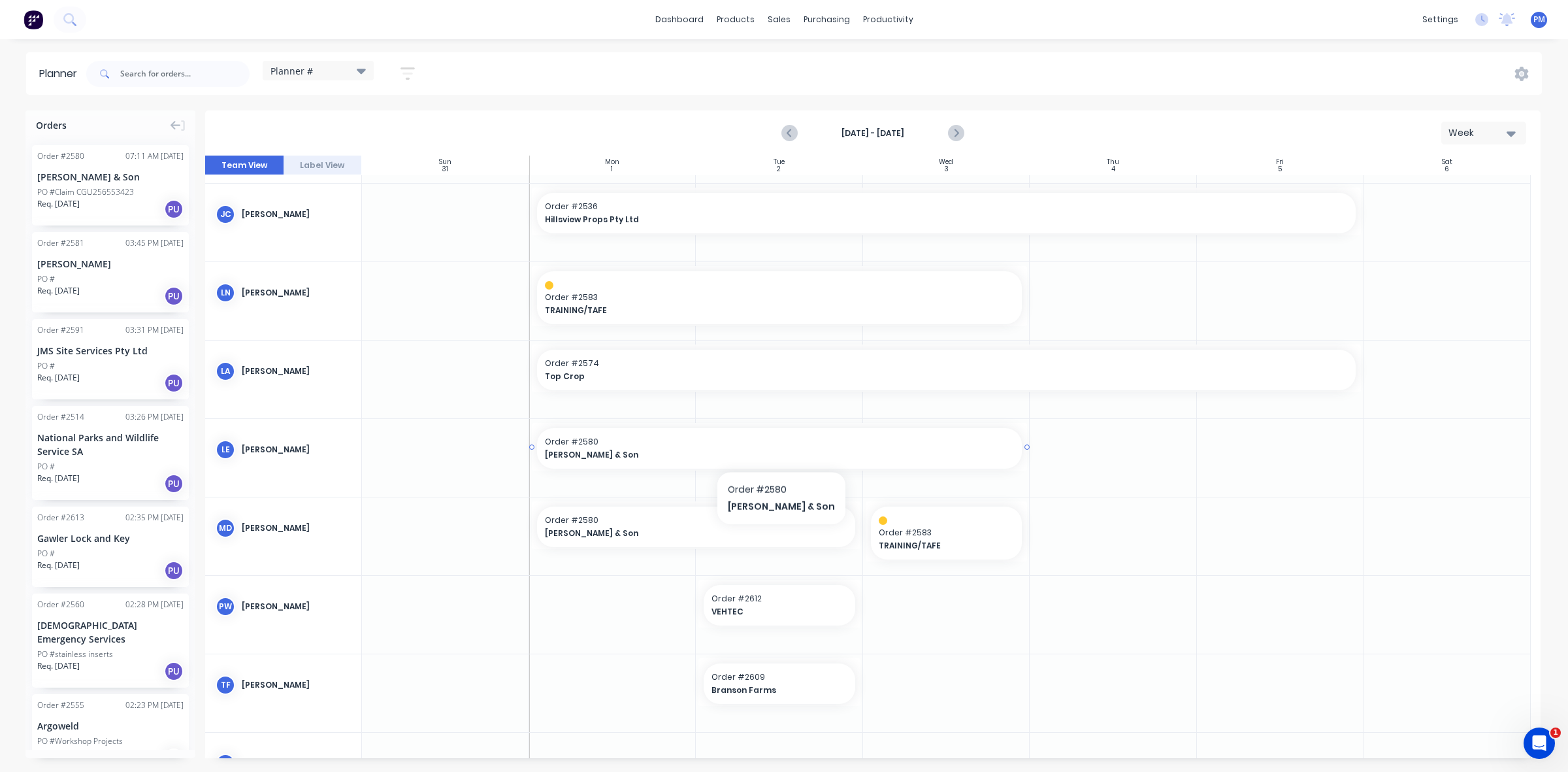
click at [762, 449] on span "[PERSON_NAME] & Son" at bounding box center [757, 455] width 423 height 11
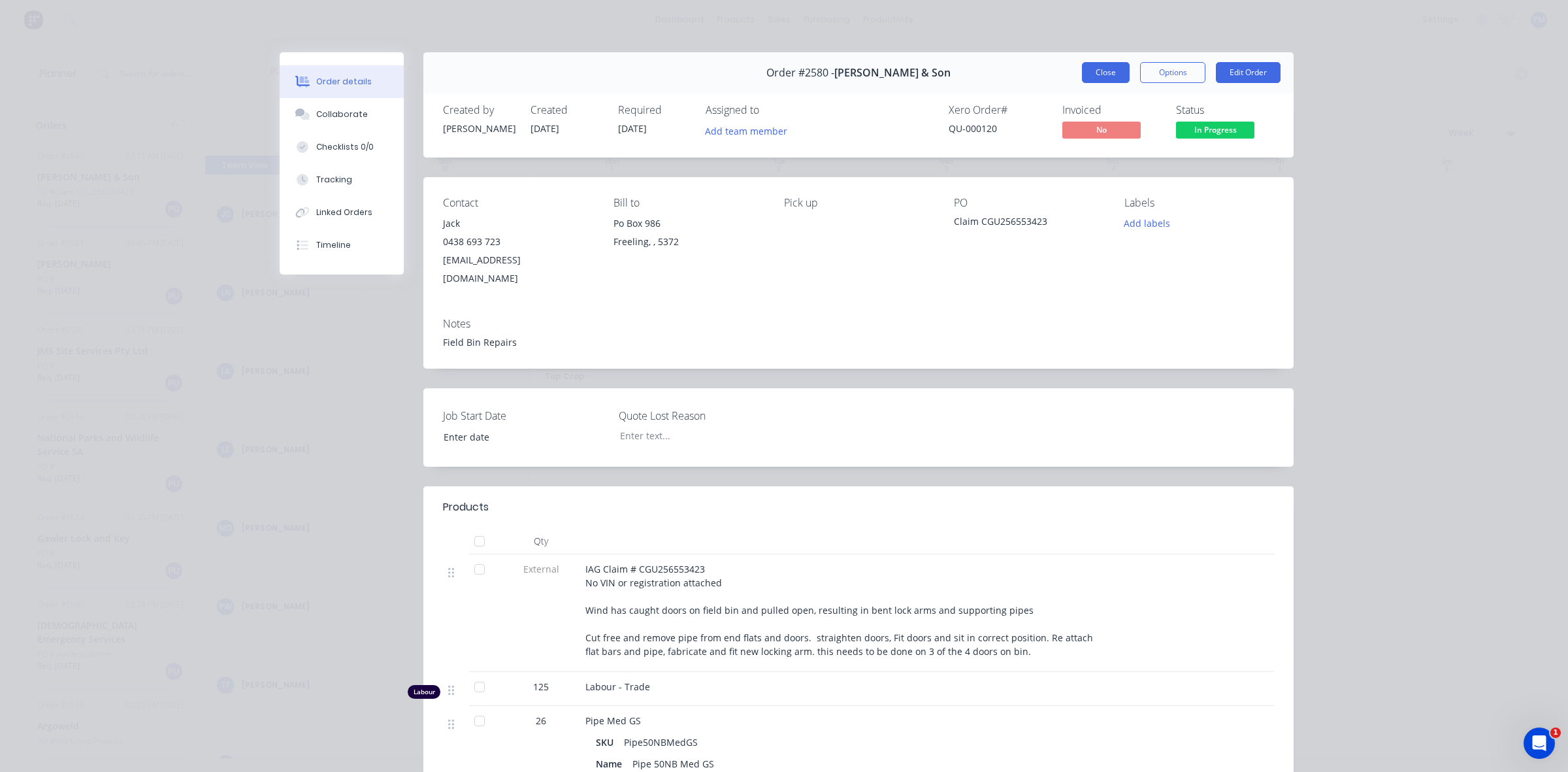
click at [1106, 77] on button "Close" at bounding box center [1105, 73] width 47 height 21
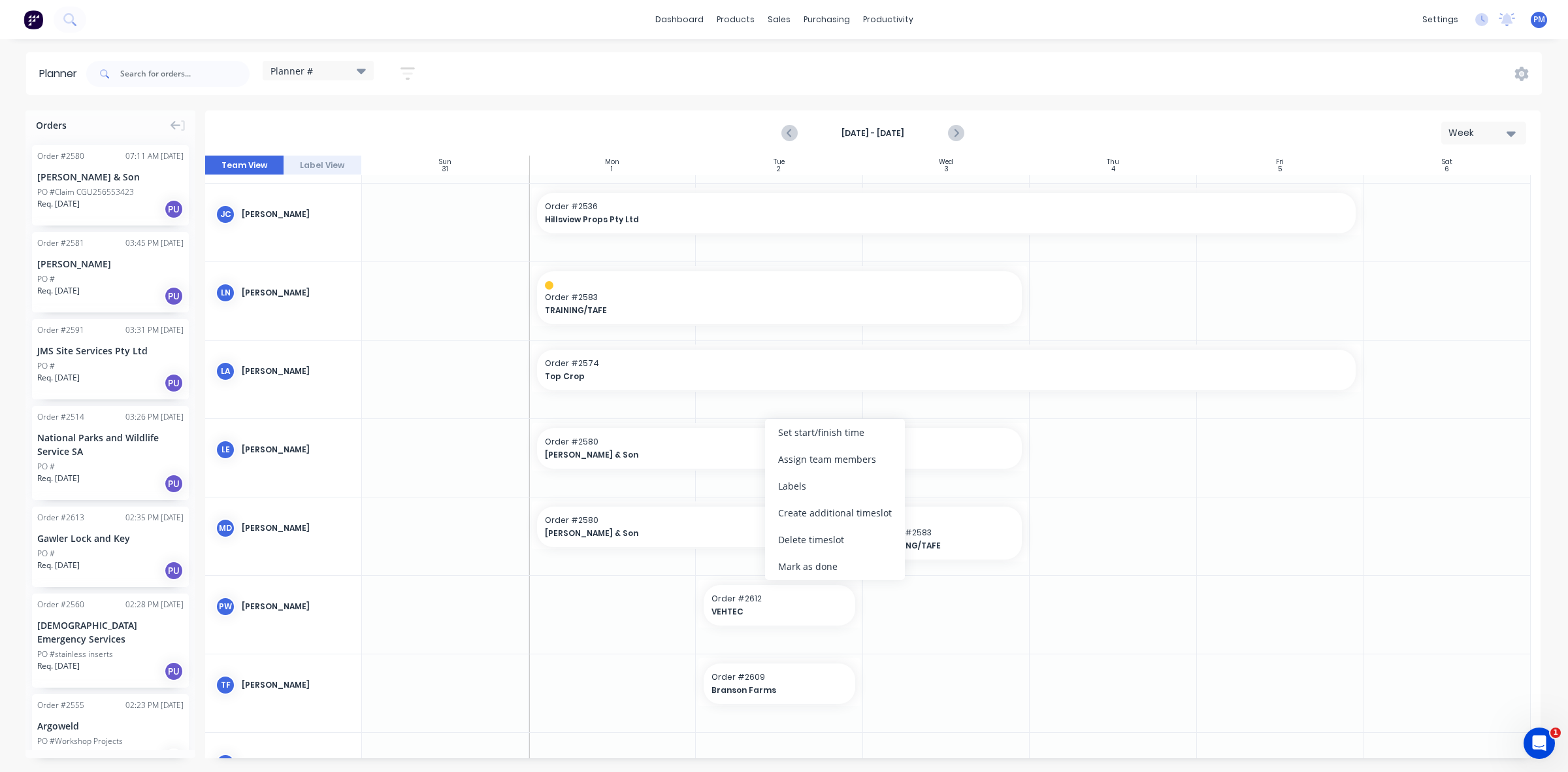
click at [801, 536] on div "Delete timeslot" at bounding box center [835, 540] width 140 height 26
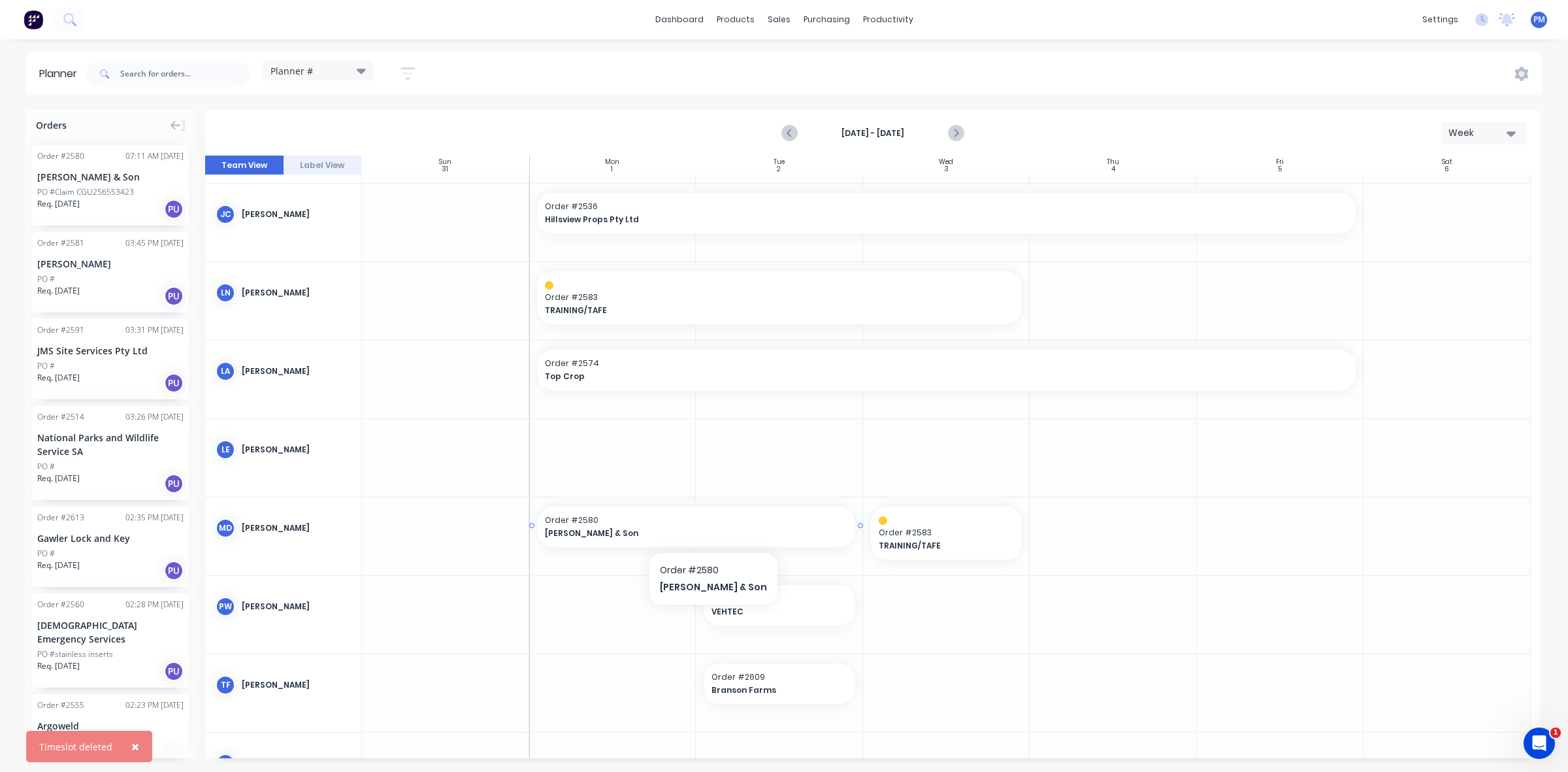
click at [636, 527] on div "[PERSON_NAME] & Son" at bounding box center [696, 533] width 302 height 12
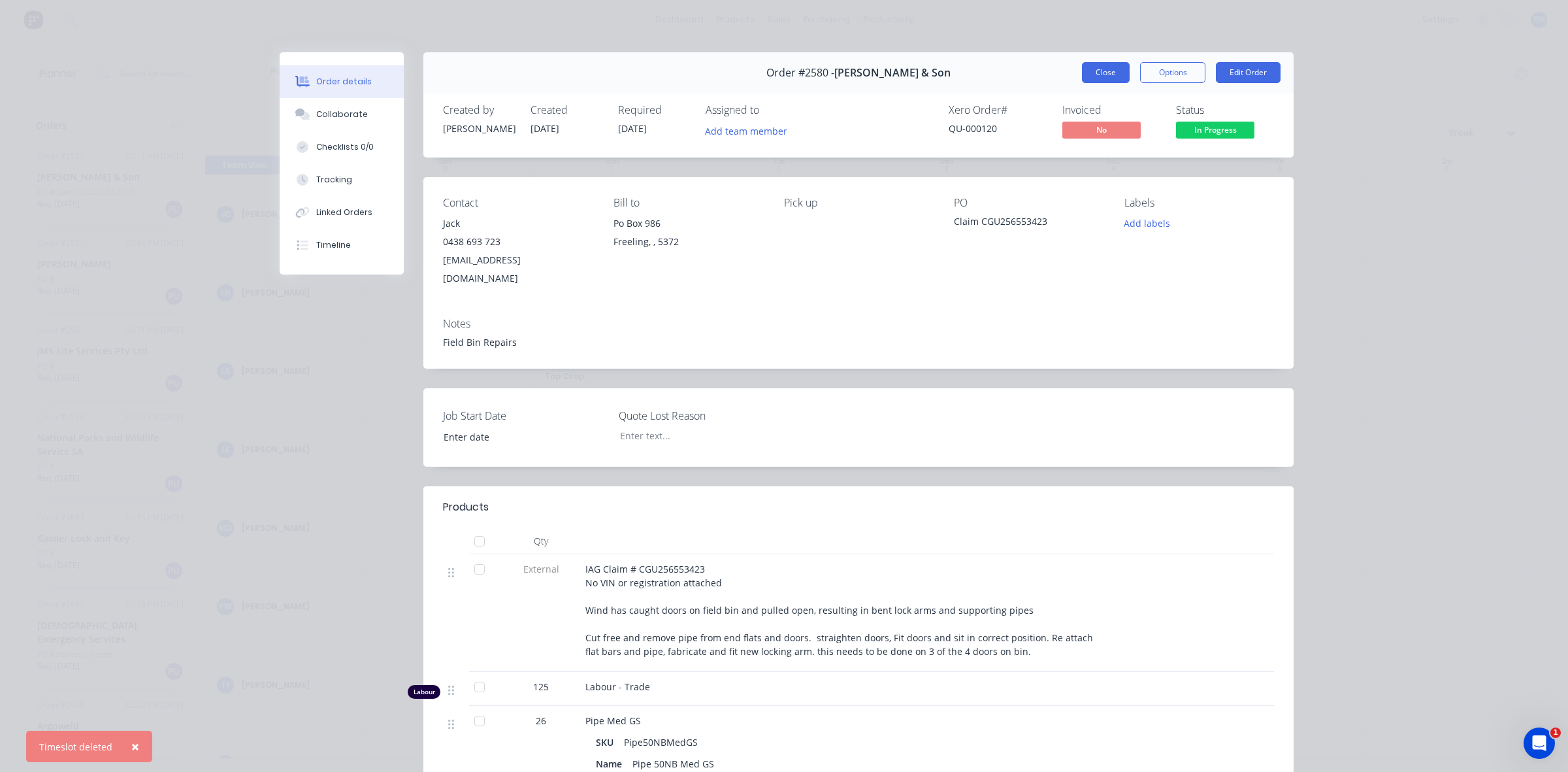
click at [1082, 71] on button "Close" at bounding box center [1105, 73] width 47 height 21
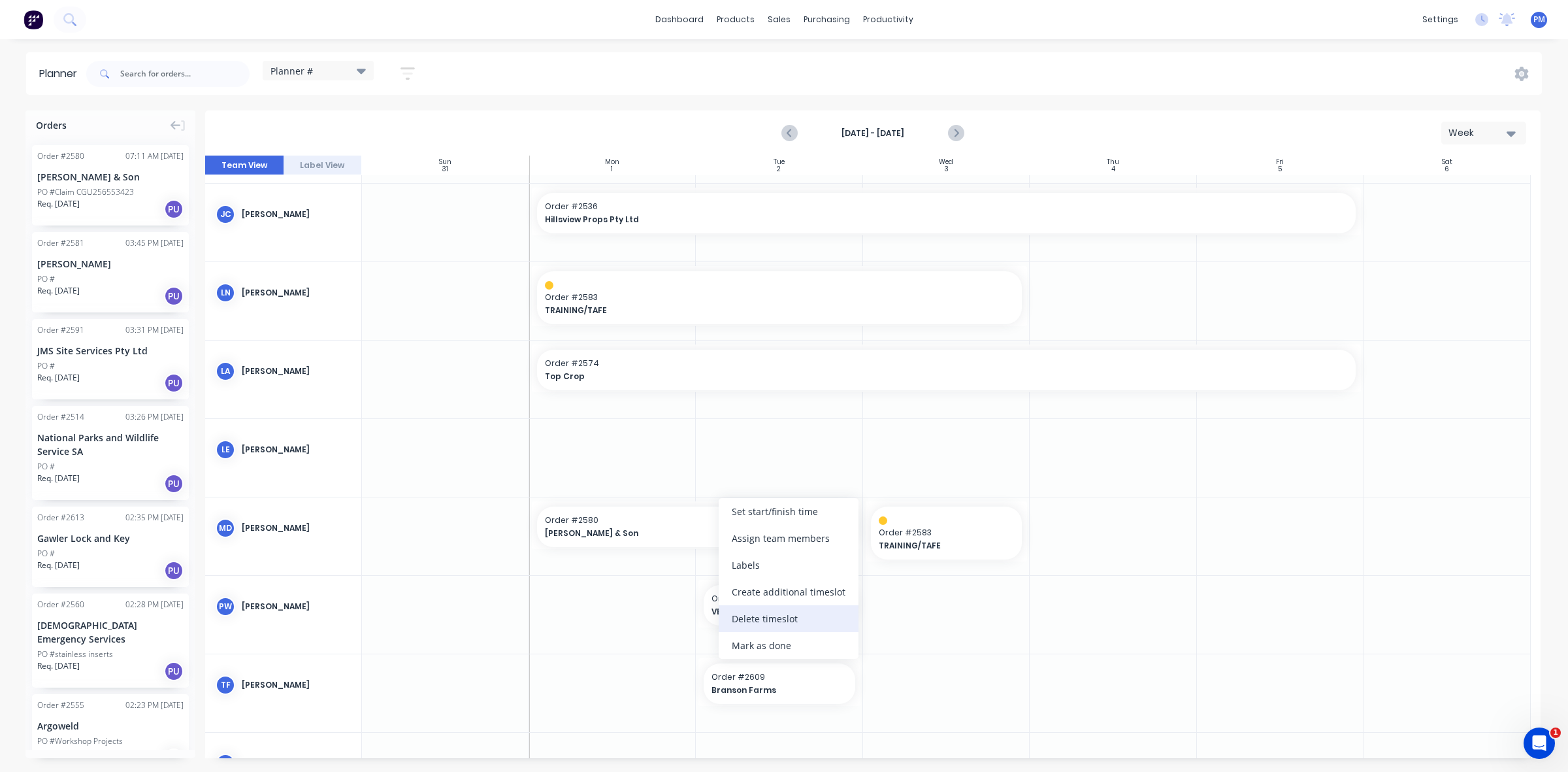
click at [748, 609] on div "Delete timeslot" at bounding box center [789, 619] width 140 height 26
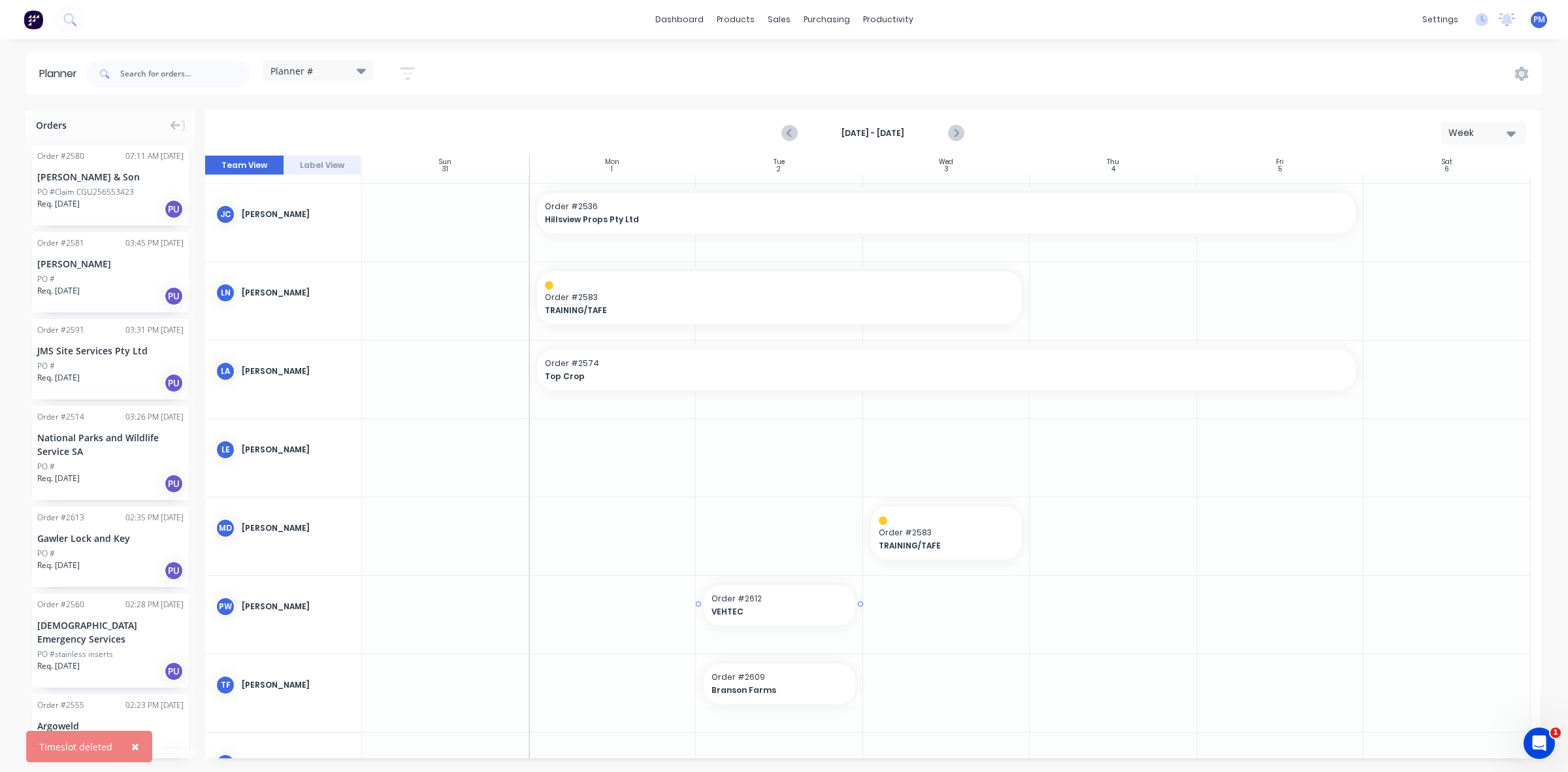
click at [768, 600] on span "Order # 2612" at bounding box center [779, 598] width 136 height 11
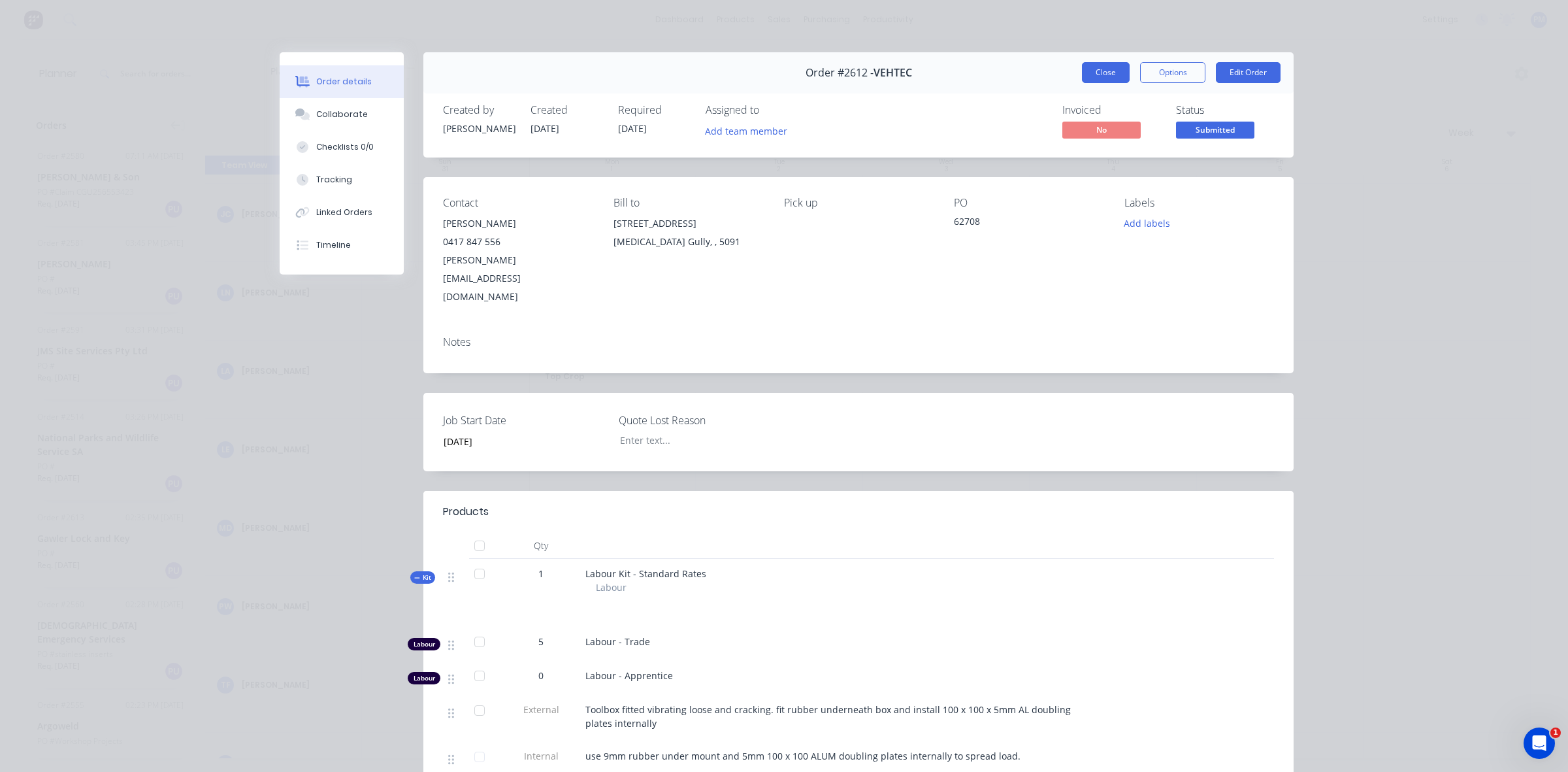
click at [1088, 69] on button "Close" at bounding box center [1105, 73] width 47 height 21
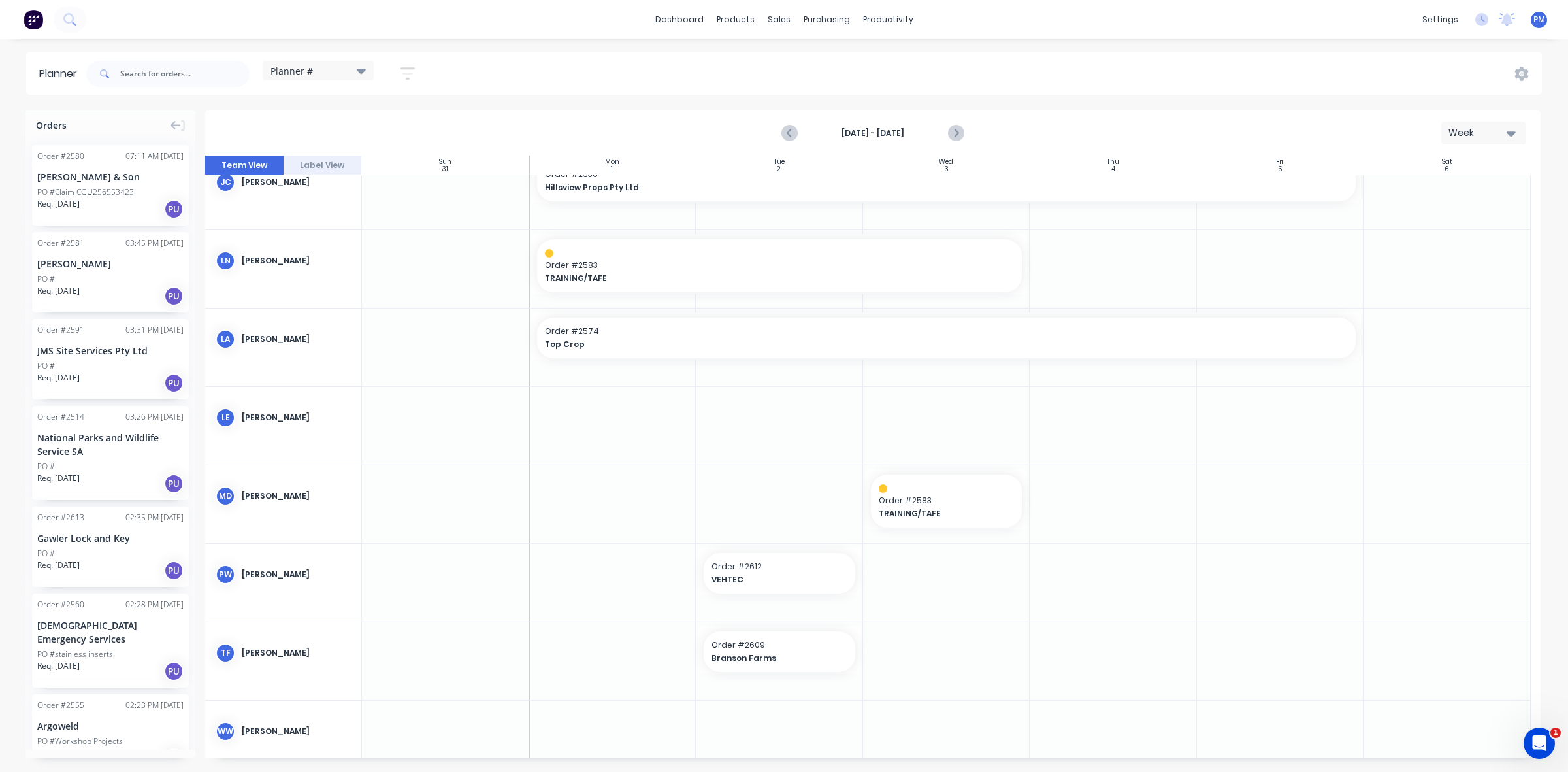
scroll to position [289, 0]
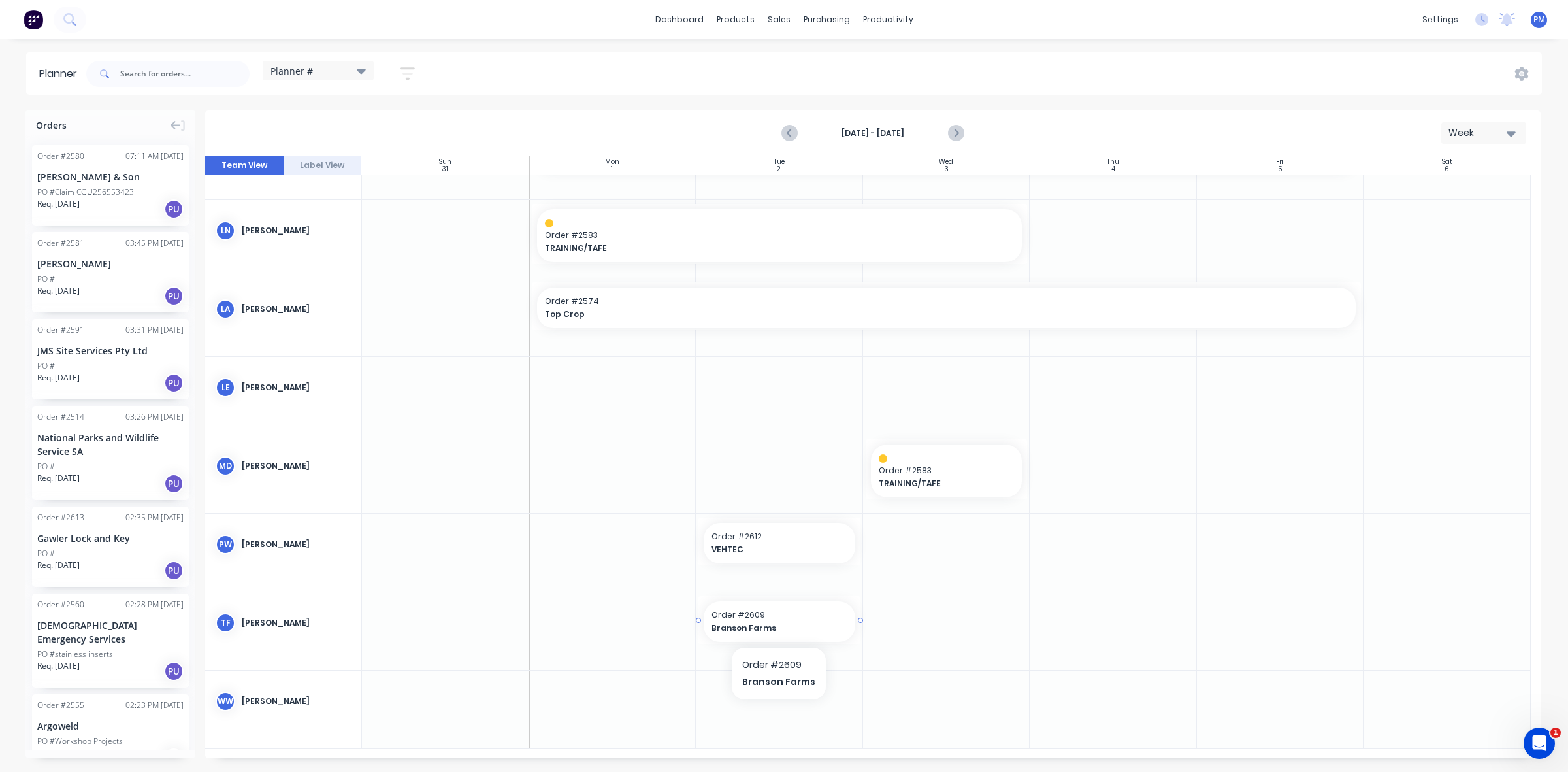
click at [785, 625] on span "Branson Farms" at bounding box center [772, 628] width 122 height 11
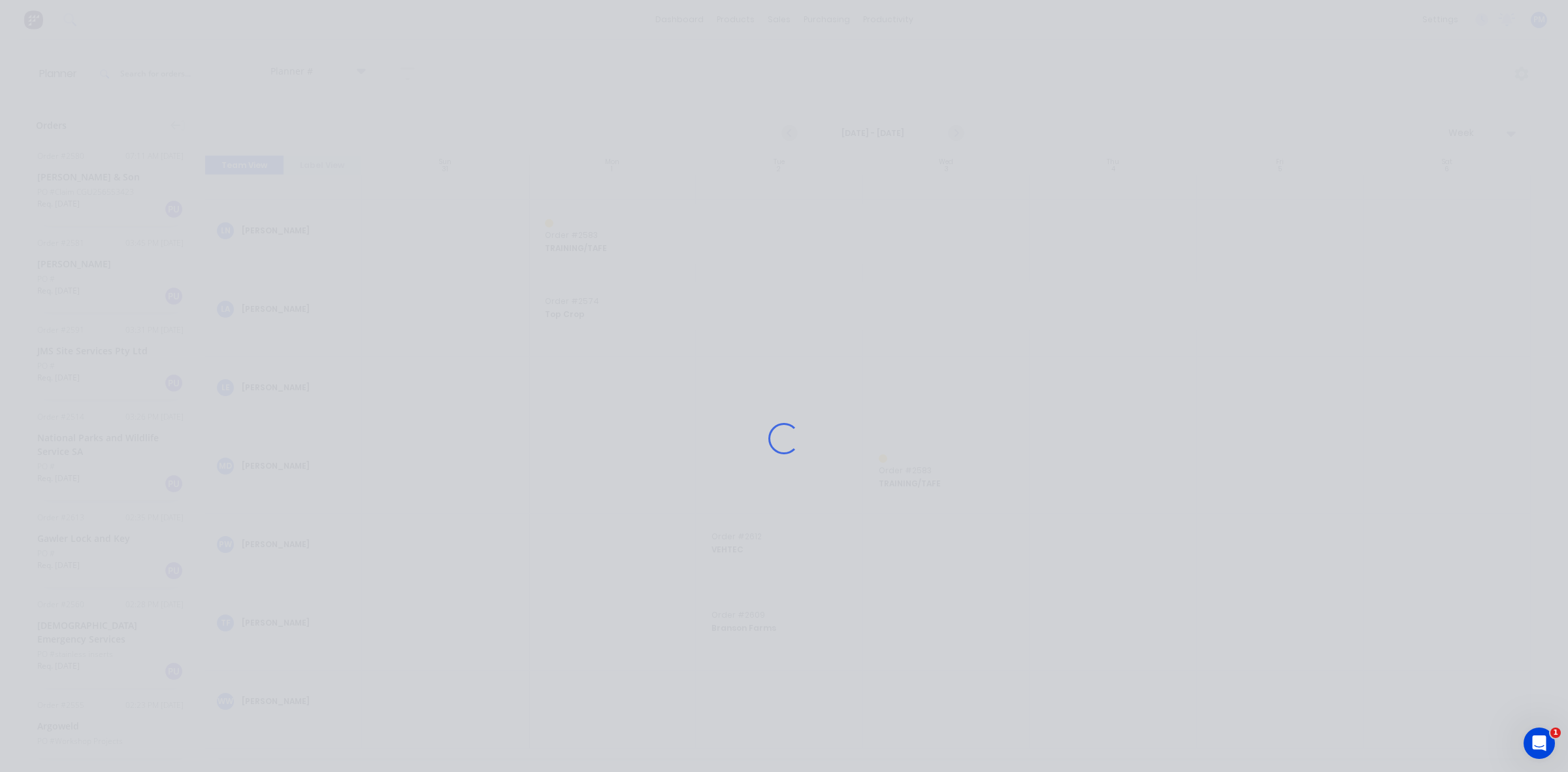
scroll to position [279, 0]
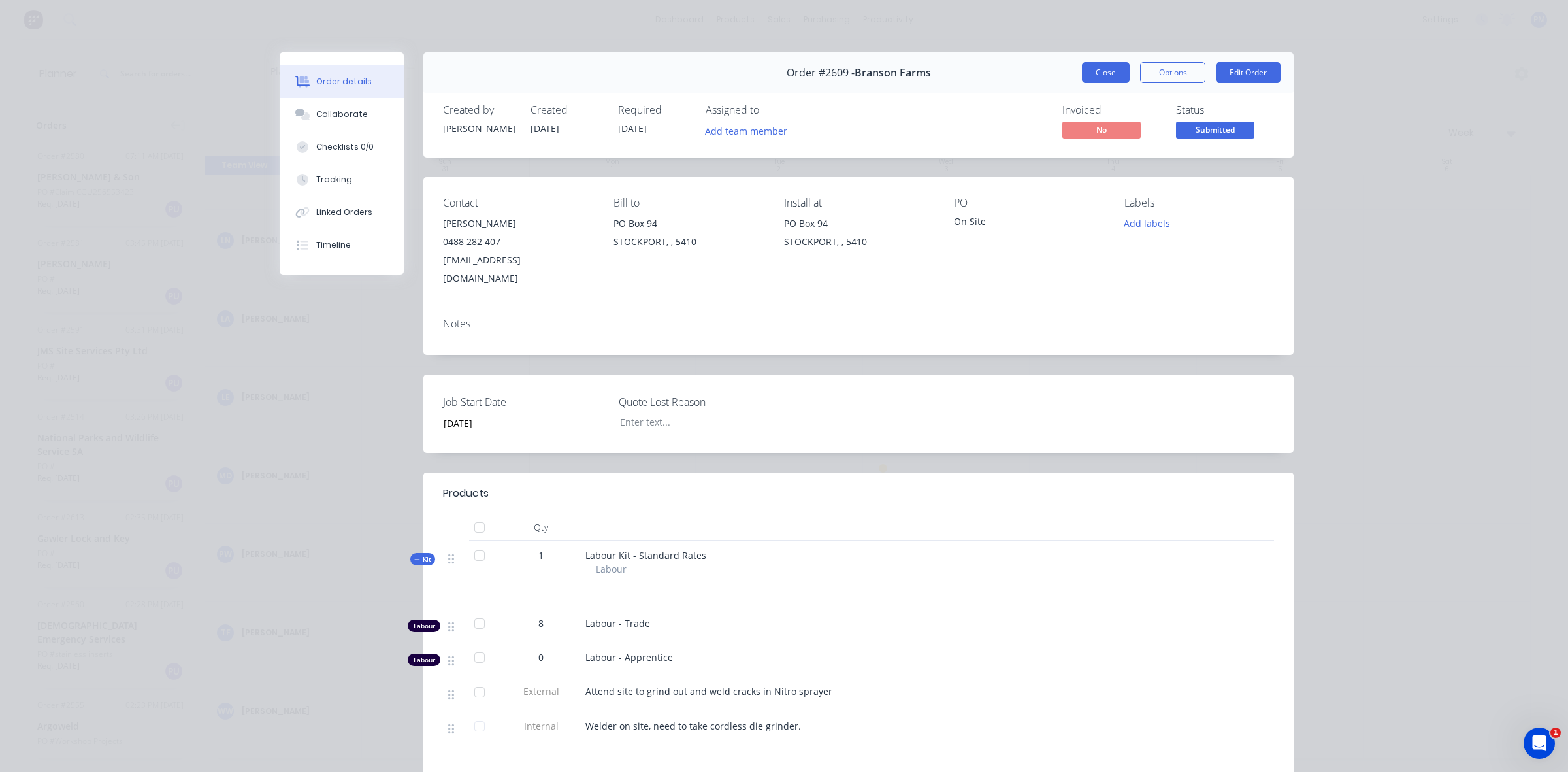
click at [1088, 71] on button "Close" at bounding box center [1105, 73] width 47 height 21
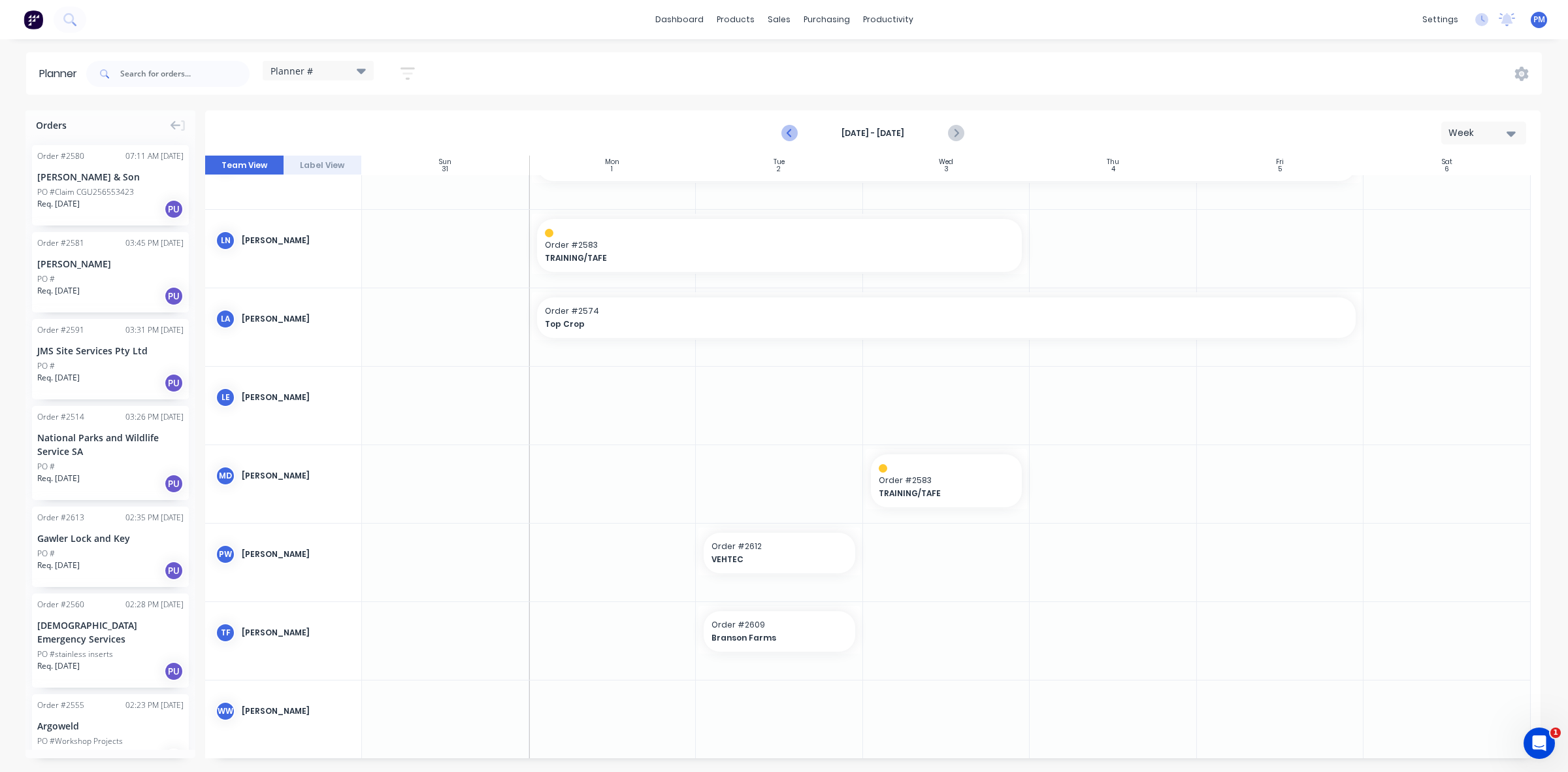
click at [792, 129] on icon "Previous page" at bounding box center [790, 133] width 16 height 16
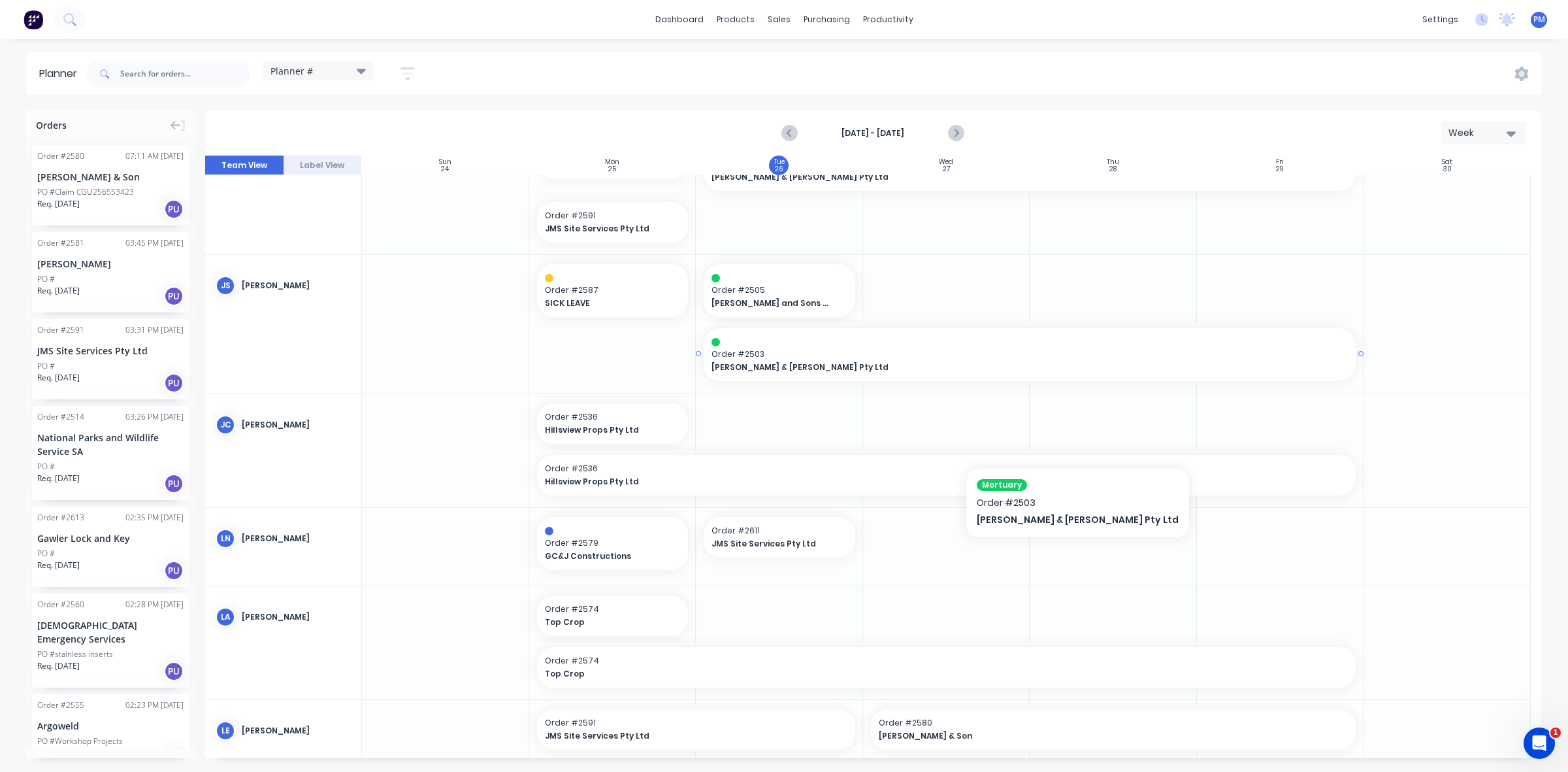
scroll to position [126, 0]
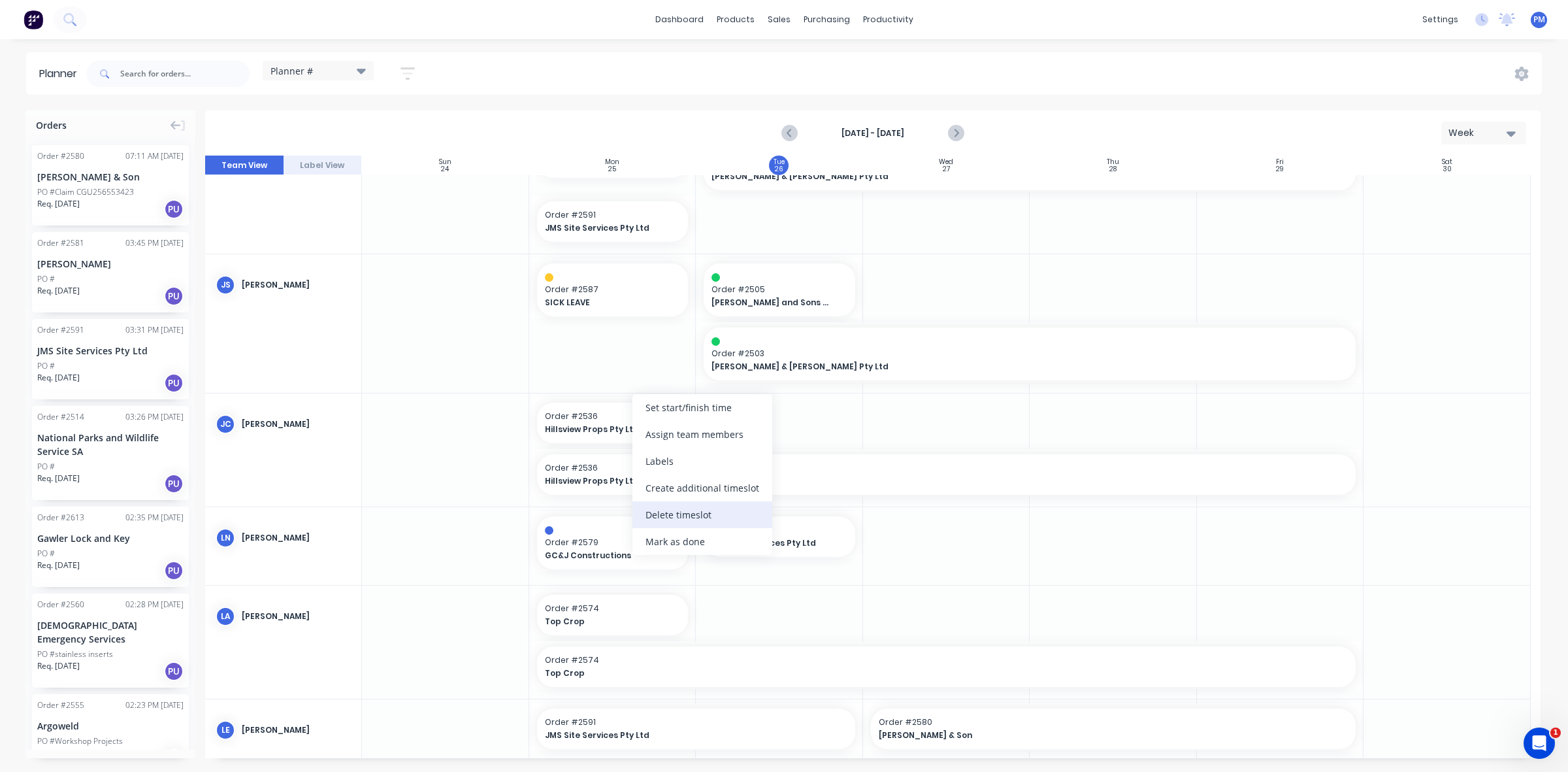
click at [662, 507] on div "Delete timeslot" at bounding box center [703, 515] width 140 height 26
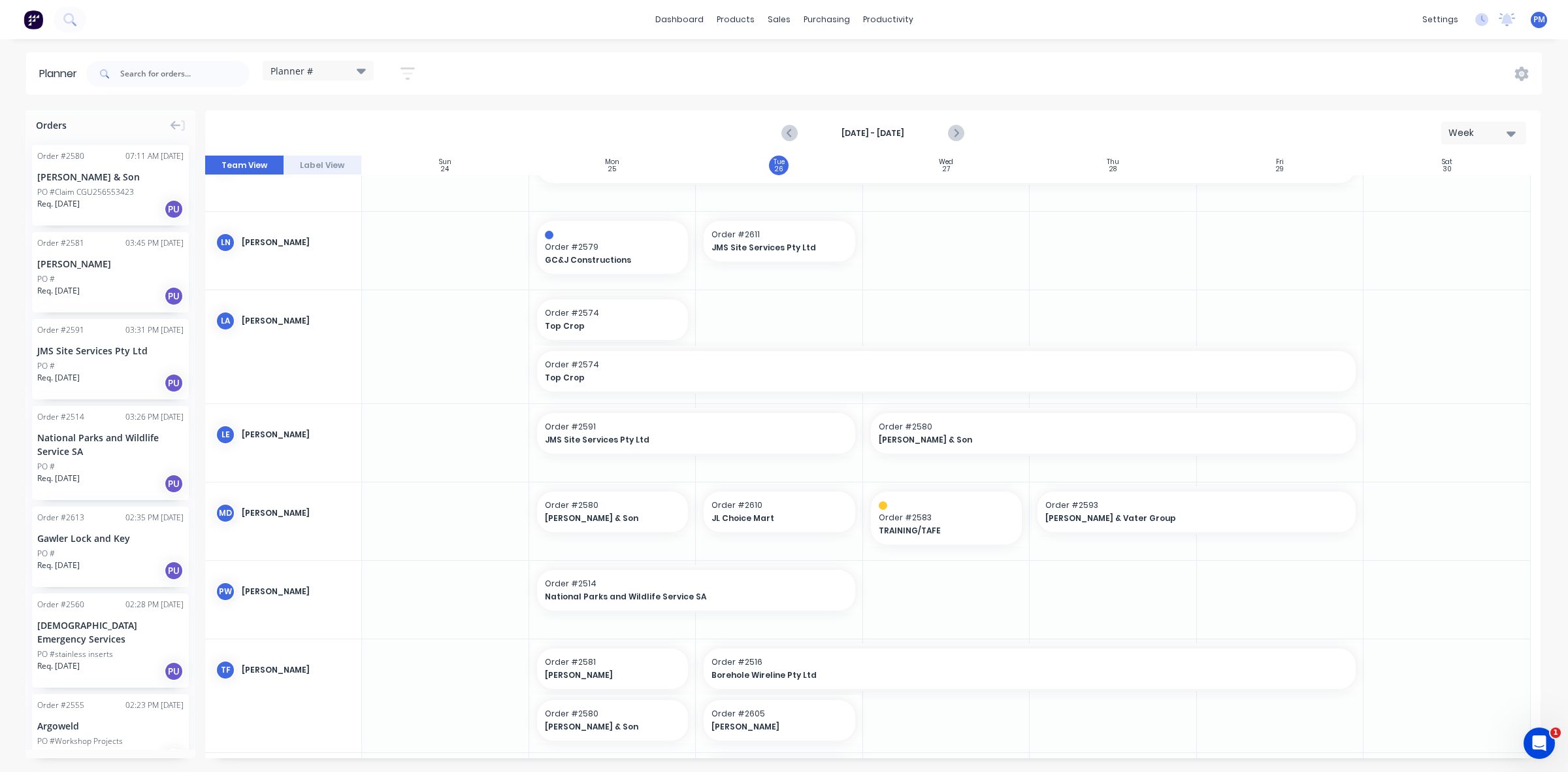
scroll to position [408, 0]
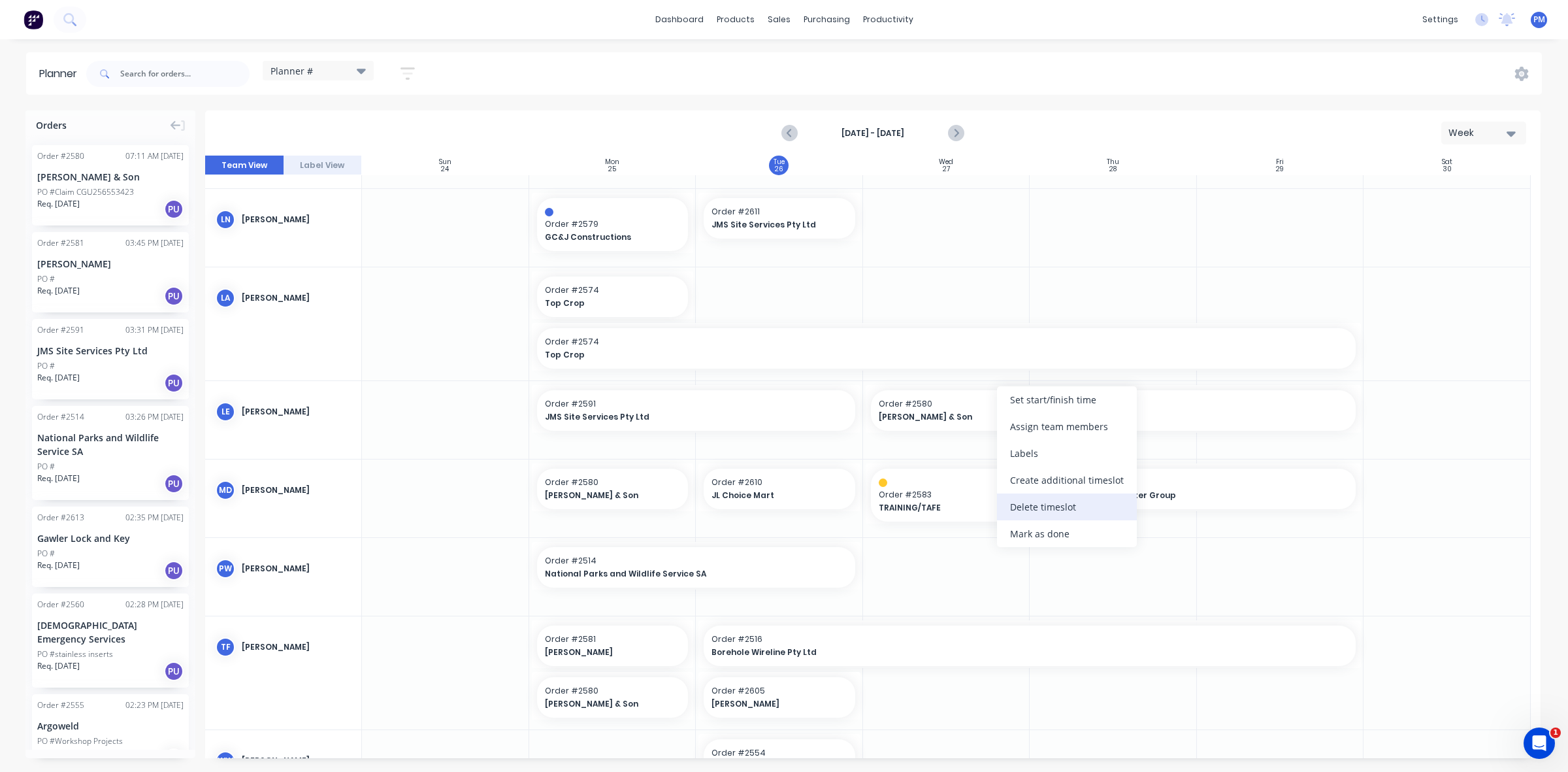
click at [1027, 504] on div "Delete timeslot" at bounding box center [1067, 506] width 140 height 26
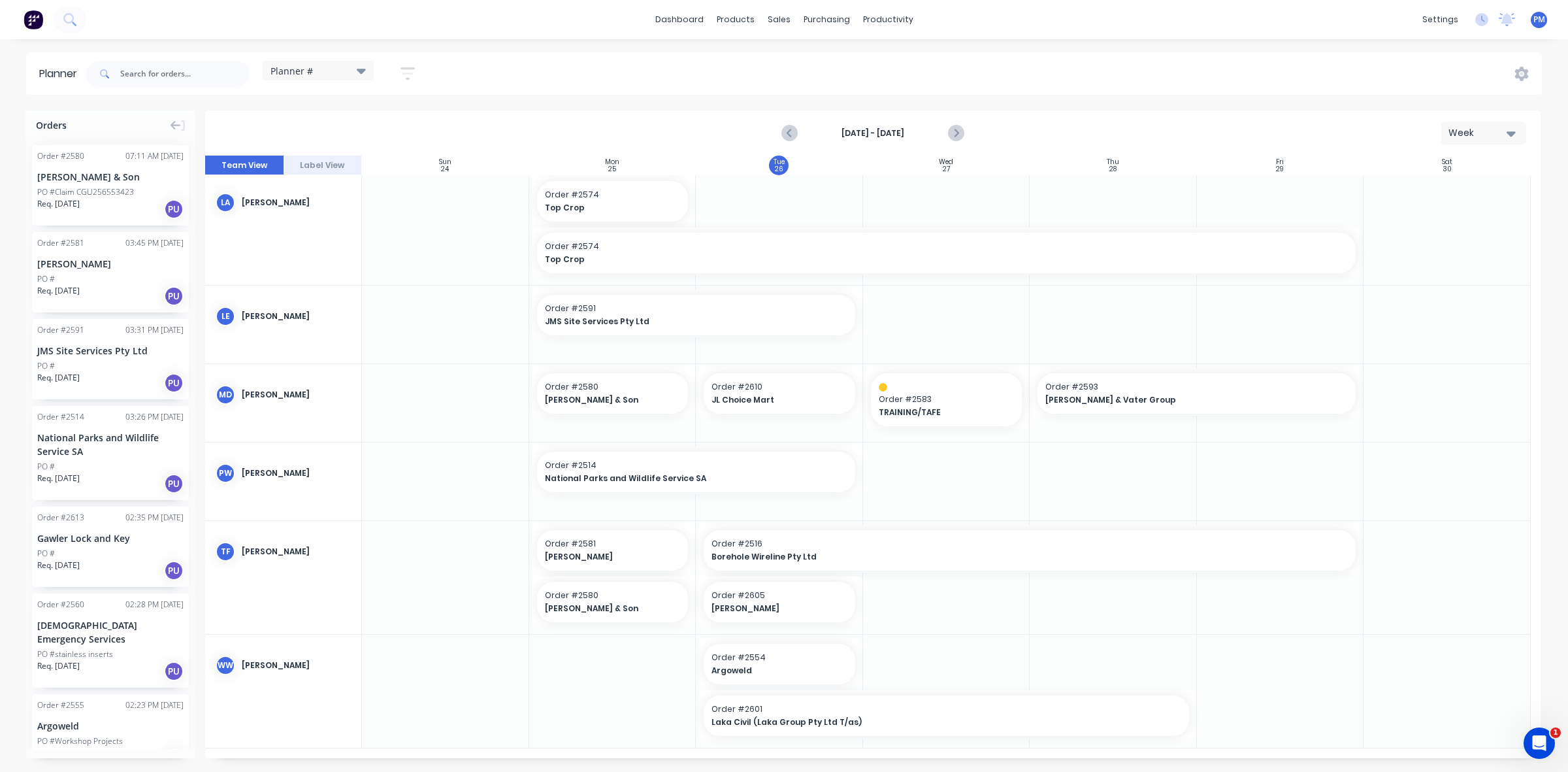
scroll to position [494, 0]
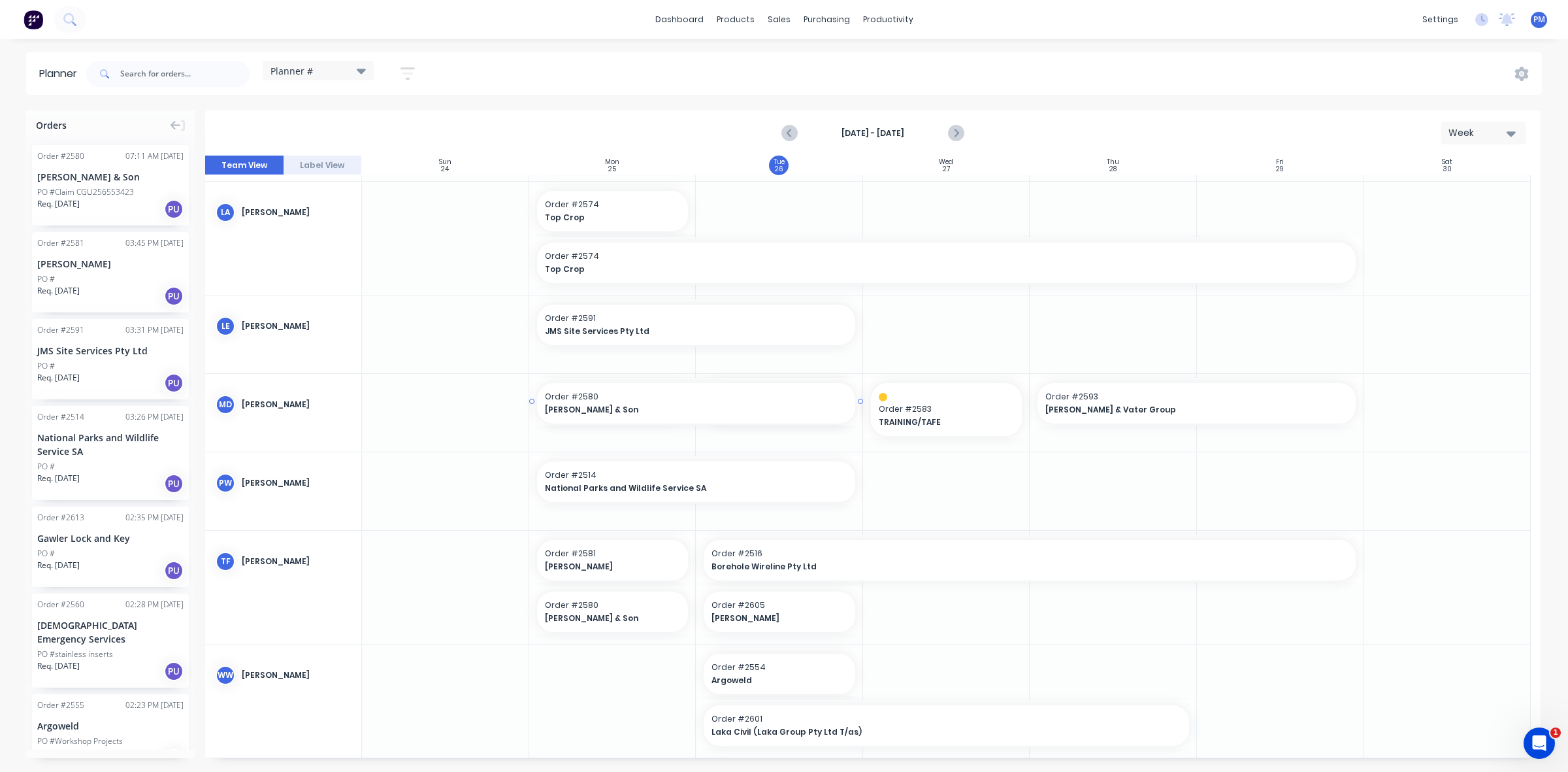
drag, startPoint x: 691, startPoint y: 400, endPoint x: 766, endPoint y: 397, distance: 75.1
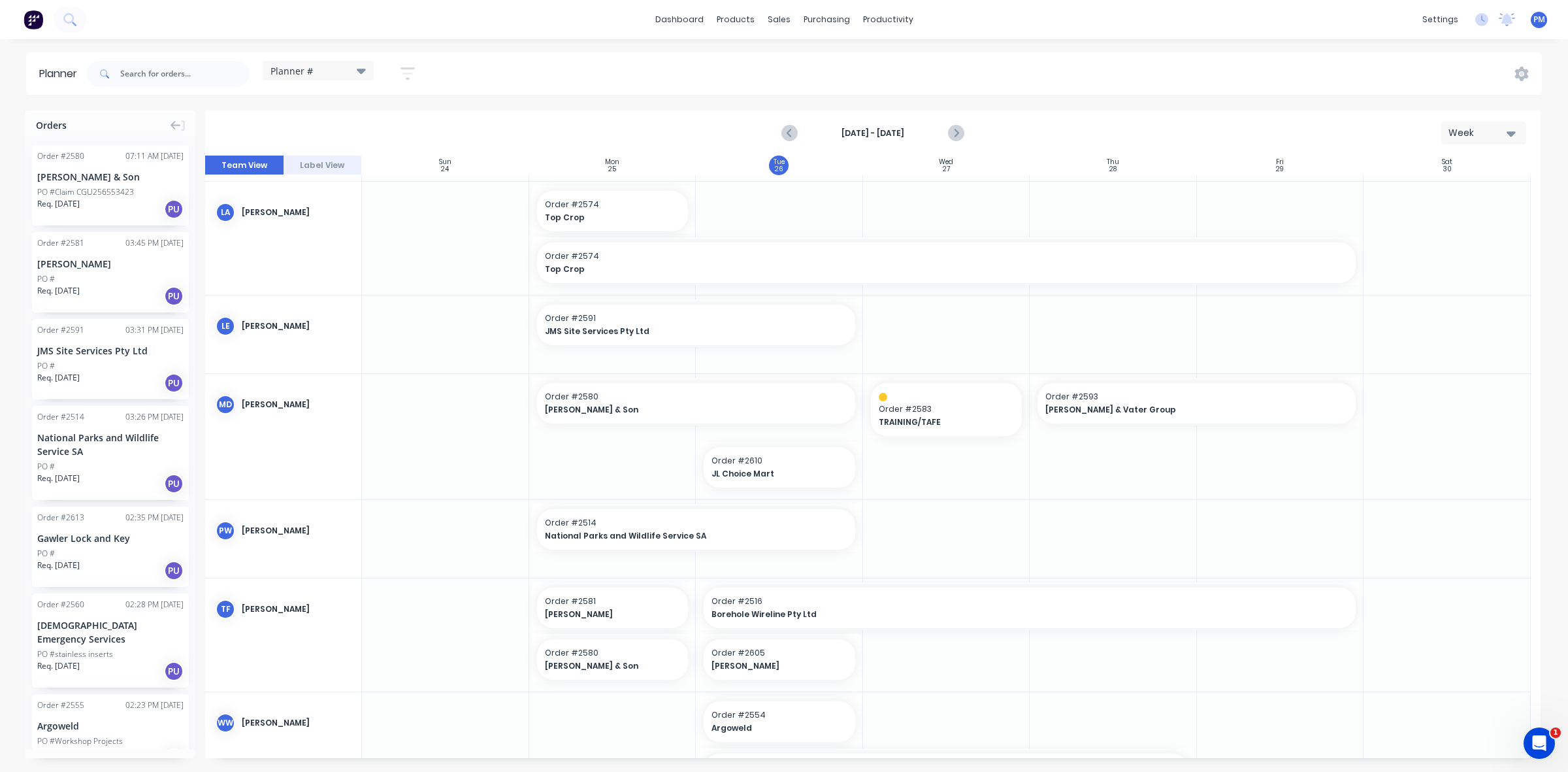
scroll to position [551, 0]
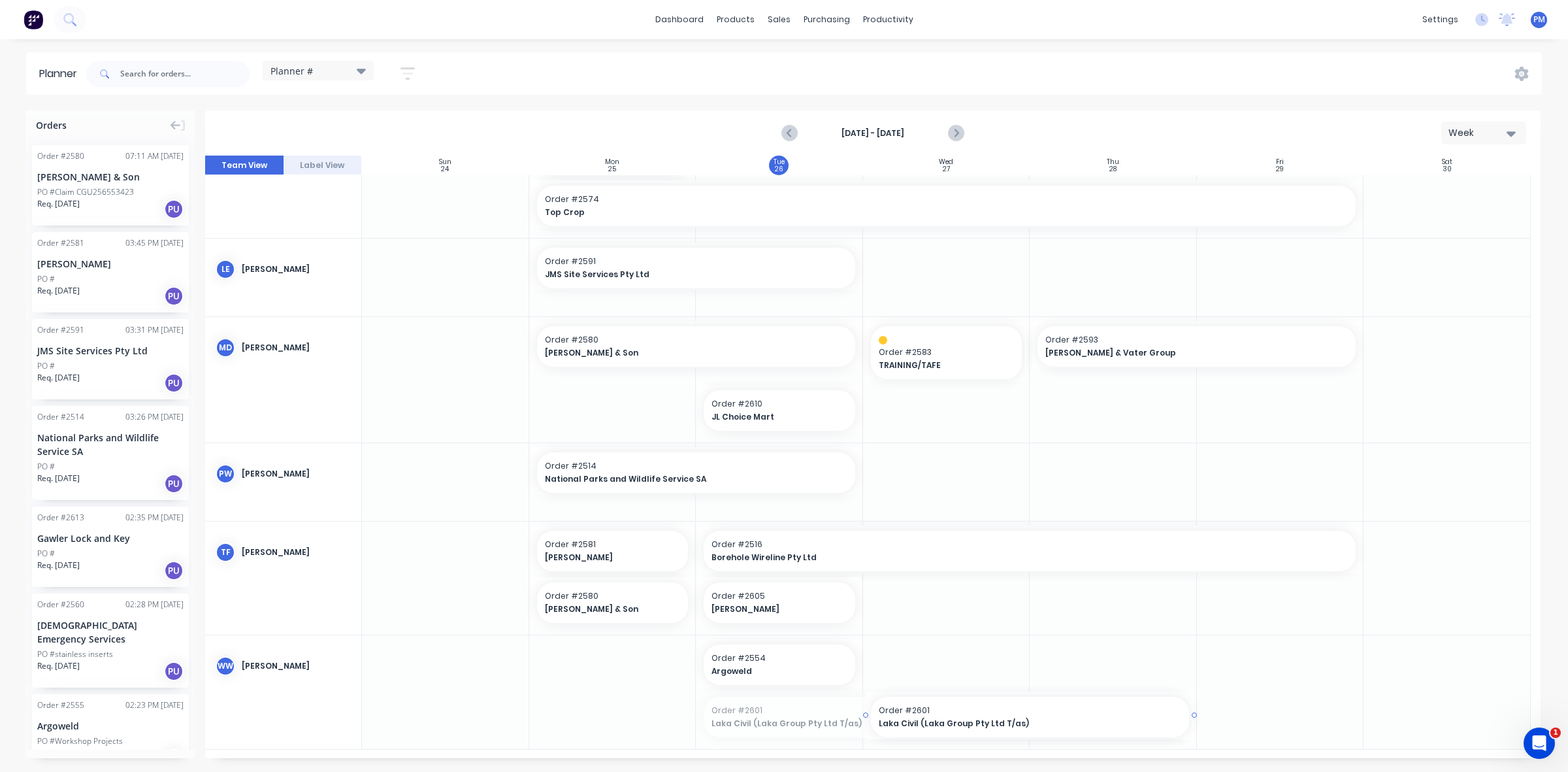
drag, startPoint x: 694, startPoint y: 714, endPoint x: 815, endPoint y: 712, distance: 121.0
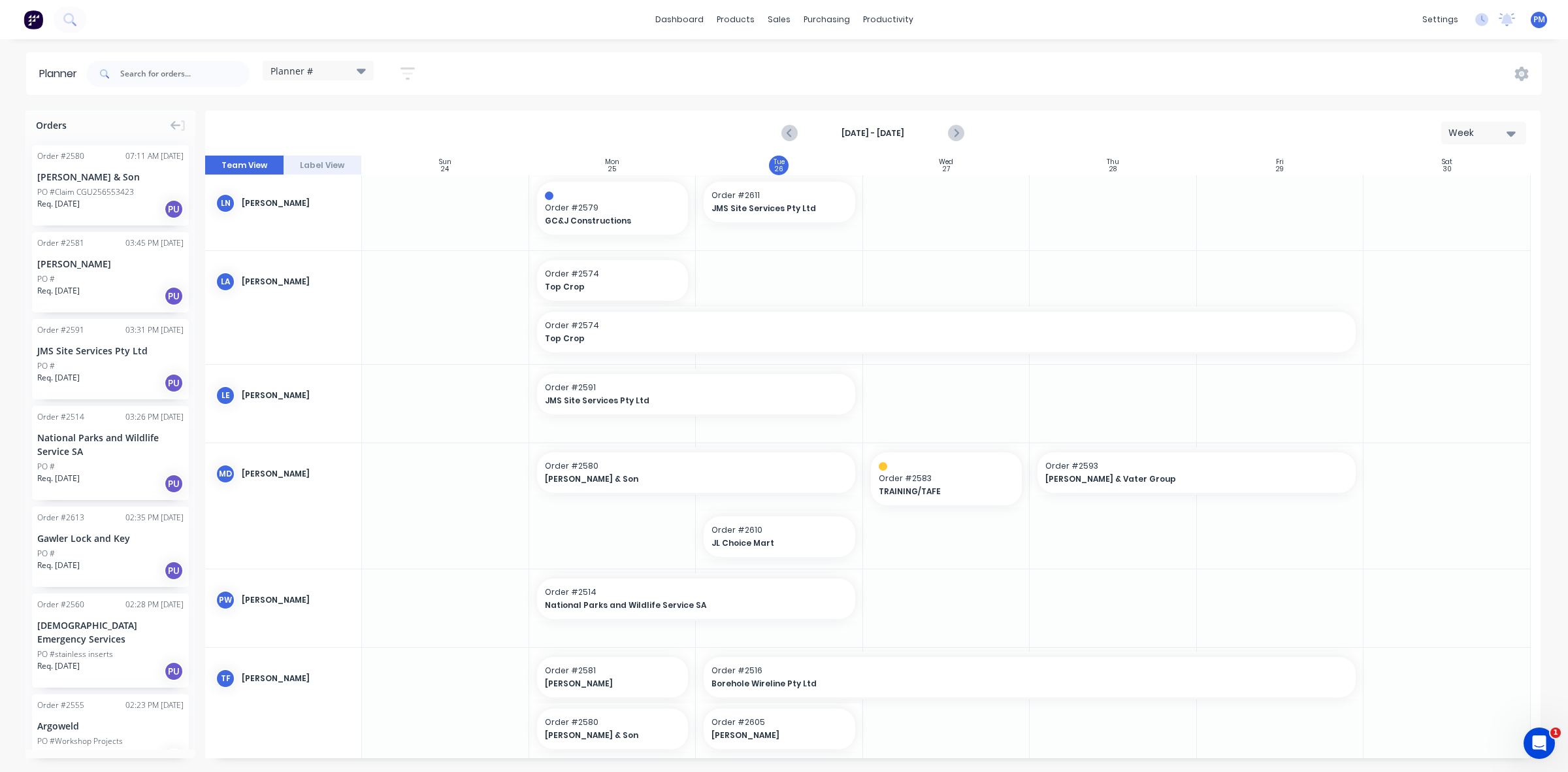
scroll to position [343, 0]
